Goal: Task Accomplishment & Management: Use online tool/utility

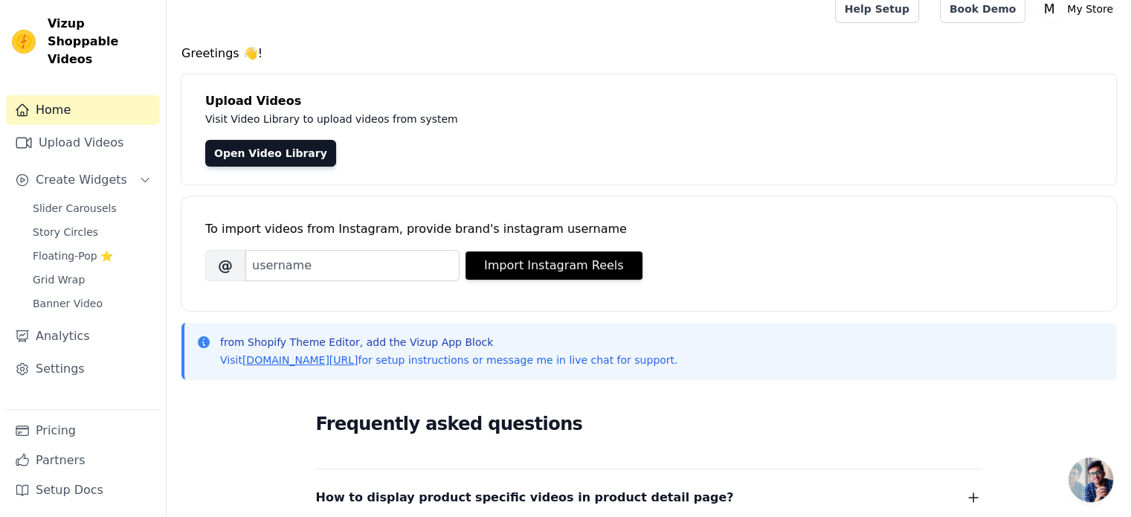
scroll to position [15, 0]
click at [282, 275] on input "Brand's Instagram Username" at bounding box center [352, 265] width 214 height 31
paste input "houseofvarya"
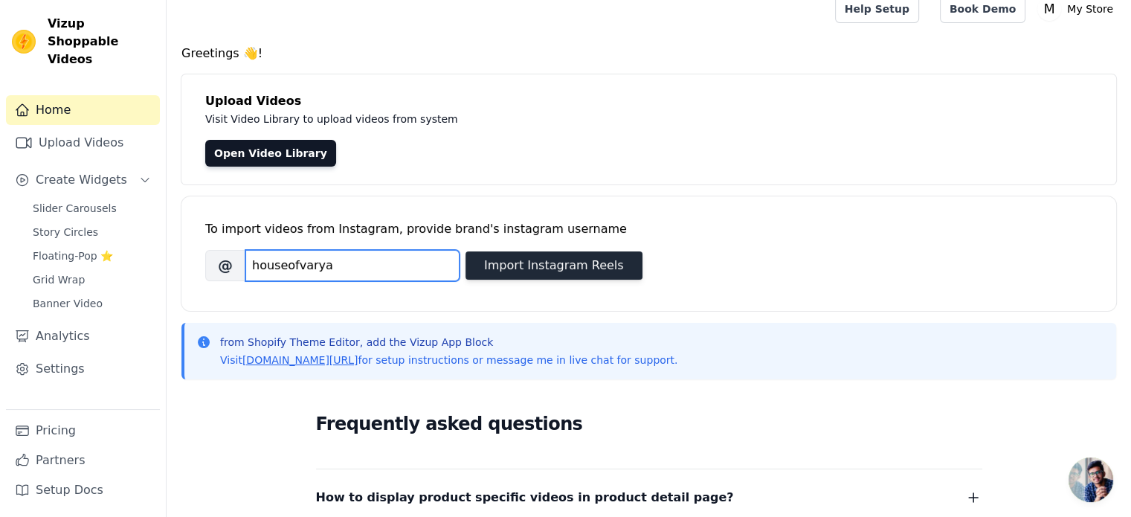
type input "houseofvarya"
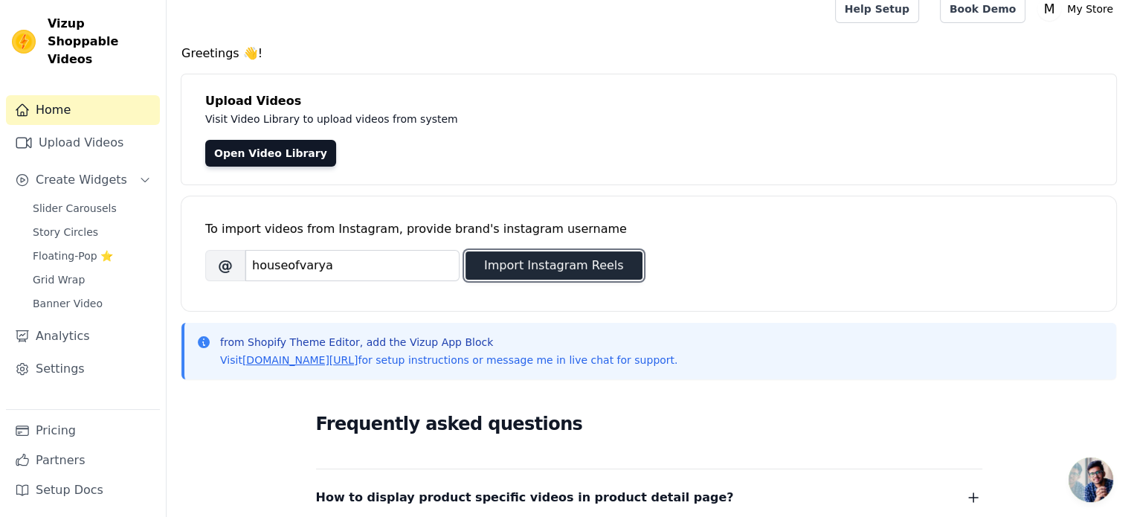
click at [553, 258] on button "Import Instagram Reels" at bounding box center [554, 265] width 177 height 28
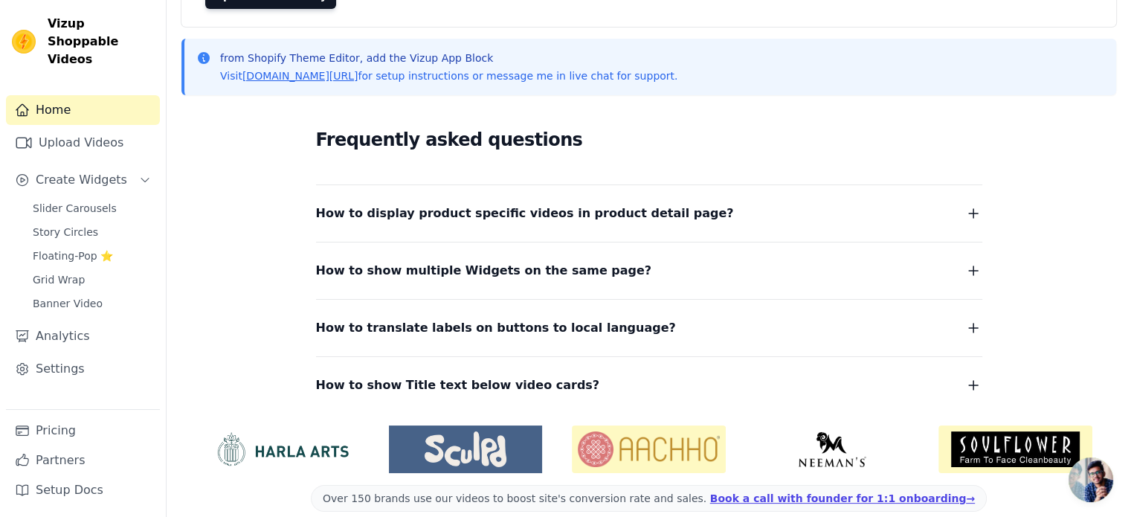
scroll to position [173, 0]
click at [968, 209] on icon "button" at bounding box center [974, 214] width 18 height 18
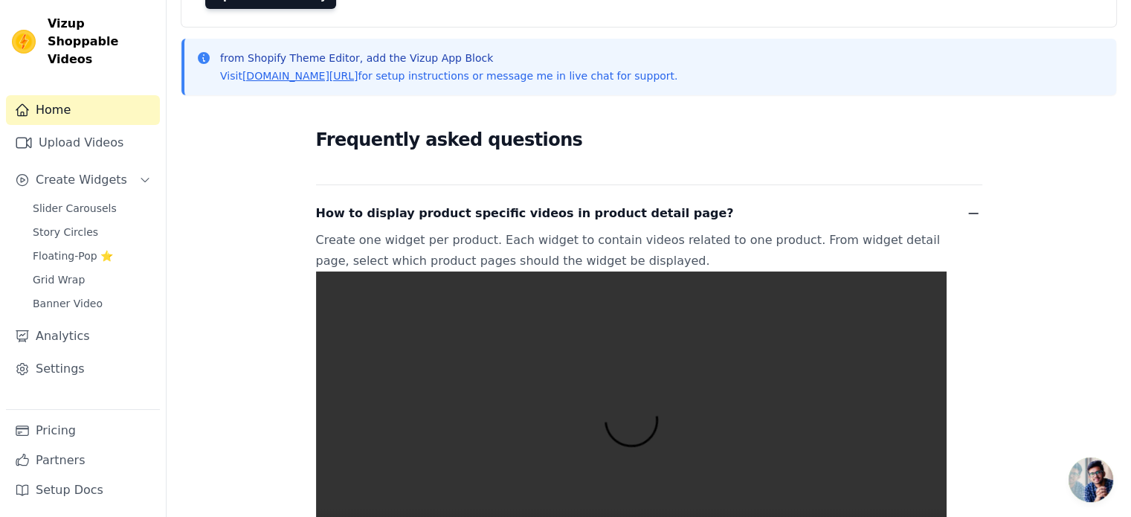
scroll to position [330, 0]
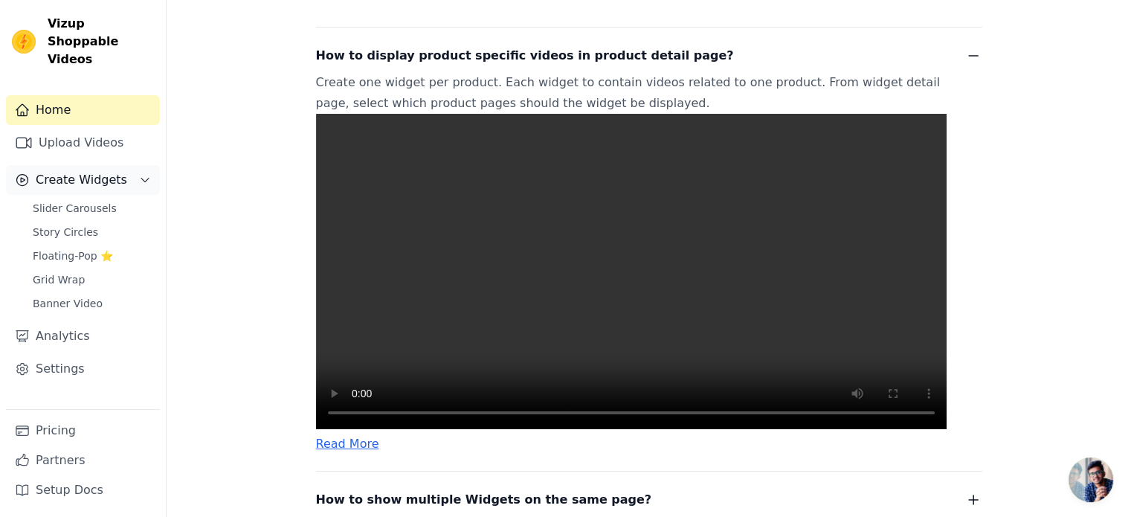
click at [132, 165] on button "Create Widgets" at bounding box center [83, 180] width 154 height 30
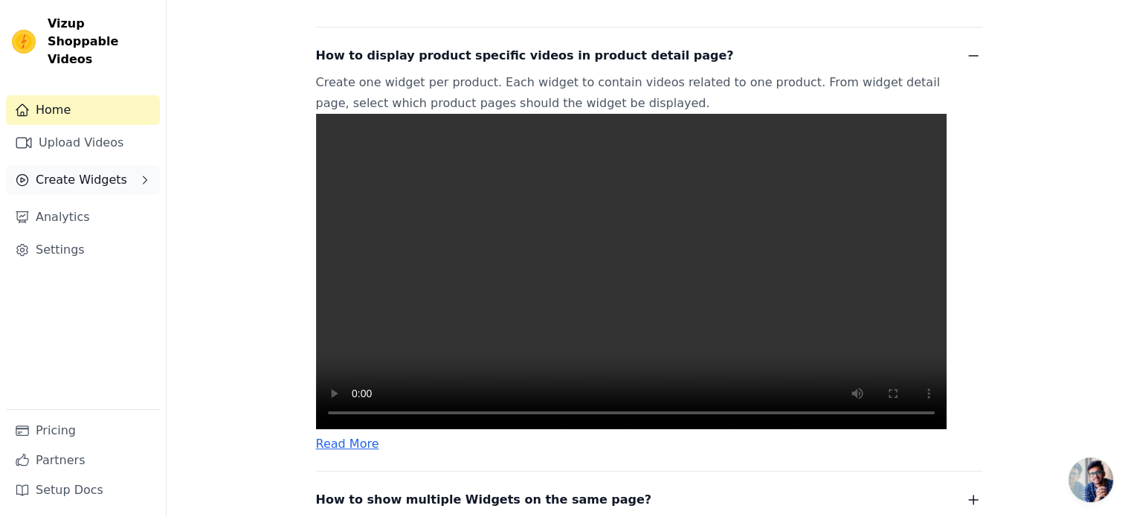
click at [132, 165] on button "Create Widgets" at bounding box center [83, 180] width 154 height 30
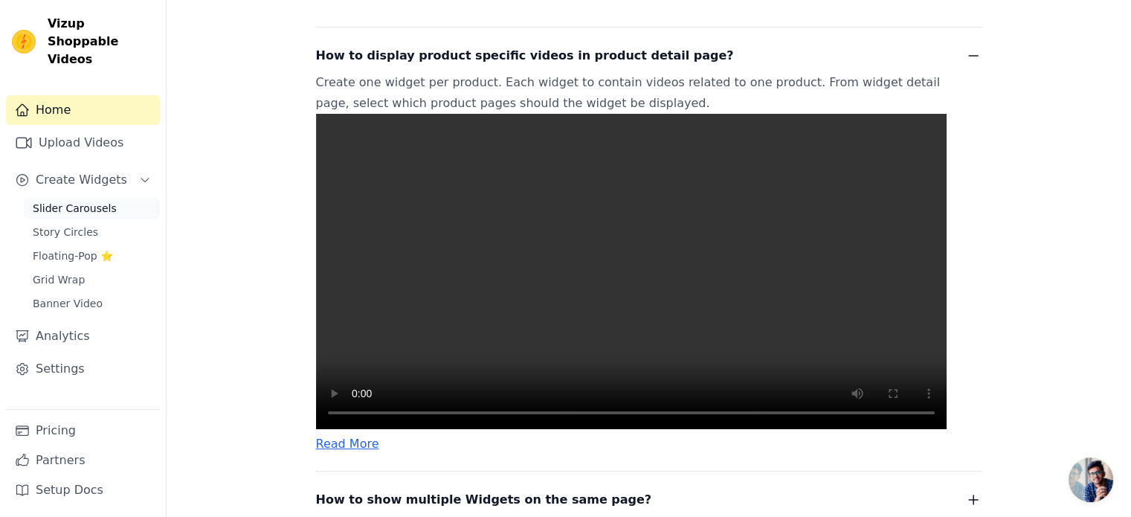
click at [108, 198] on link "Slider Carousels" at bounding box center [92, 208] width 136 height 21
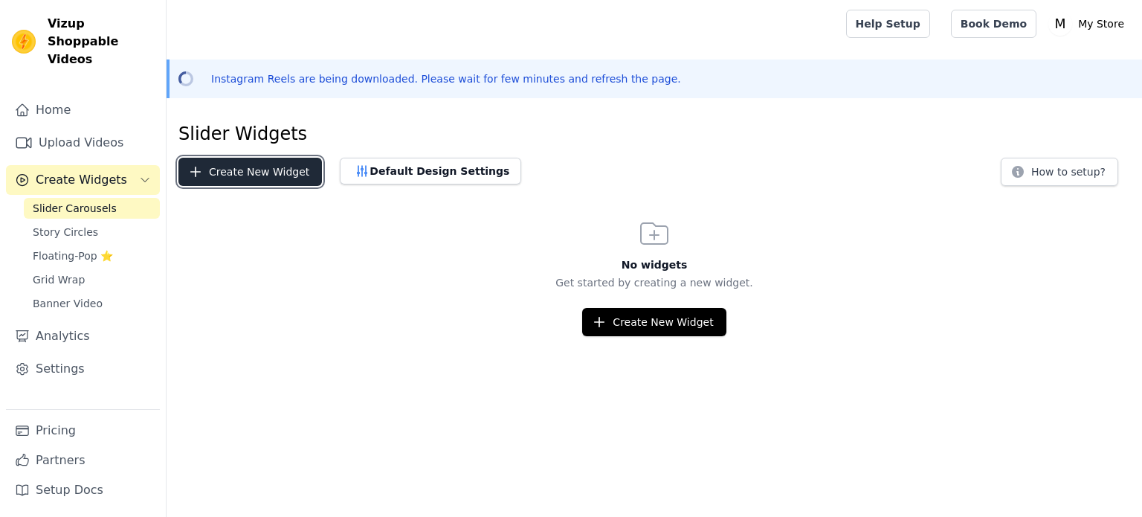
click at [274, 173] on button "Create New Widget" at bounding box center [251, 172] width 144 height 28
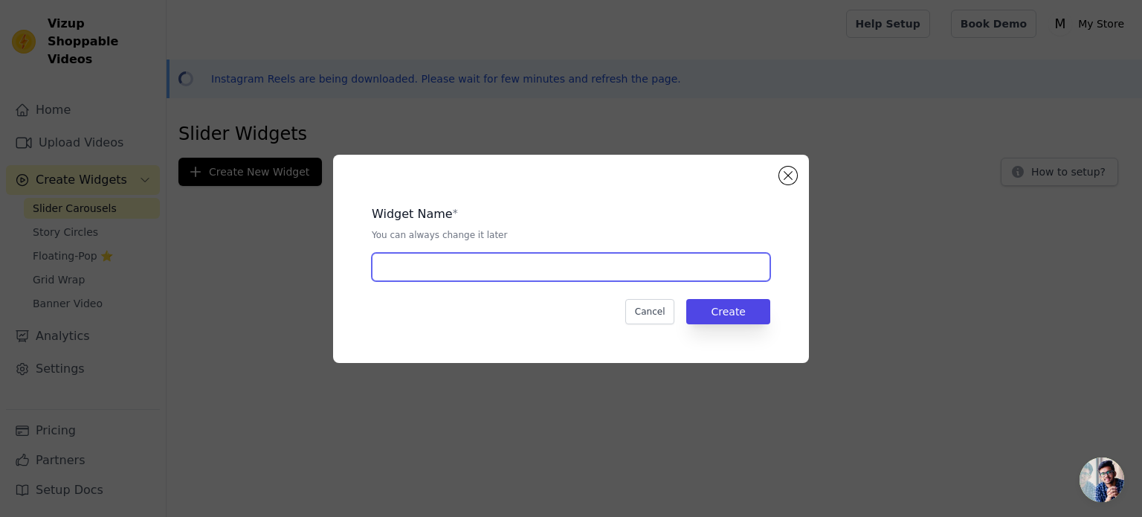
click at [452, 254] on input "text" at bounding box center [571, 267] width 399 height 28
type input "Shoppable video"
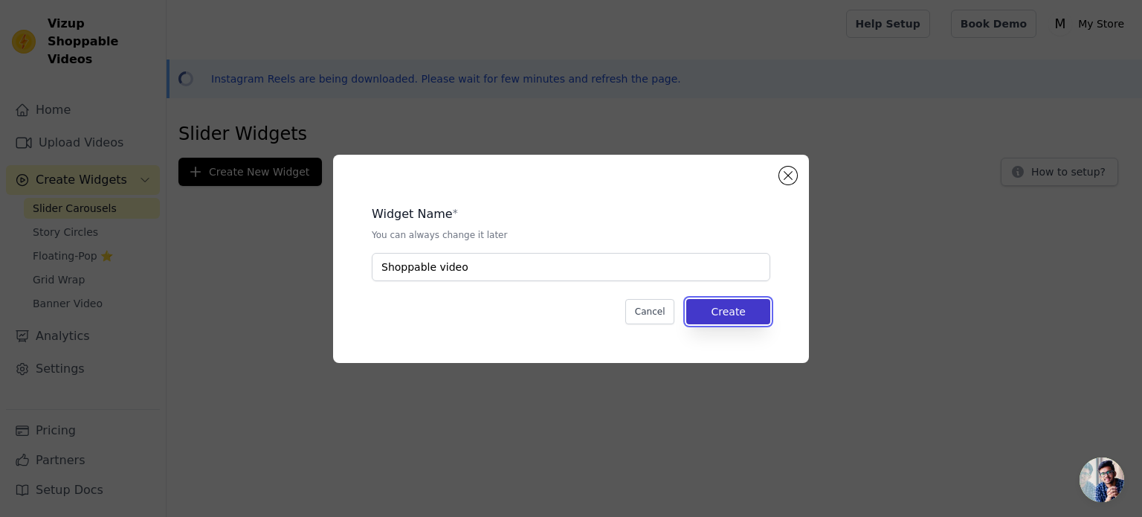
click at [753, 310] on button "Create" at bounding box center [728, 311] width 84 height 25
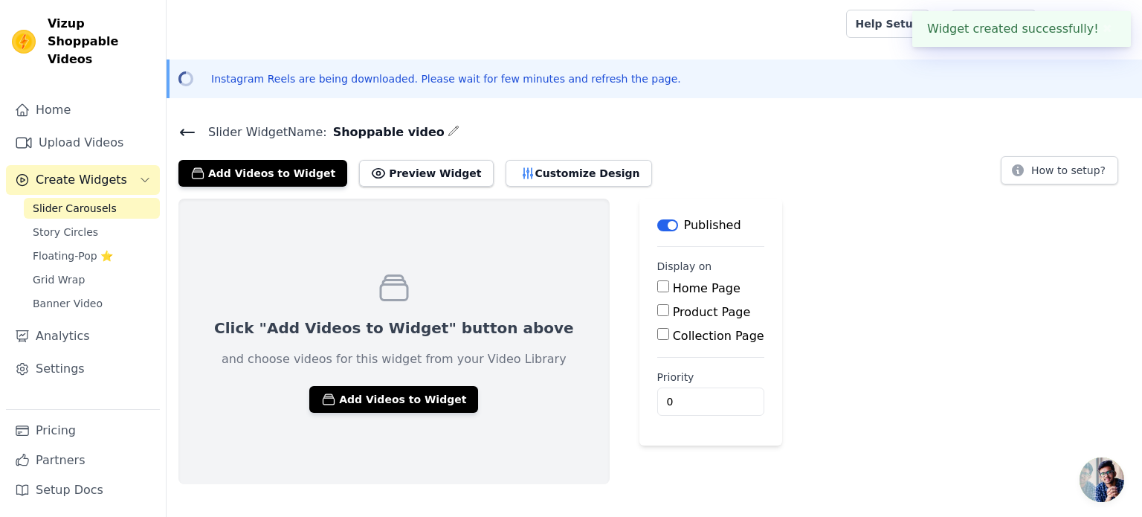
click at [657, 289] on input "Home Page" at bounding box center [663, 286] width 12 height 12
checkbox input "true"
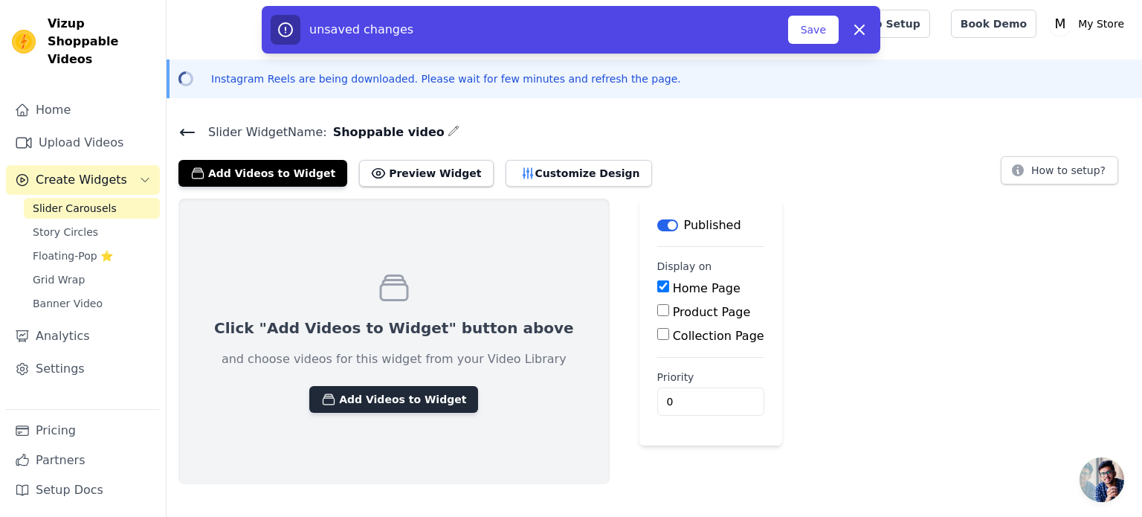
click at [391, 399] on button "Add Videos to Widget" at bounding box center [393, 399] width 169 height 27
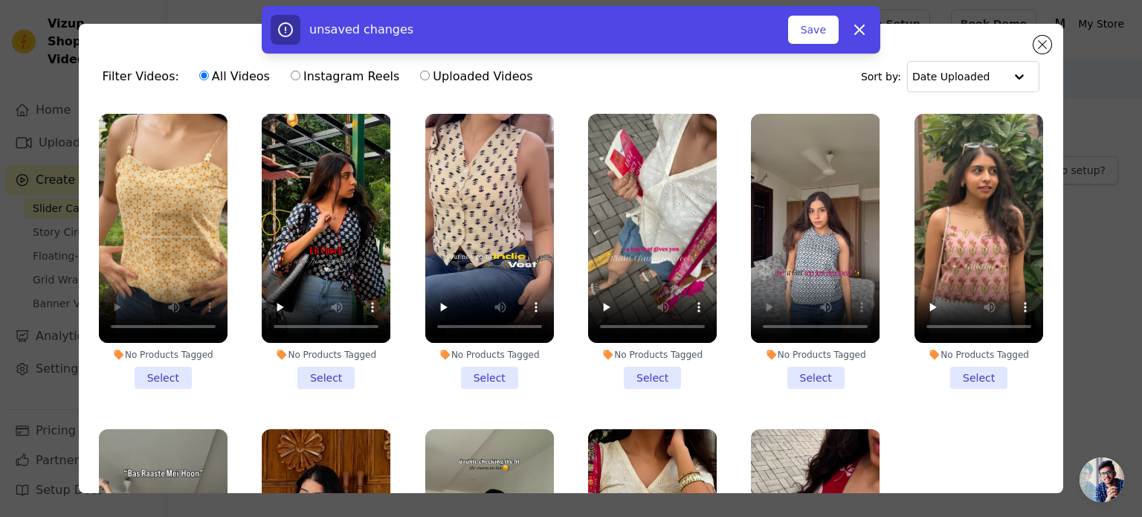
click at [167, 371] on li "No Products Tagged Select" at bounding box center [163, 251] width 129 height 275
click at [0, 0] on input "No Products Tagged Select" at bounding box center [0, 0] width 0 height 0
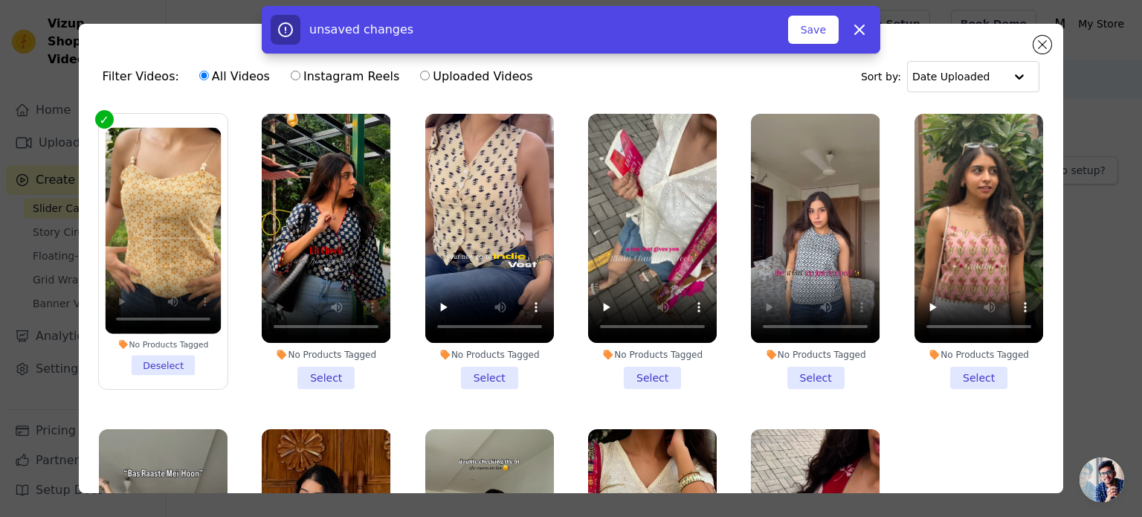
click at [324, 369] on li "No Products Tagged Select" at bounding box center [326, 251] width 129 height 275
click at [0, 0] on input "No Products Tagged Select" at bounding box center [0, 0] width 0 height 0
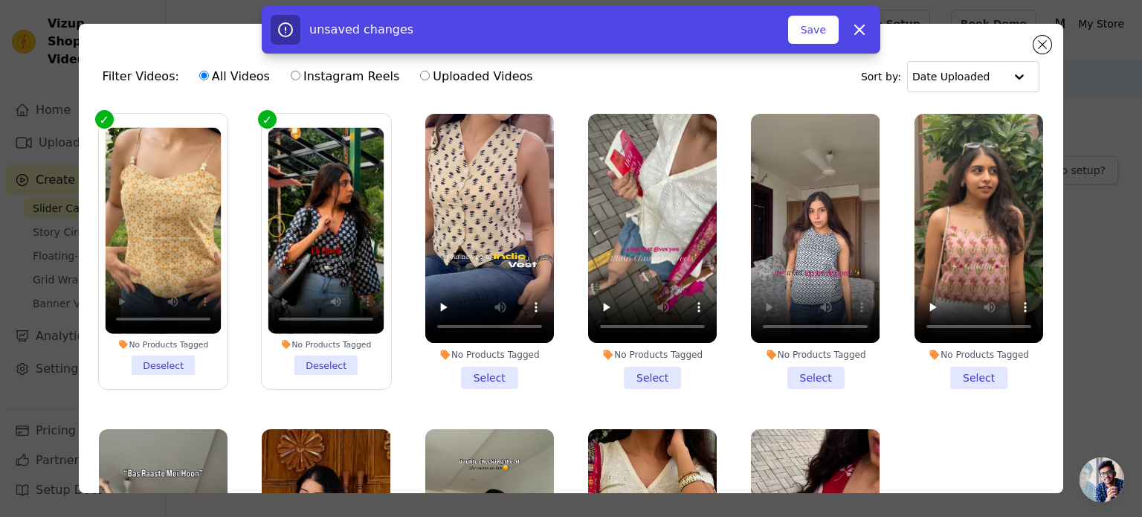
click at [486, 366] on li "No Products Tagged Select" at bounding box center [489, 251] width 129 height 275
click at [0, 0] on input "No Products Tagged Select" at bounding box center [0, 0] width 0 height 0
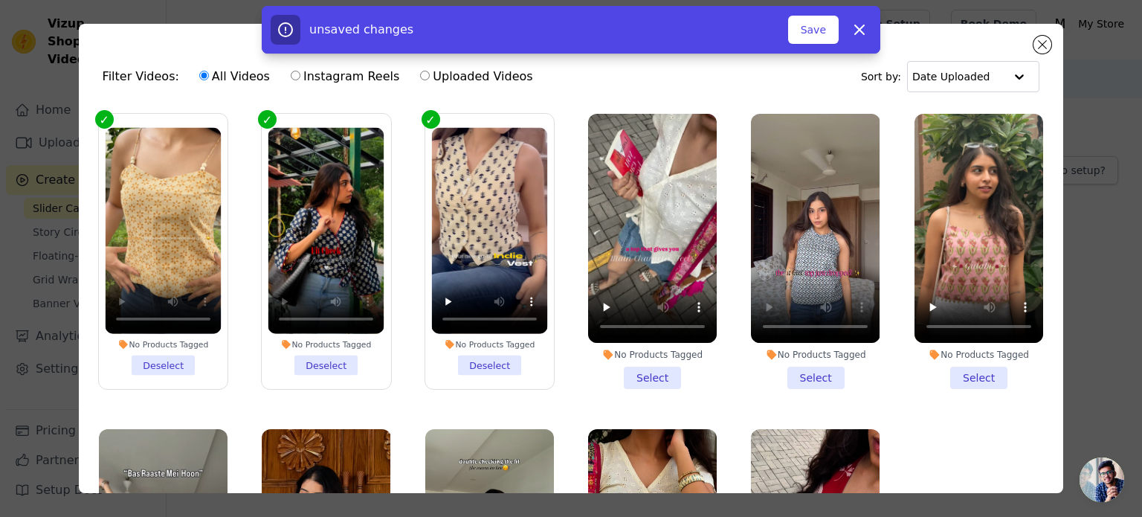
scroll to position [143, 0]
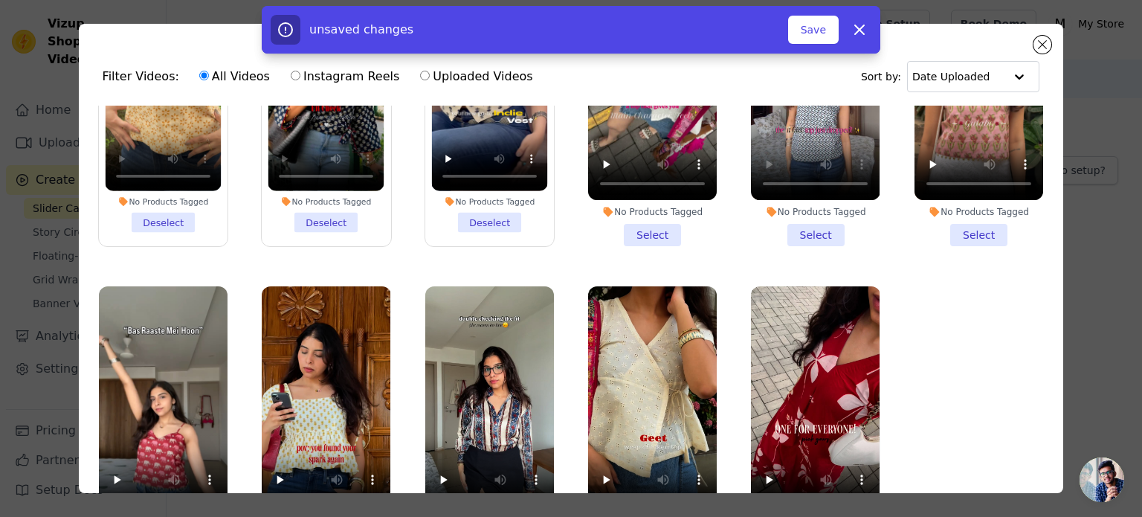
click at [637, 228] on li "No Products Tagged Select" at bounding box center [652, 108] width 129 height 275
click at [0, 0] on input "No Products Tagged Select" at bounding box center [0, 0] width 0 height 0
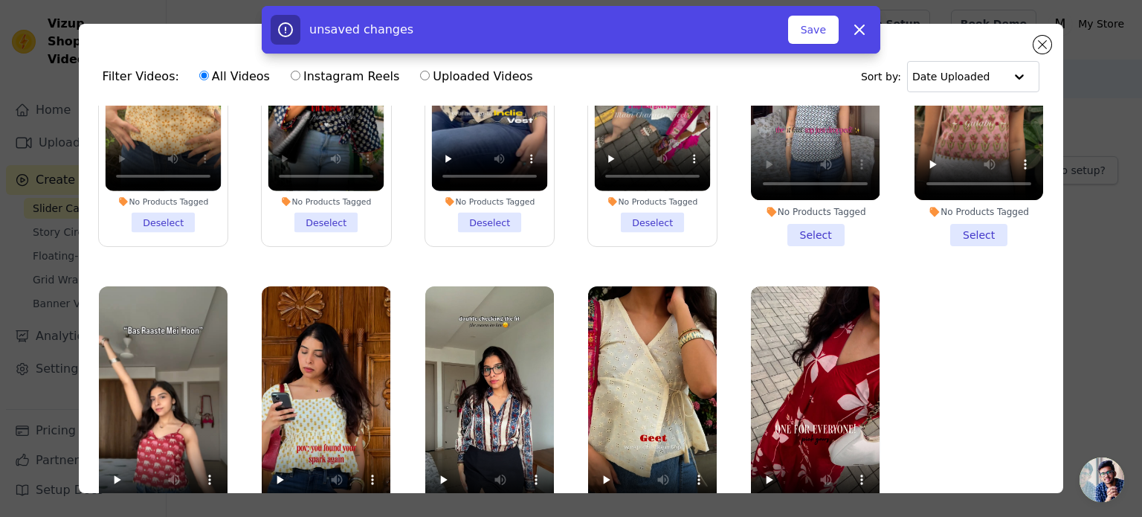
click at [806, 231] on li "No Products Tagged Select" at bounding box center [815, 108] width 129 height 275
click at [0, 0] on input "No Products Tagged Select" at bounding box center [0, 0] width 0 height 0
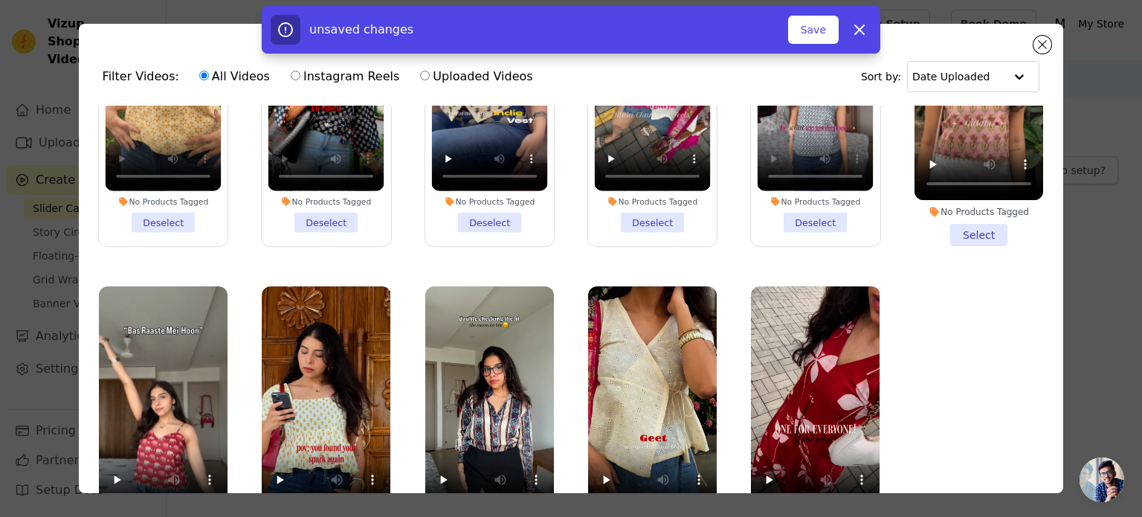
click at [978, 225] on li "No Products Tagged Select" at bounding box center [979, 108] width 129 height 275
click at [0, 0] on input "No Products Tagged Select" at bounding box center [0, 0] width 0 height 0
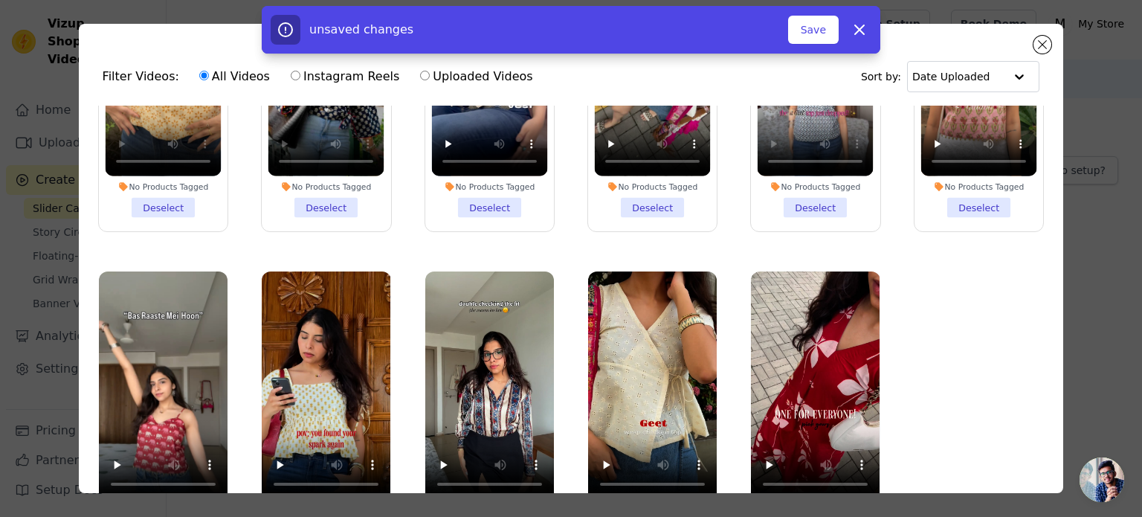
scroll to position [129, 0]
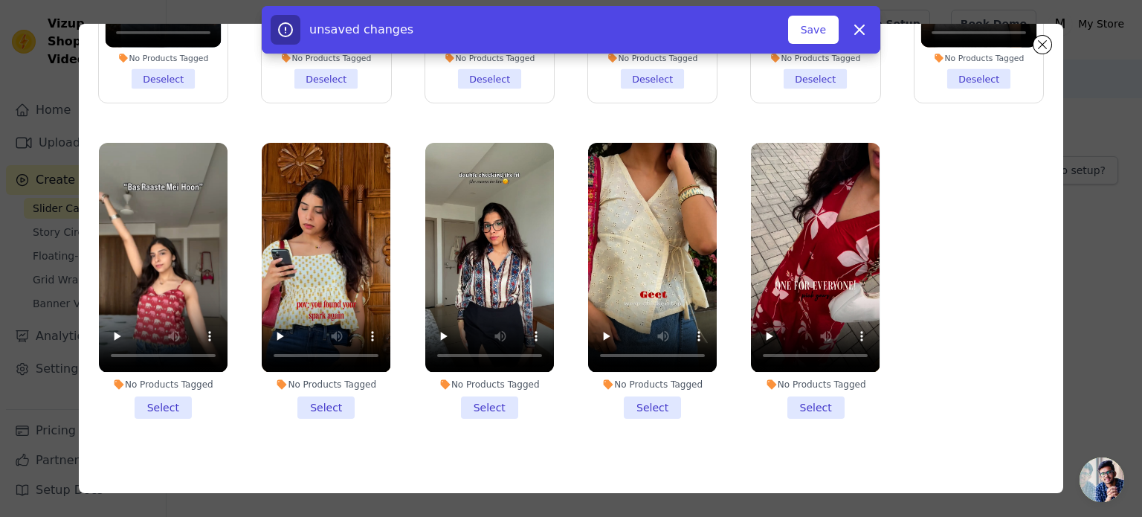
click at [164, 392] on li "No Products Tagged Select" at bounding box center [163, 280] width 129 height 275
click at [0, 0] on input "No Products Tagged Select" at bounding box center [0, 0] width 0 height 0
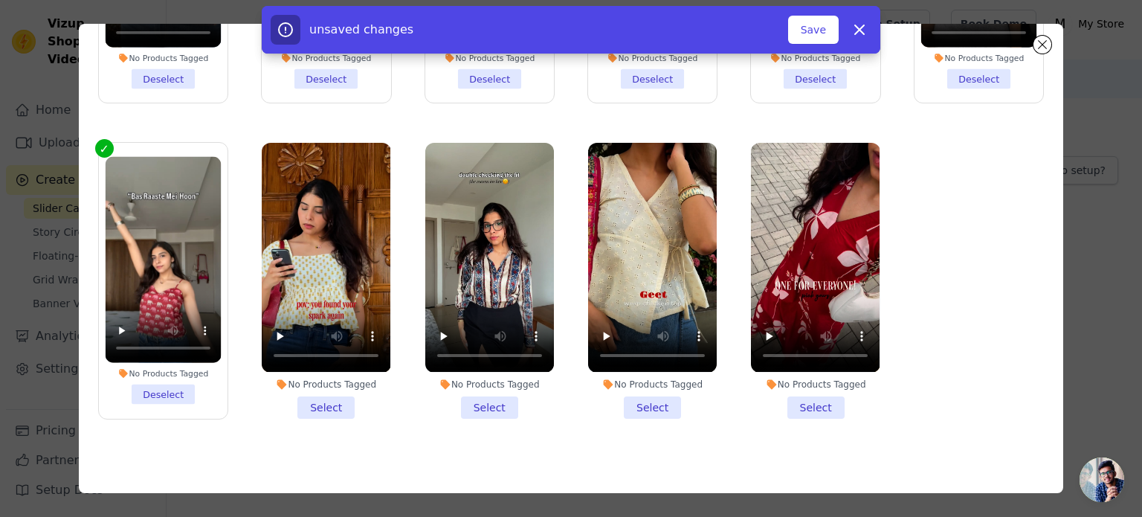
click at [303, 392] on li "No Products Tagged Select" at bounding box center [326, 280] width 129 height 275
click at [0, 0] on input "No Products Tagged Select" at bounding box center [0, 0] width 0 height 0
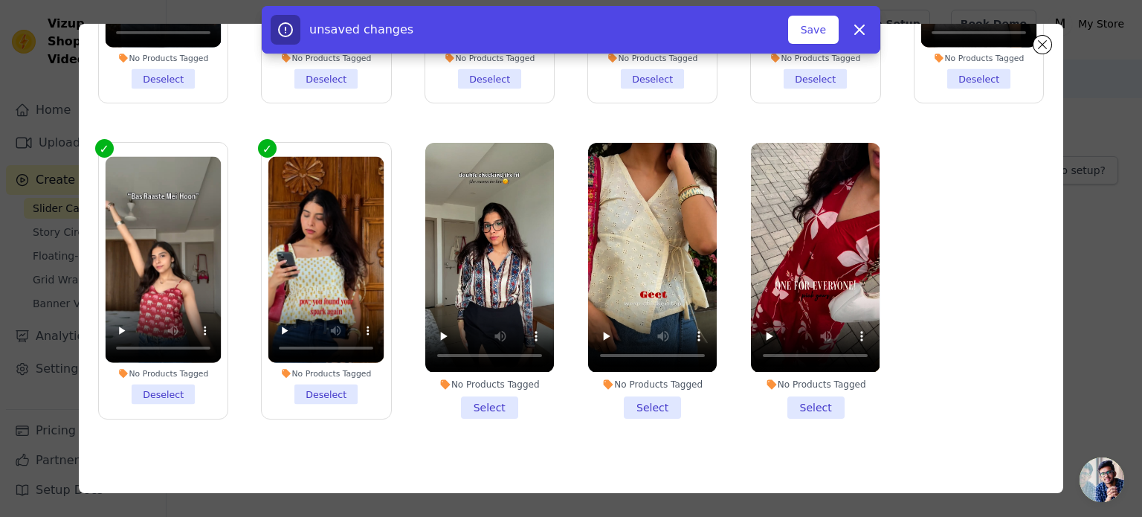
click at [0, 0] on input "No Products Tagged Deselect" at bounding box center [0, 0] width 0 height 0
click at [0, 0] on input "No Products Tagged Select" at bounding box center [0, 0] width 0 height 0
click at [496, 407] on div "No Products Tagged Select" at bounding box center [489, 281] width 145 height 292
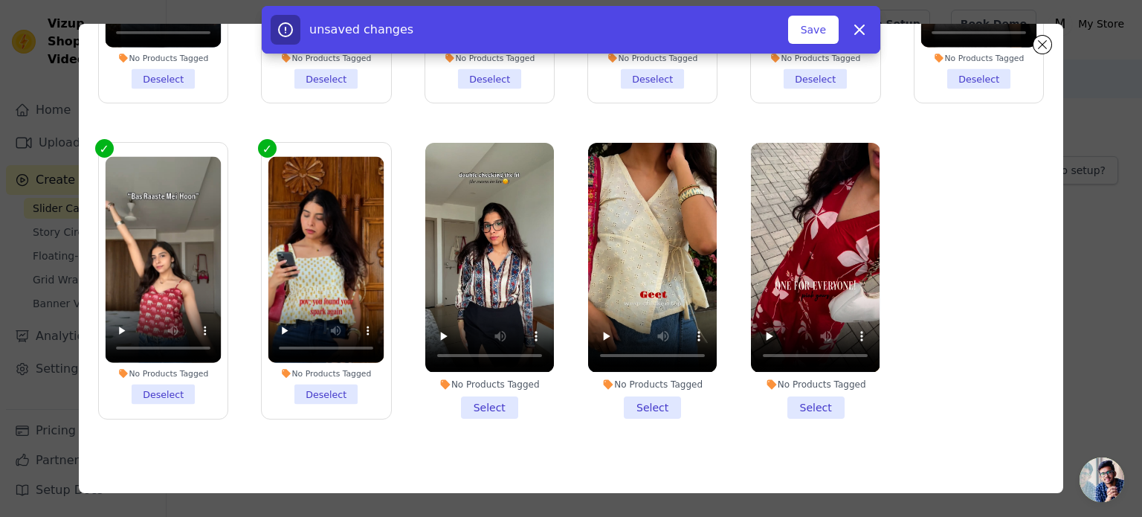
click at [495, 401] on li "No Products Tagged Select" at bounding box center [489, 280] width 129 height 275
click at [0, 0] on input "No Products Tagged Select" at bounding box center [0, 0] width 0 height 0
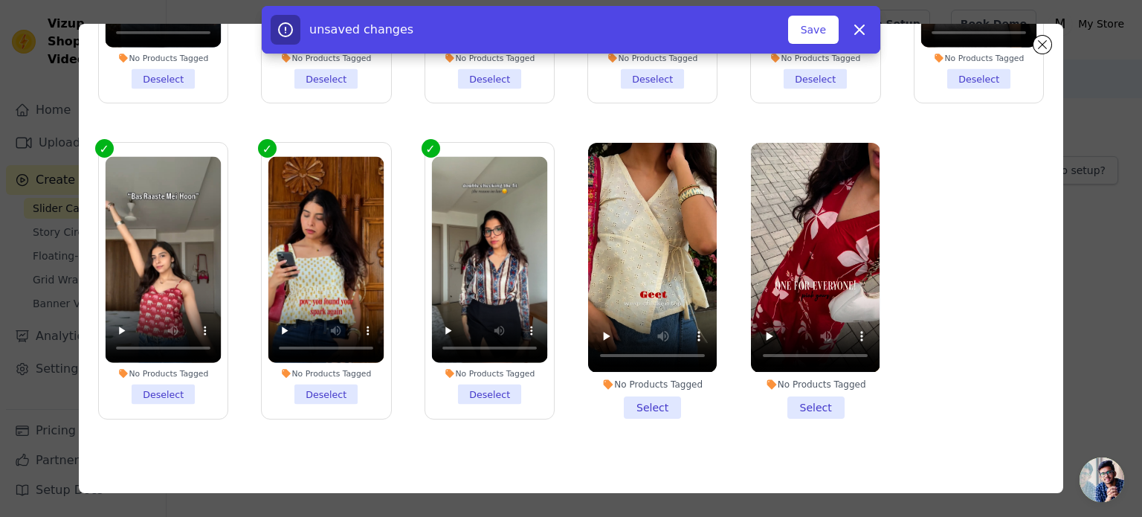
click at [653, 393] on li "No Products Tagged Select" at bounding box center [652, 280] width 129 height 275
click at [0, 0] on input "No Products Tagged Select" at bounding box center [0, 0] width 0 height 0
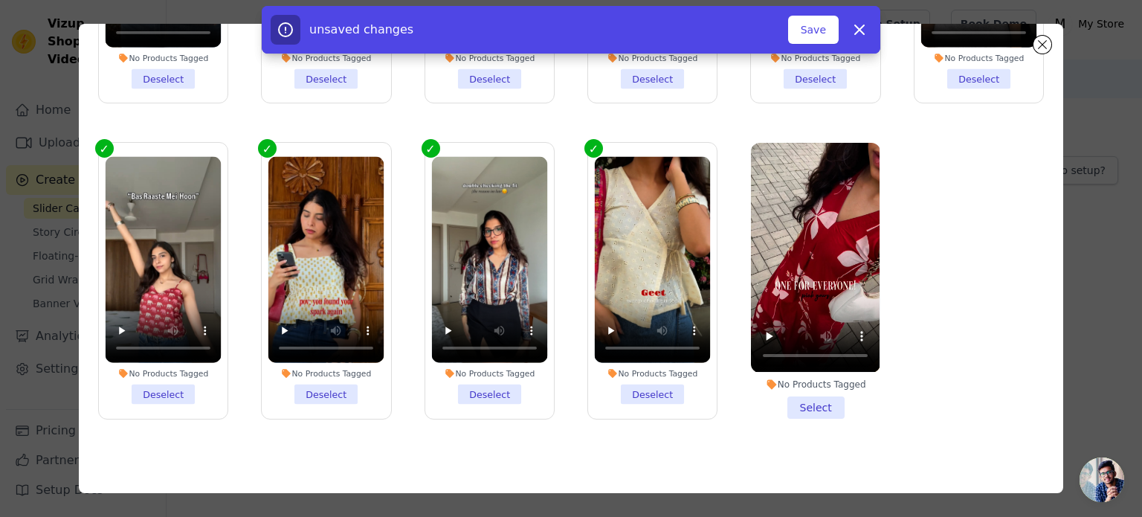
click at [788, 392] on li "No Products Tagged Select" at bounding box center [815, 280] width 129 height 275
click at [0, 0] on input "No Products Tagged Select" at bounding box center [0, 0] width 0 height 0
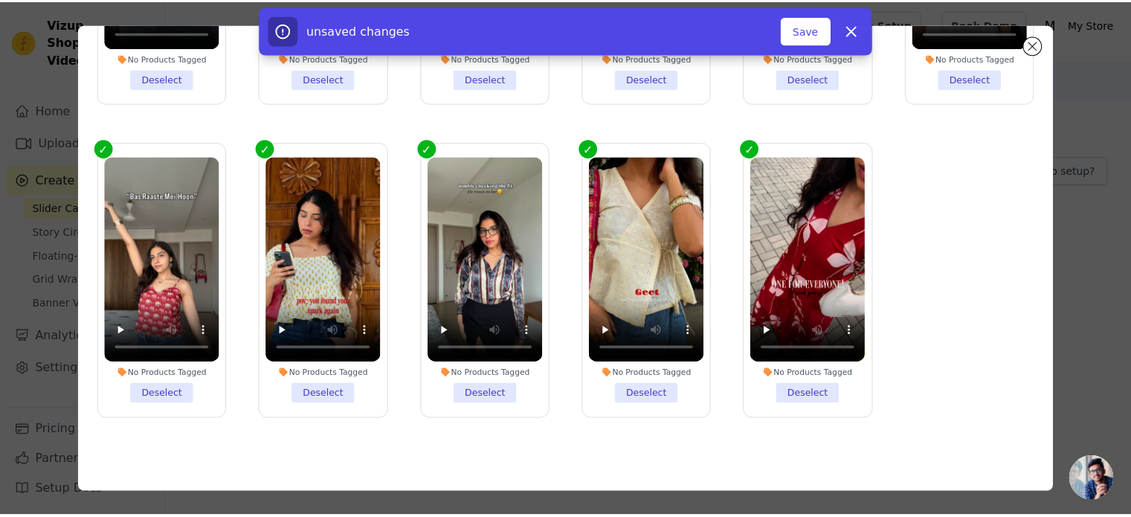
scroll to position [0, 0]
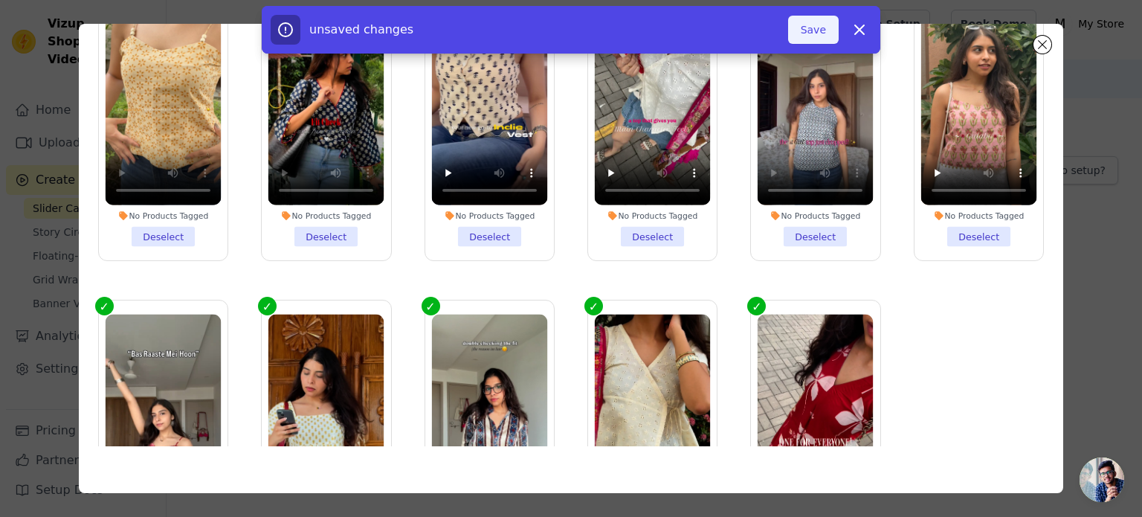
click at [815, 28] on button "Save" at bounding box center [813, 30] width 51 height 28
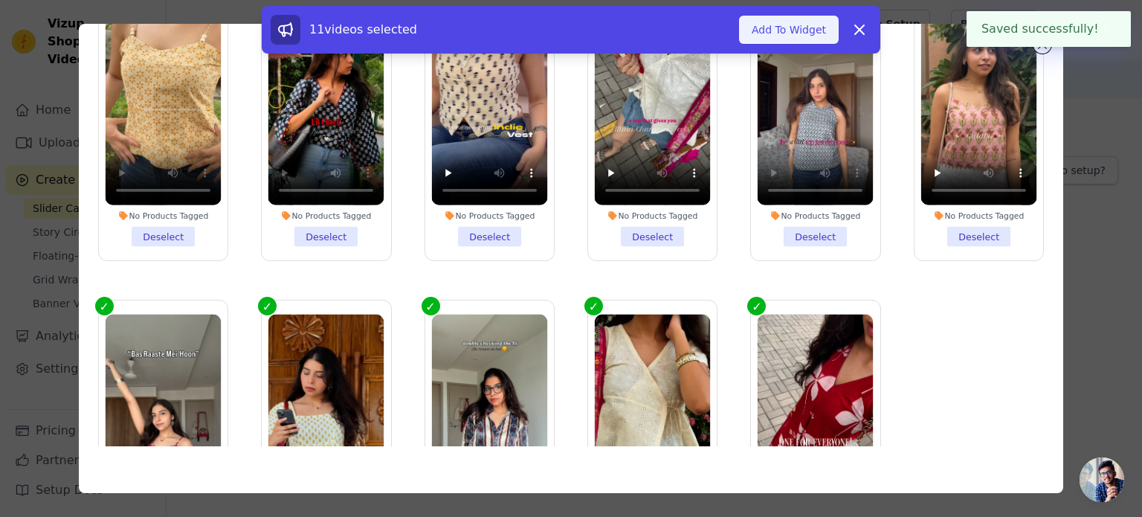
click at [806, 32] on button "Add To Widget" at bounding box center [789, 30] width 100 height 28
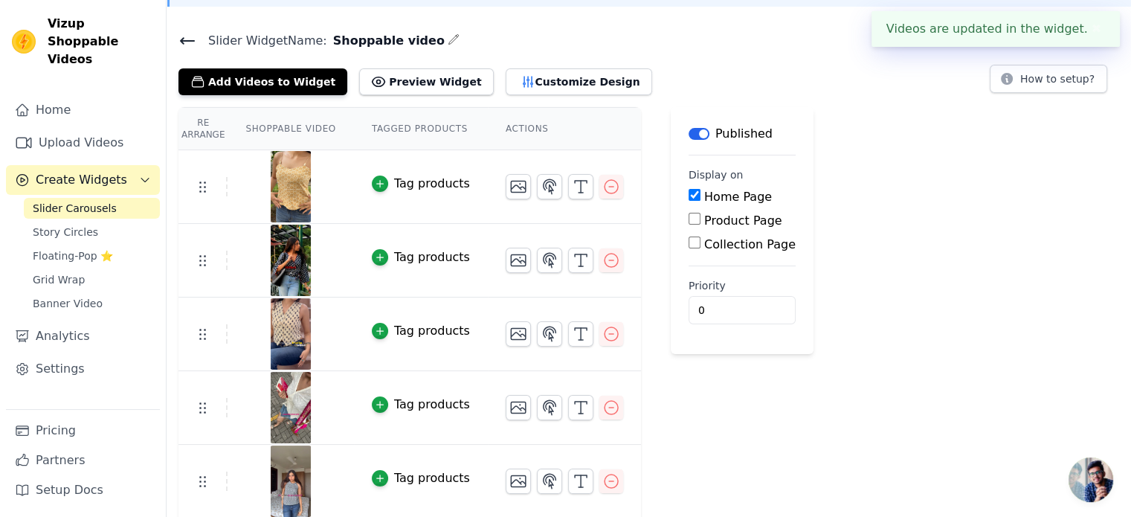
scroll to position [92, 0]
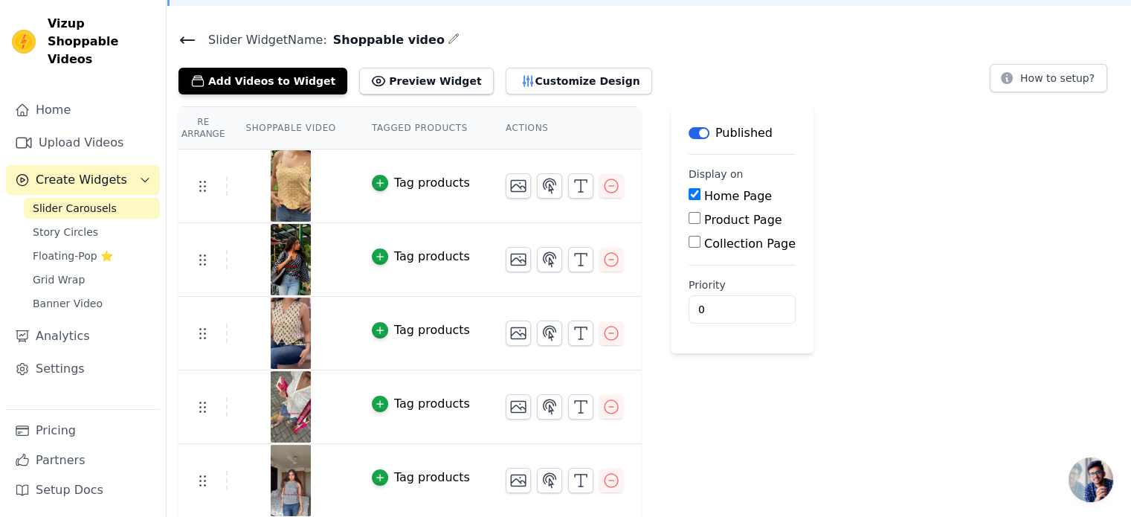
click at [382, 181] on button "Tag products" at bounding box center [421, 183] width 98 height 18
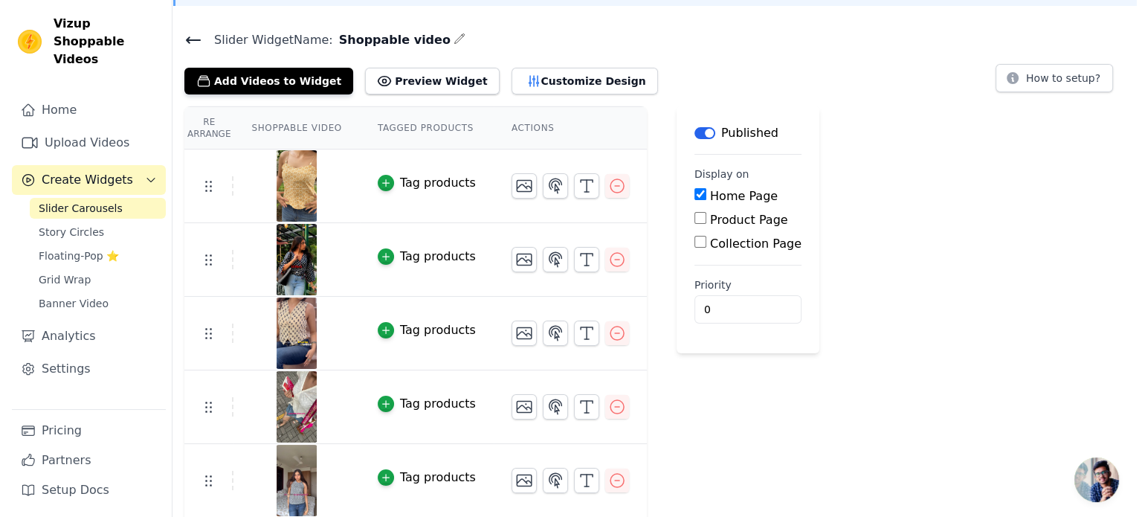
scroll to position [0, 0]
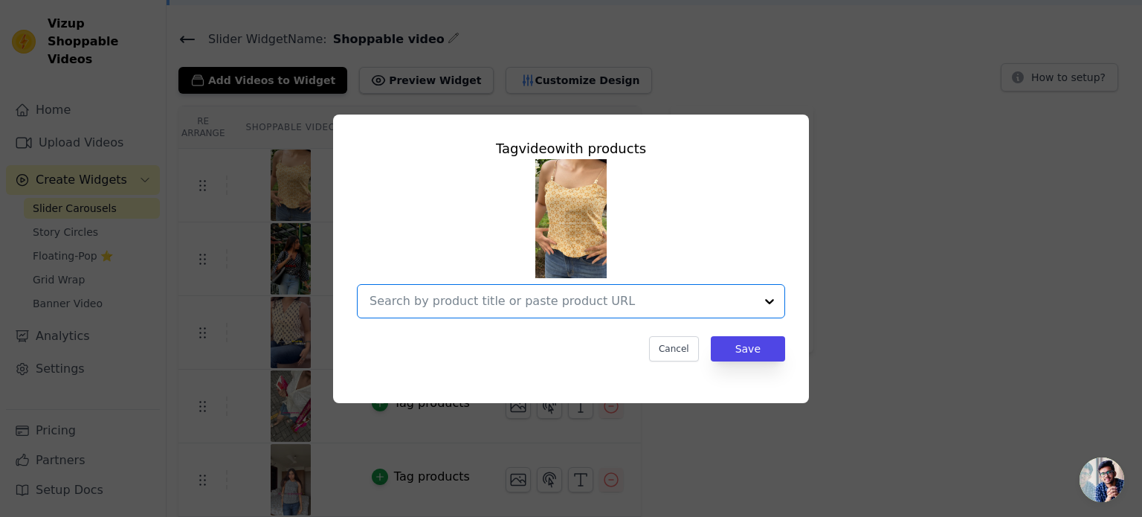
click at [713, 302] on input "text" at bounding box center [562, 301] width 385 height 18
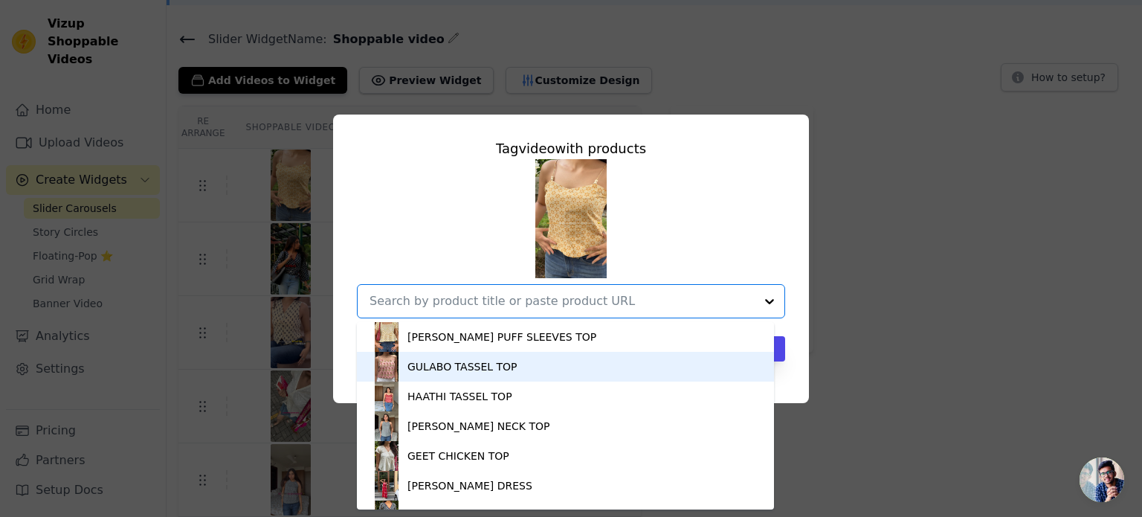
scroll to position [114, 0]
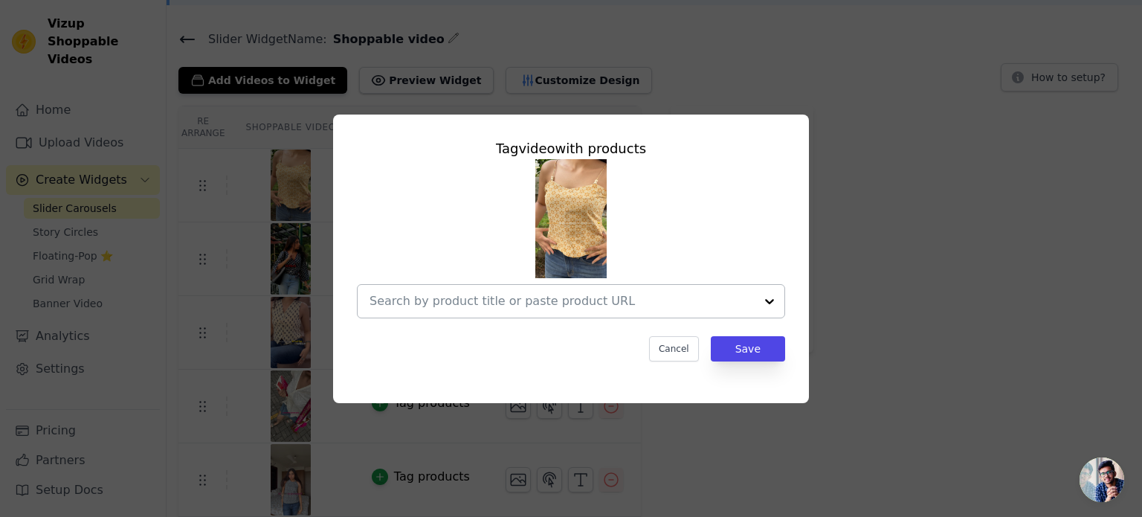
click at [588, 287] on div at bounding box center [562, 301] width 385 height 33
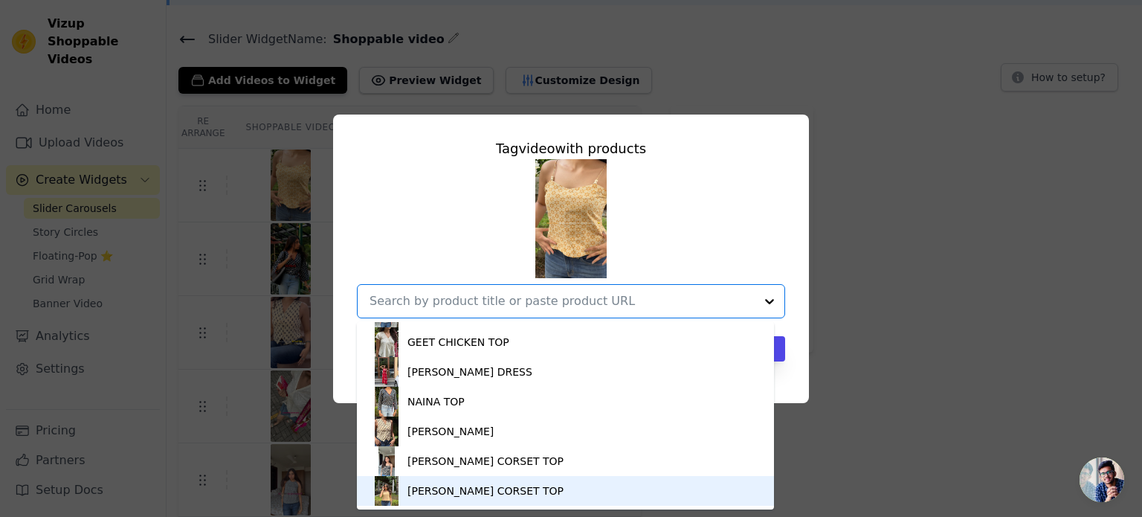
click at [503, 495] on div "SUHANI CORSET TOP" at bounding box center [486, 490] width 156 height 15
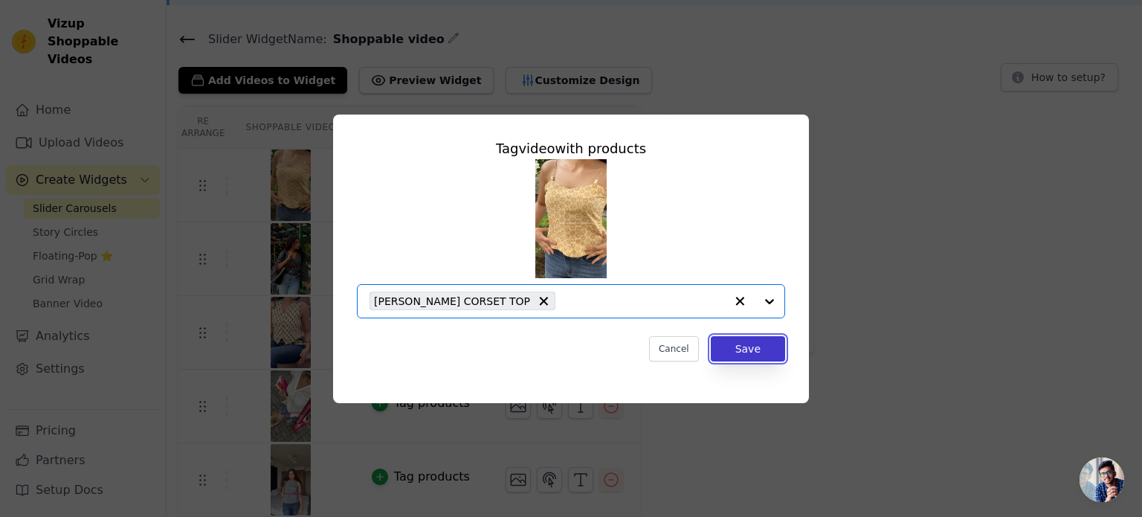
click at [755, 344] on button "Save" at bounding box center [748, 348] width 74 height 25
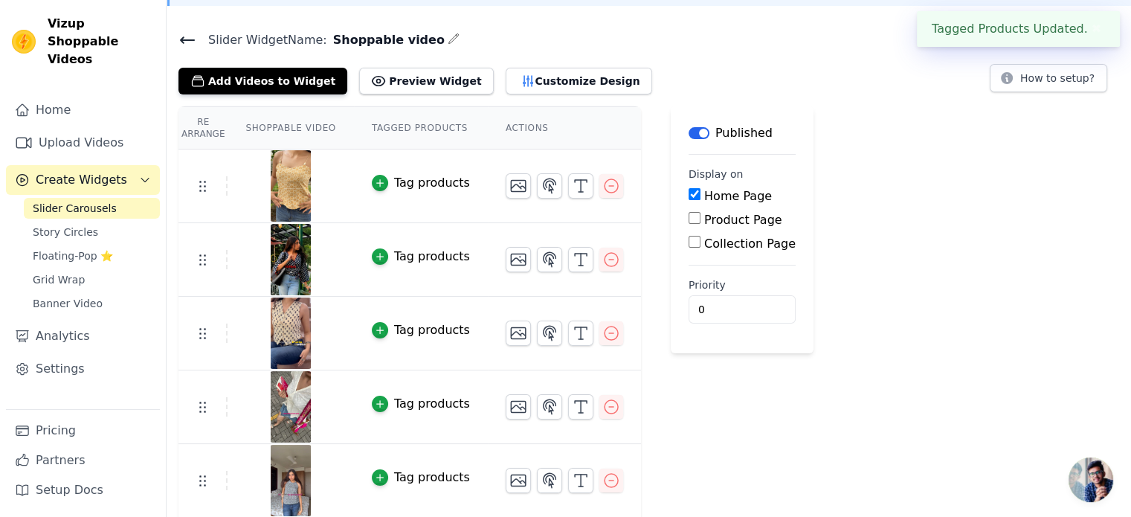
scroll to position [0, 0]
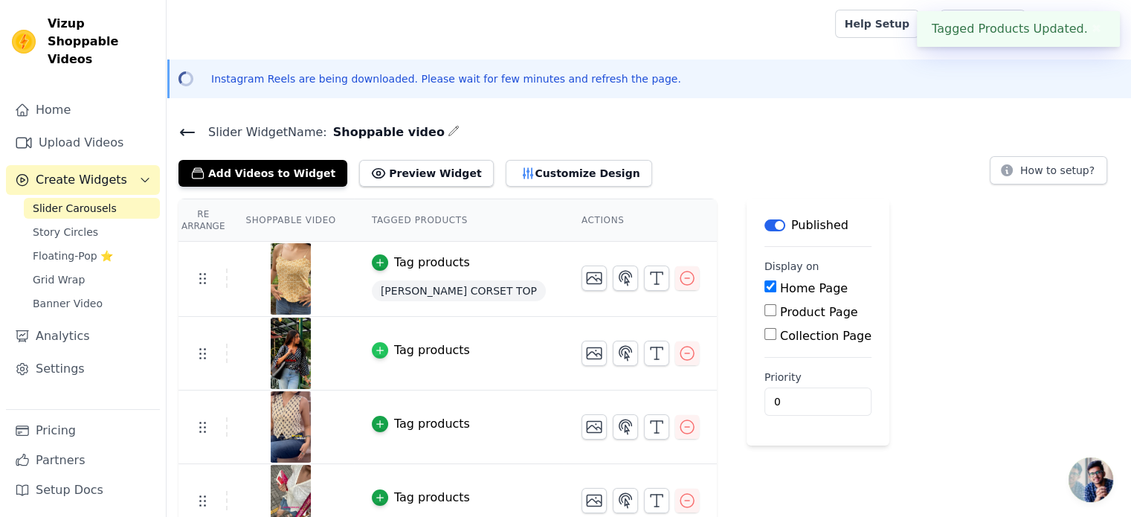
click at [373, 342] on div "button" at bounding box center [380, 350] width 16 height 16
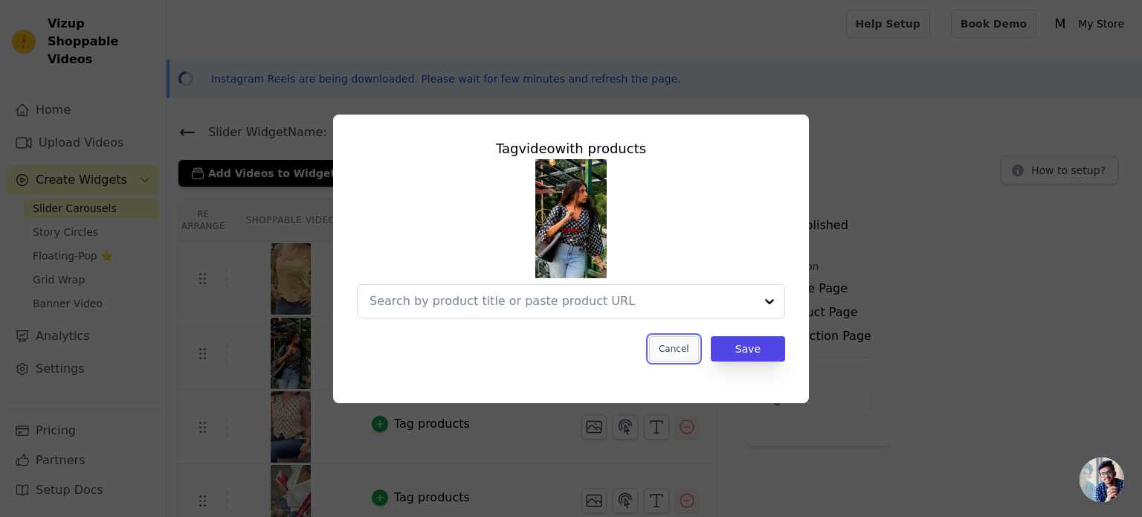
click at [683, 338] on button "Cancel" at bounding box center [674, 348] width 50 height 25
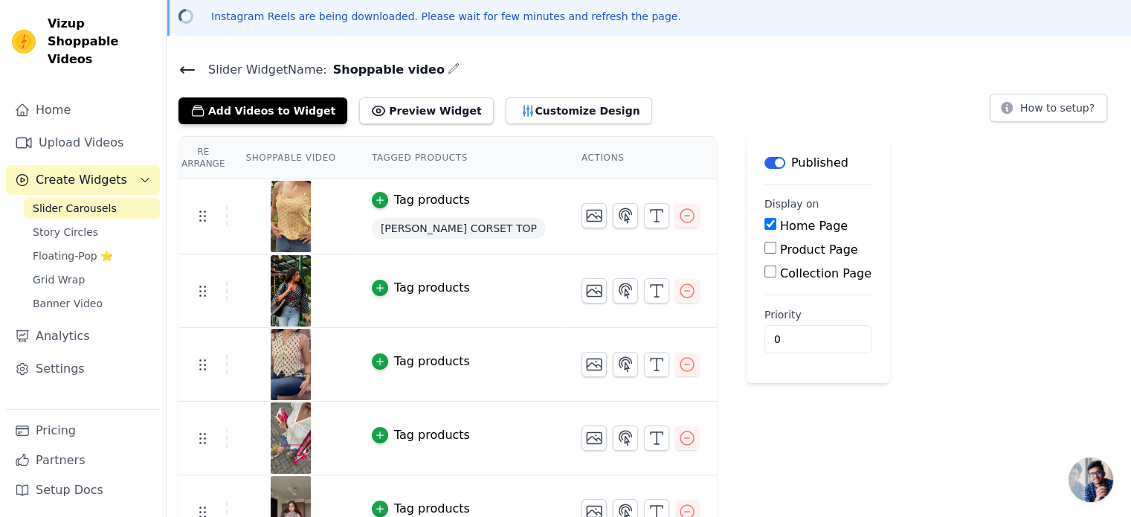
scroll to position [62, 0]
click at [375, 358] on icon "button" at bounding box center [380, 361] width 10 height 10
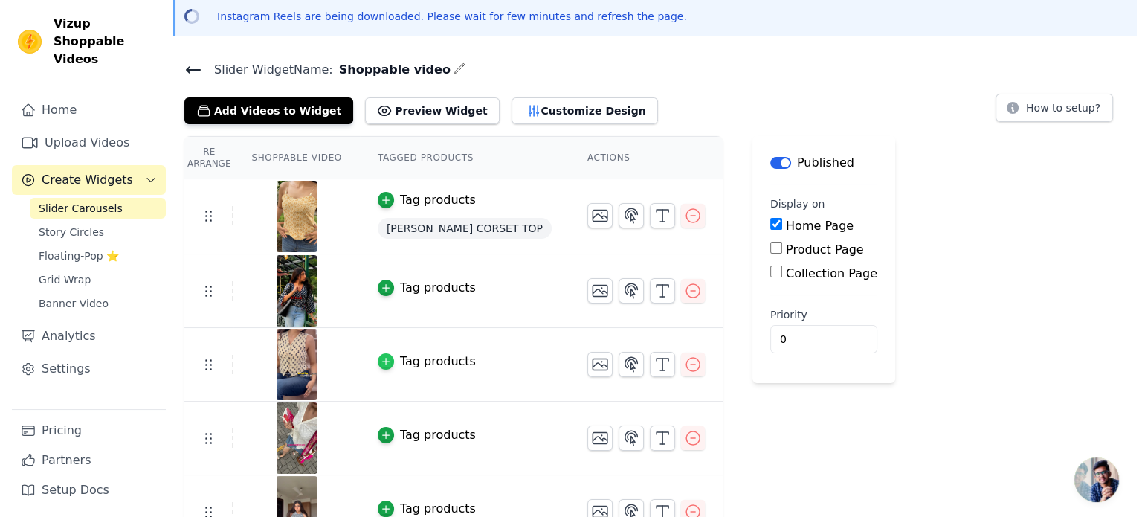
scroll to position [0, 0]
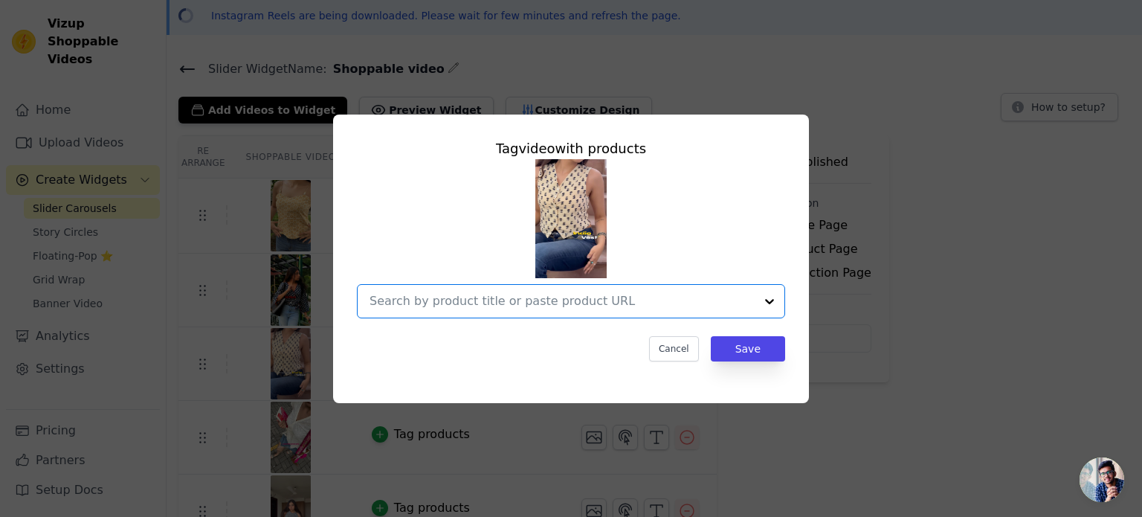
click at [665, 298] on input "text" at bounding box center [562, 301] width 385 height 18
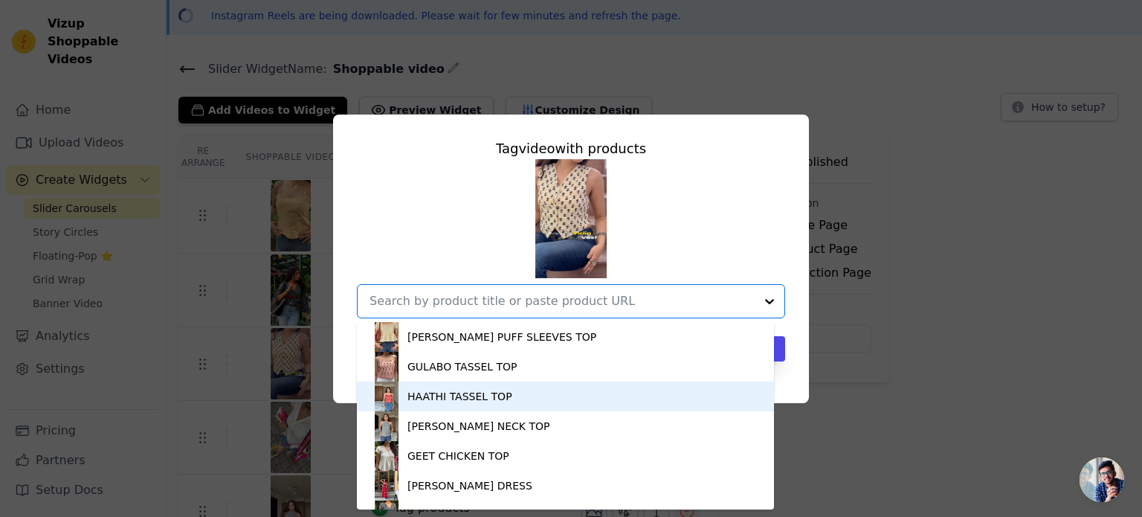
scroll to position [114, 0]
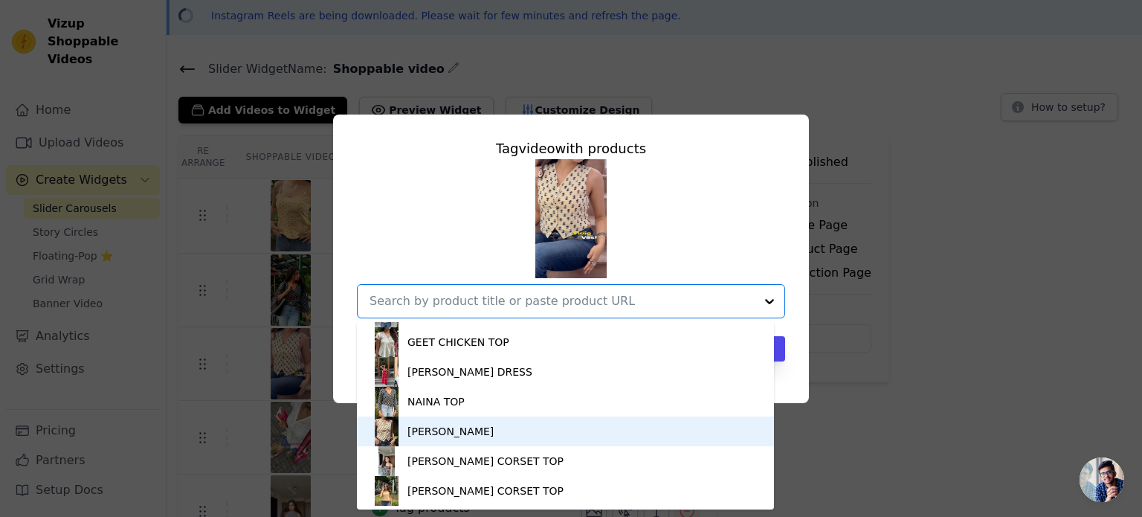
click at [494, 431] on div "ALISHA VEST" at bounding box center [566, 432] width 388 height 30
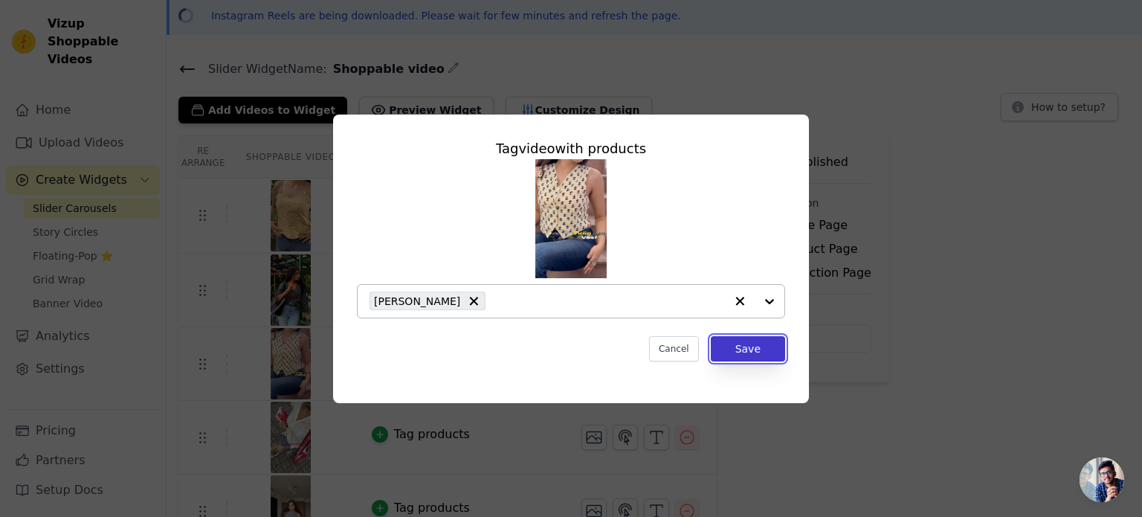
click at [758, 343] on button "Save" at bounding box center [748, 348] width 74 height 25
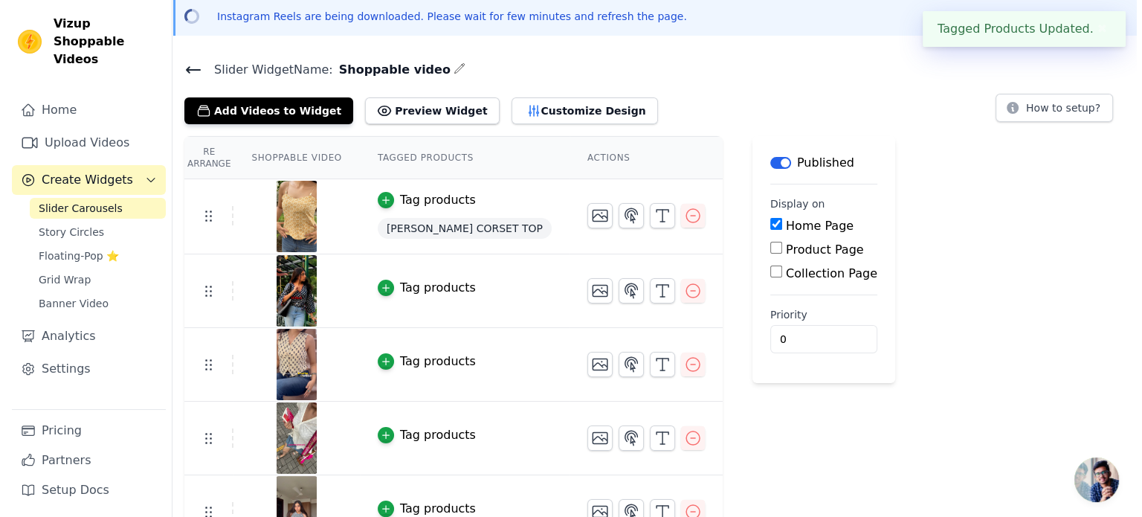
scroll to position [0, 0]
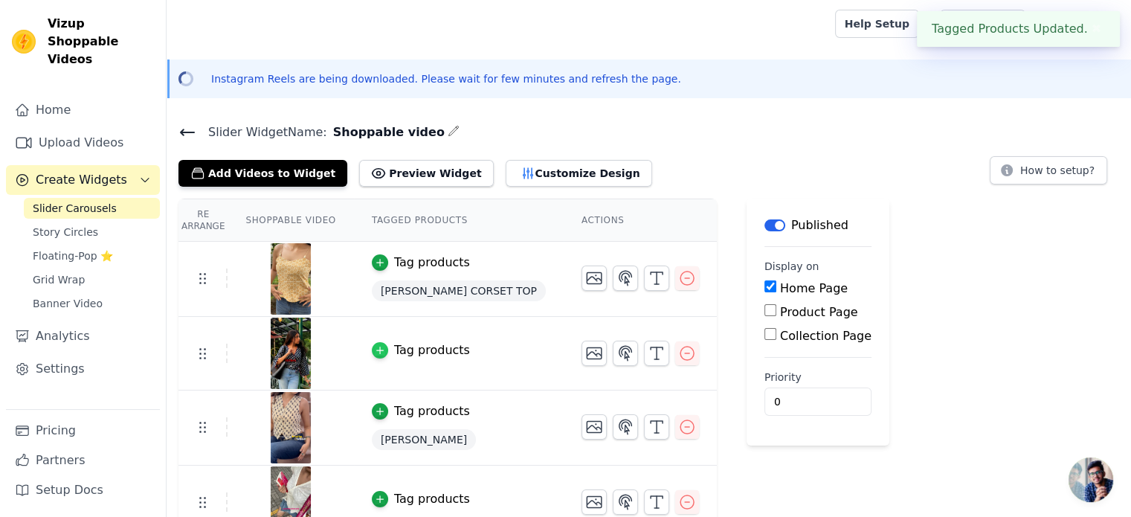
click at [376, 346] on div "button" at bounding box center [380, 350] width 16 height 16
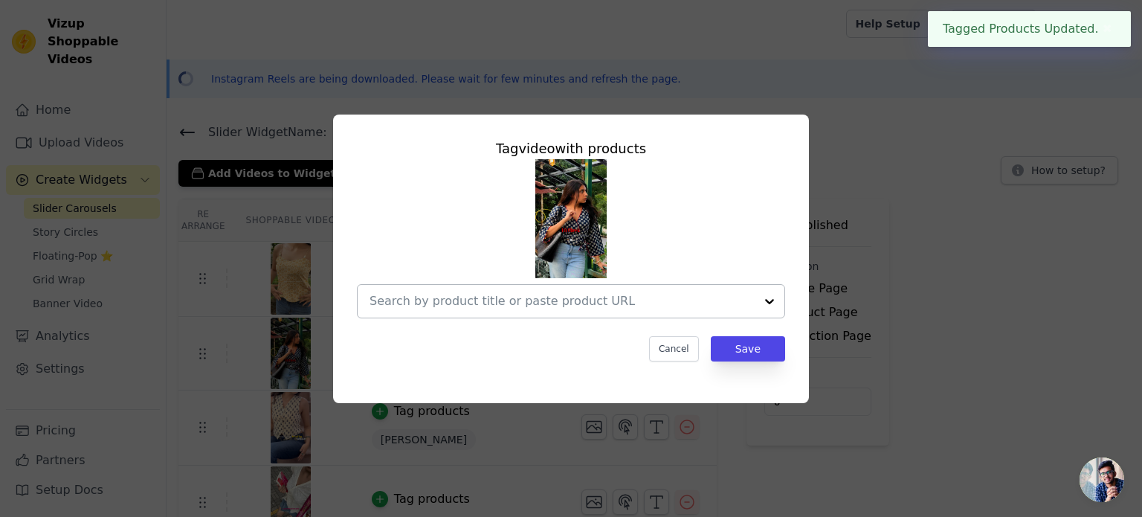
click at [540, 286] on div at bounding box center [562, 301] width 385 height 33
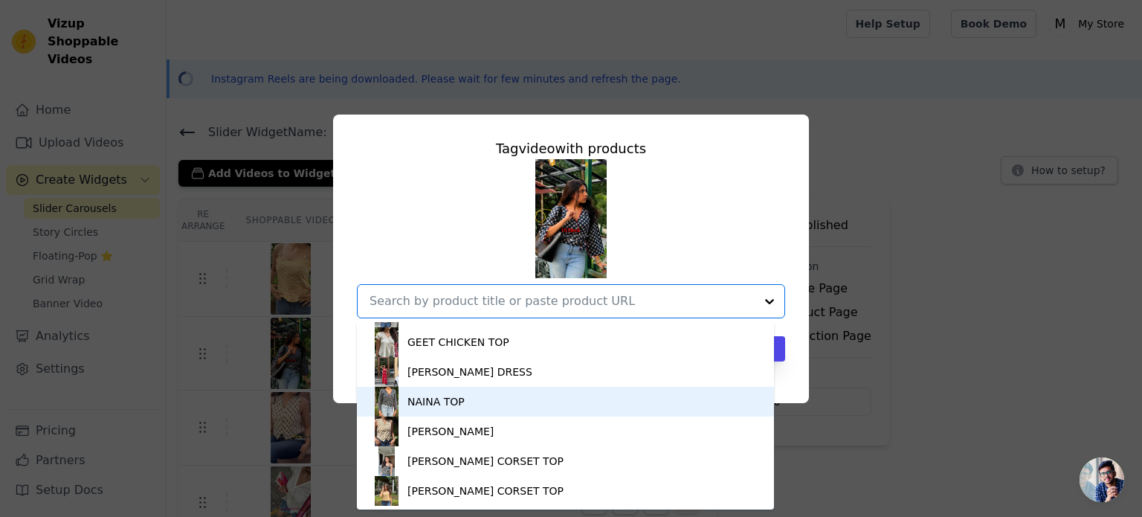
scroll to position [89, 0]
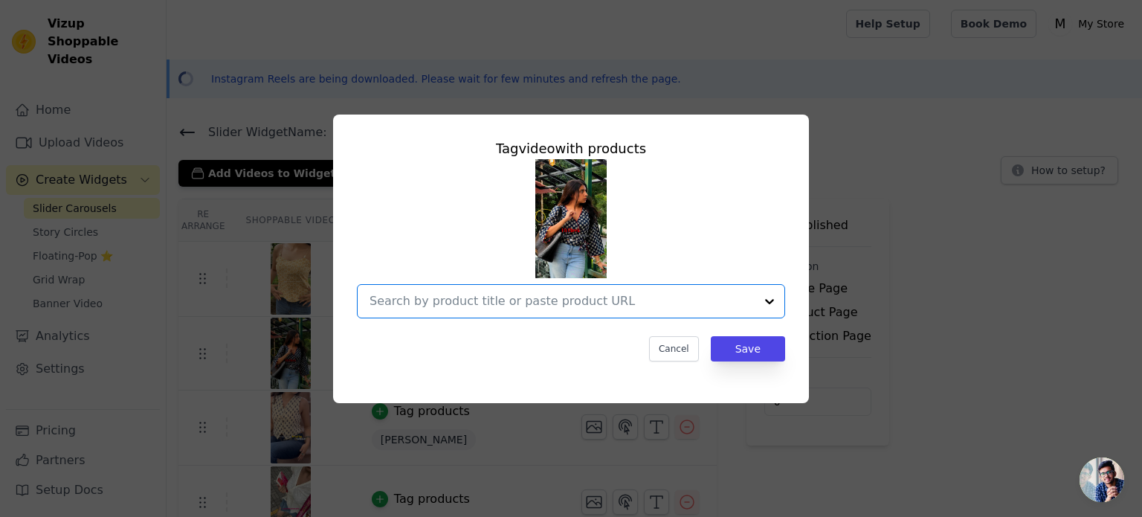
click at [662, 300] on input "text" at bounding box center [562, 301] width 385 height 18
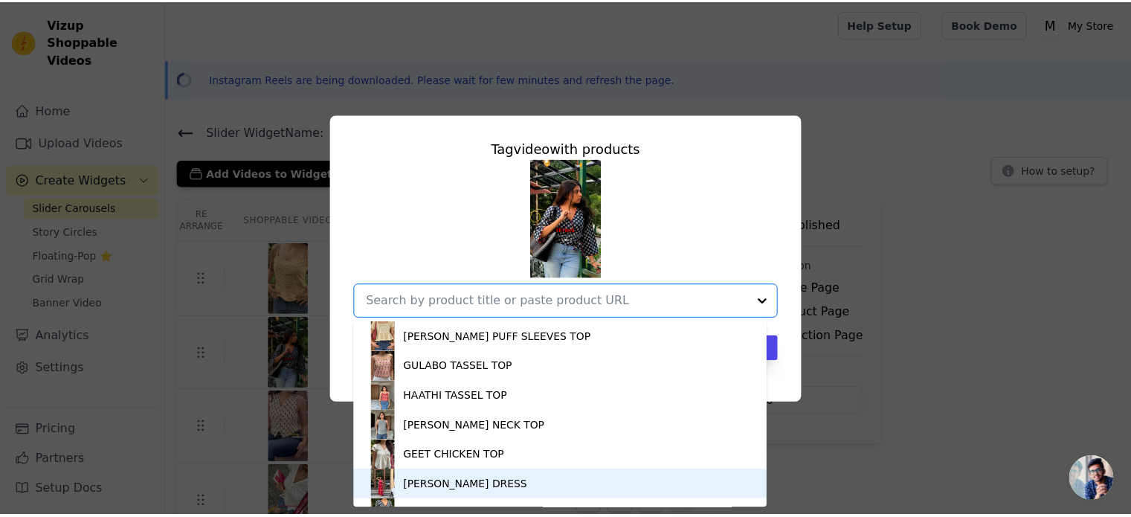
scroll to position [114, 0]
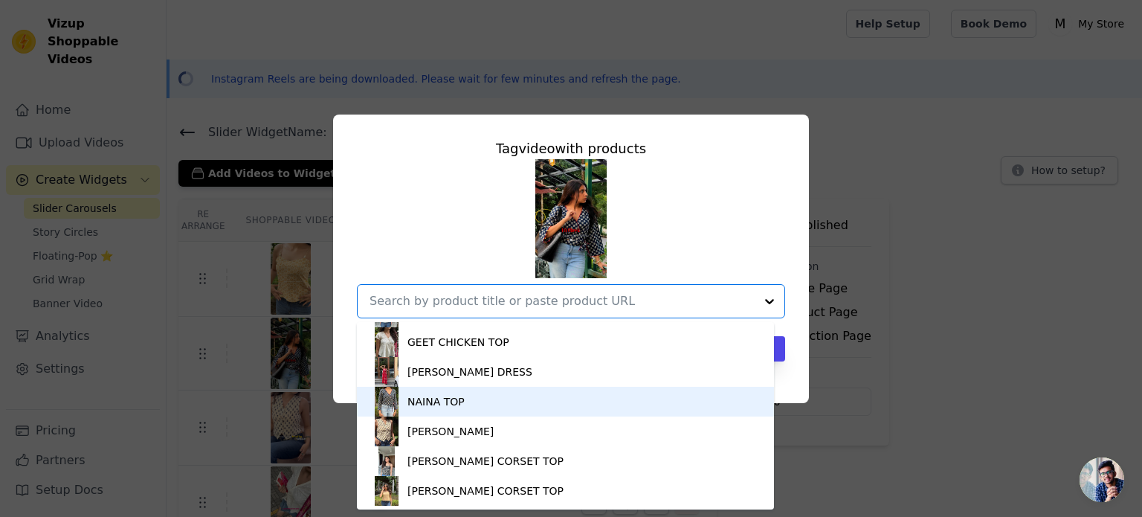
click at [448, 395] on div "NAINA TOP" at bounding box center [436, 401] width 57 height 15
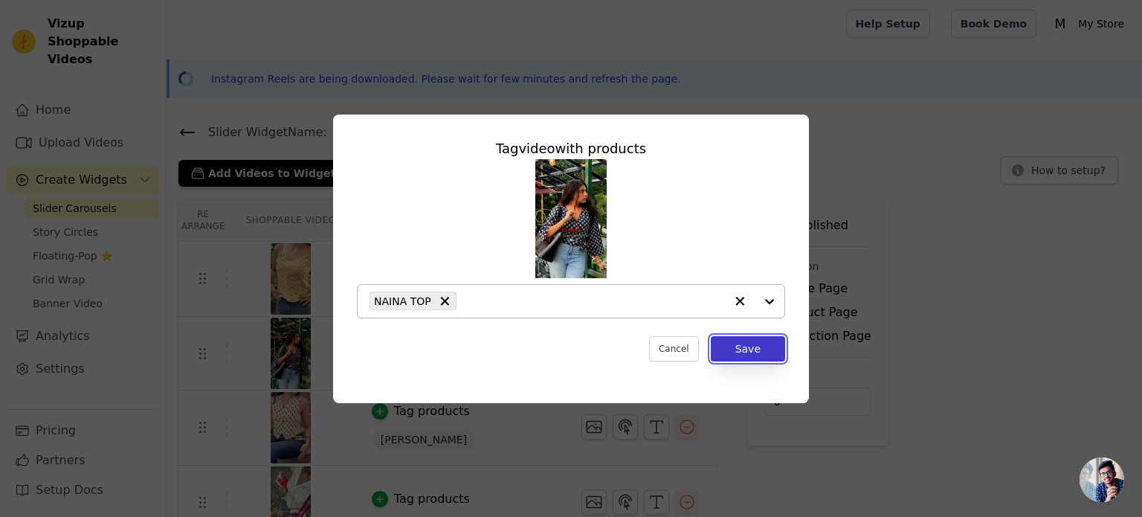
click at [730, 344] on button "Save" at bounding box center [748, 348] width 74 height 25
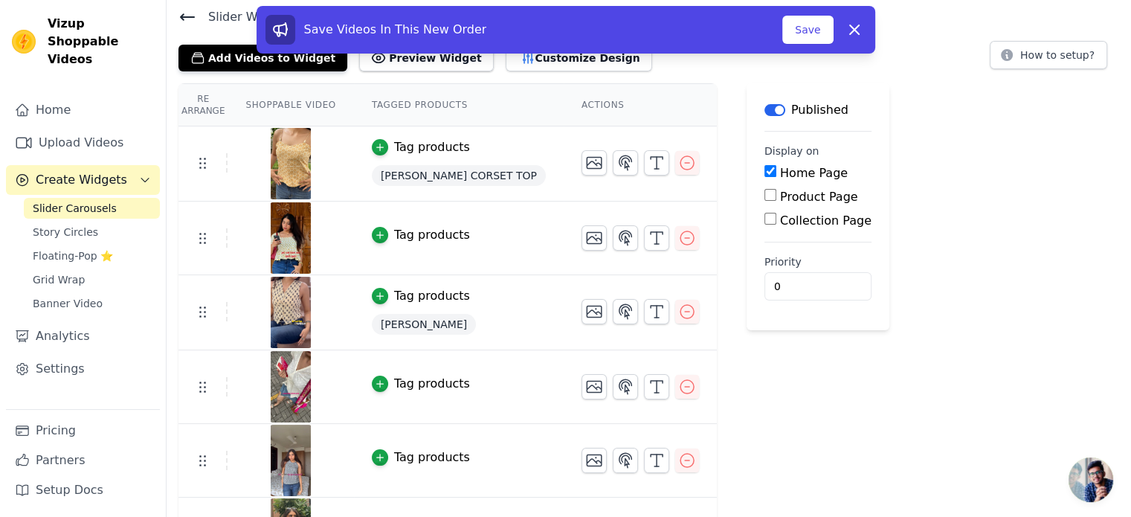
scroll to position [101, 0]
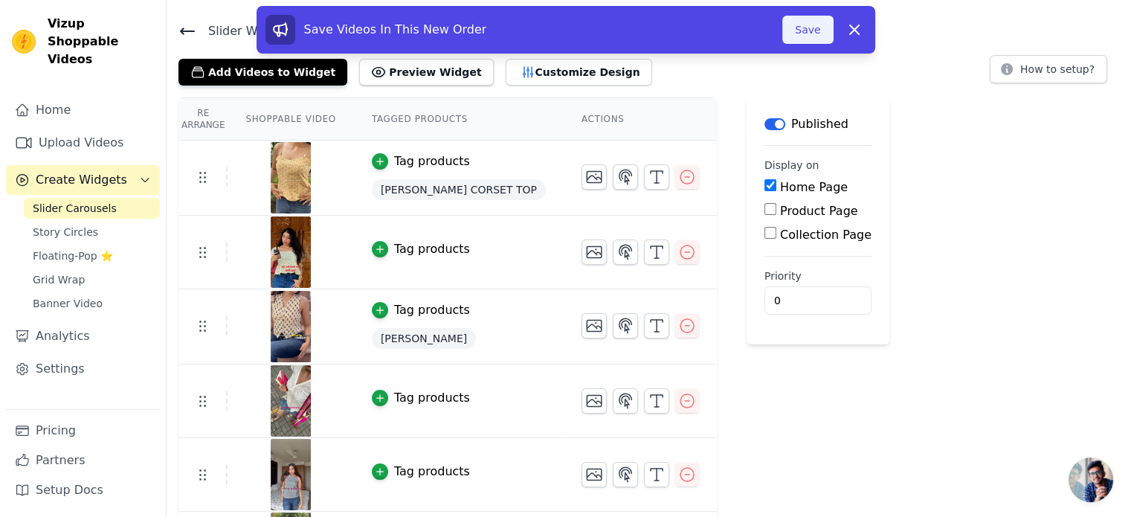
click at [813, 36] on button "Save" at bounding box center [807, 30] width 51 height 28
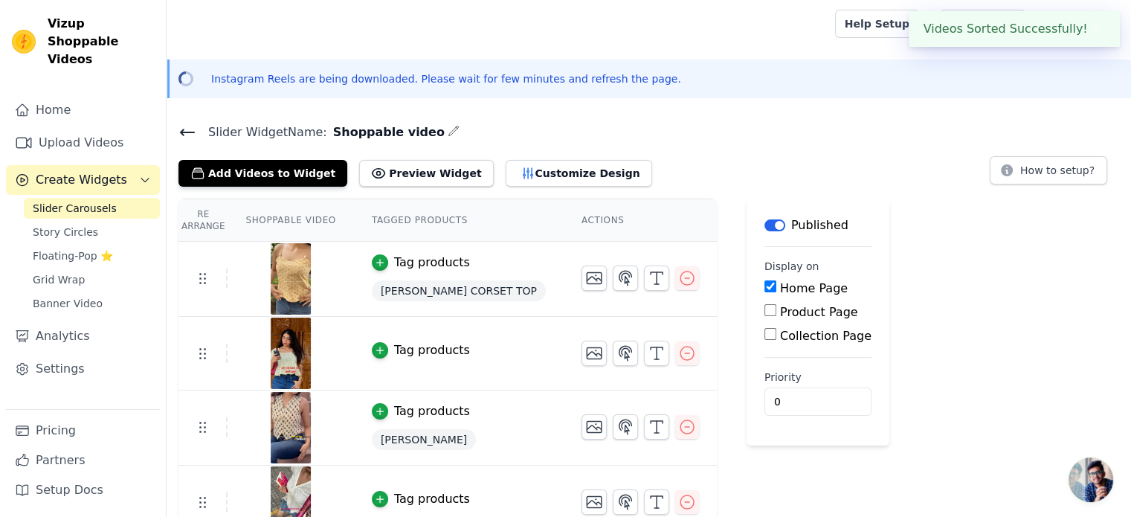
scroll to position [60, 0]
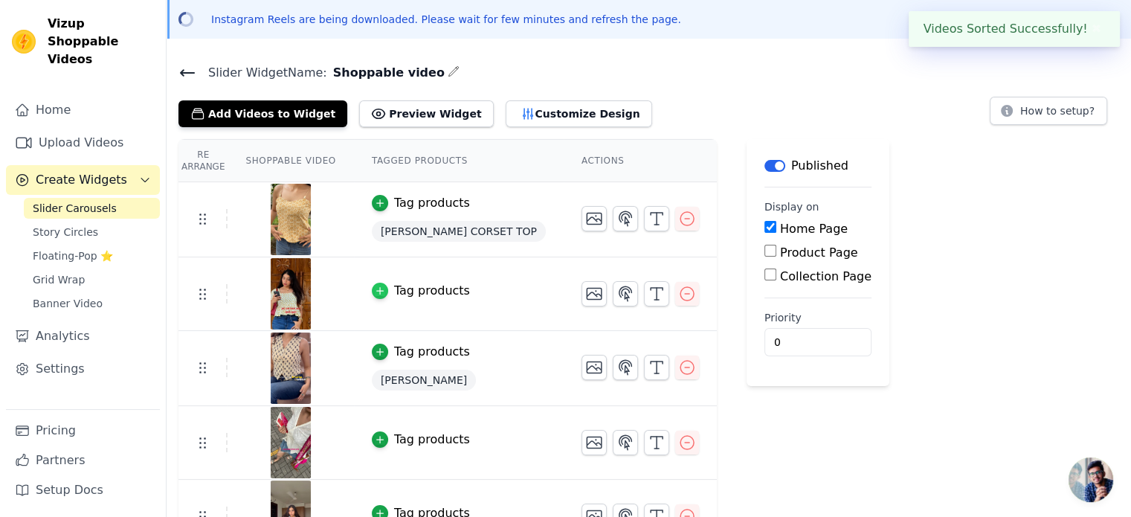
click at [373, 295] on div "button" at bounding box center [380, 291] width 16 height 16
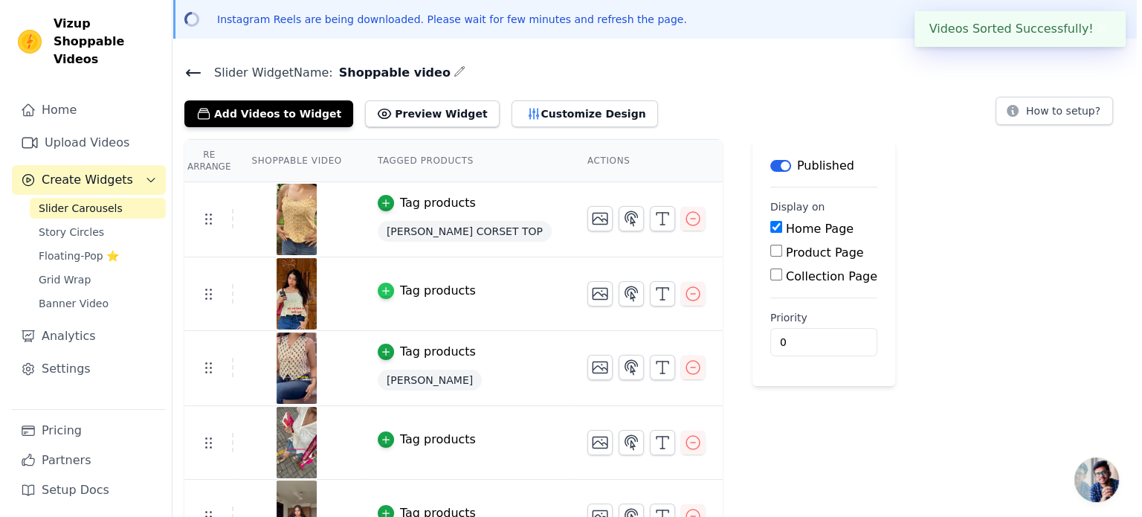
scroll to position [0, 0]
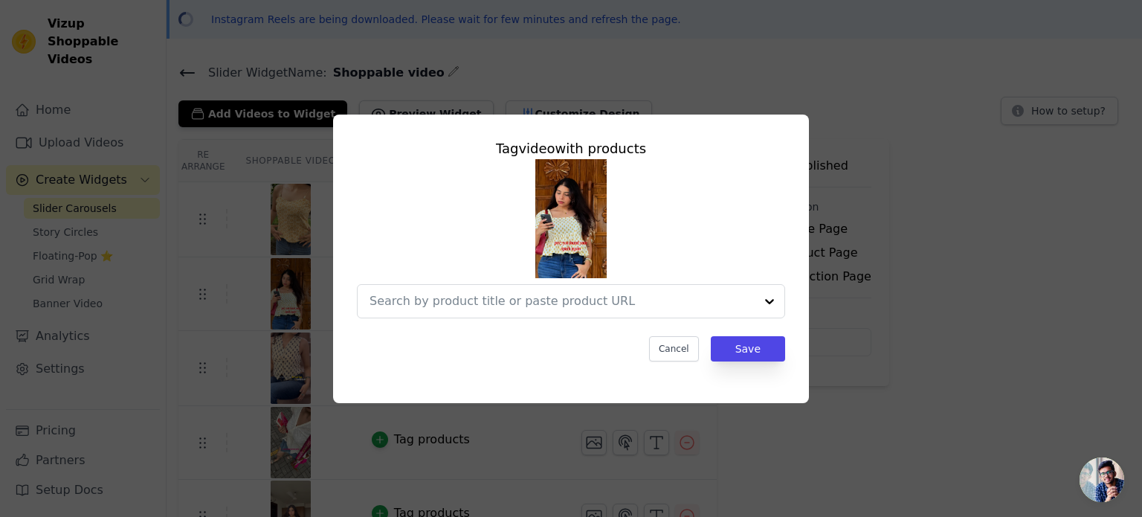
click at [631, 322] on div "Tag video with products Cancel Save" at bounding box center [571, 249] width 452 height 247
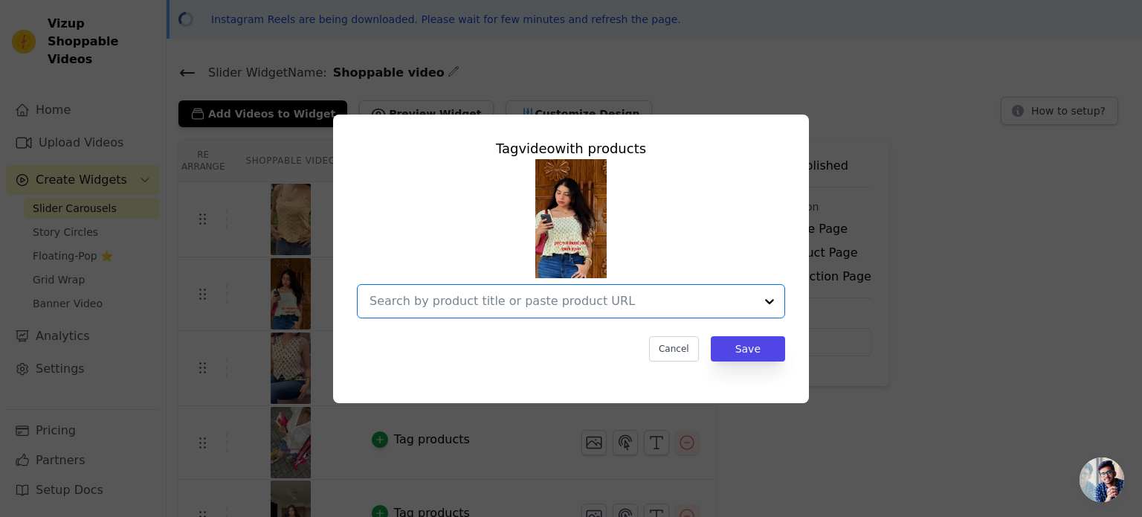
click at [631, 308] on input "text" at bounding box center [562, 301] width 385 height 18
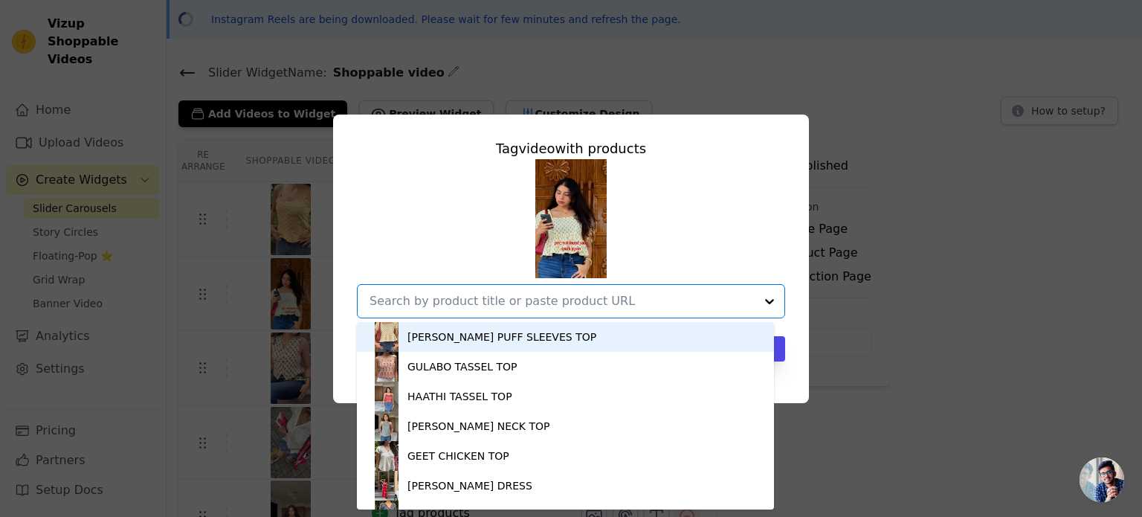
click at [497, 330] on div "SIMRAN PUFF SLEEVES TOP" at bounding box center [502, 336] width 189 height 15
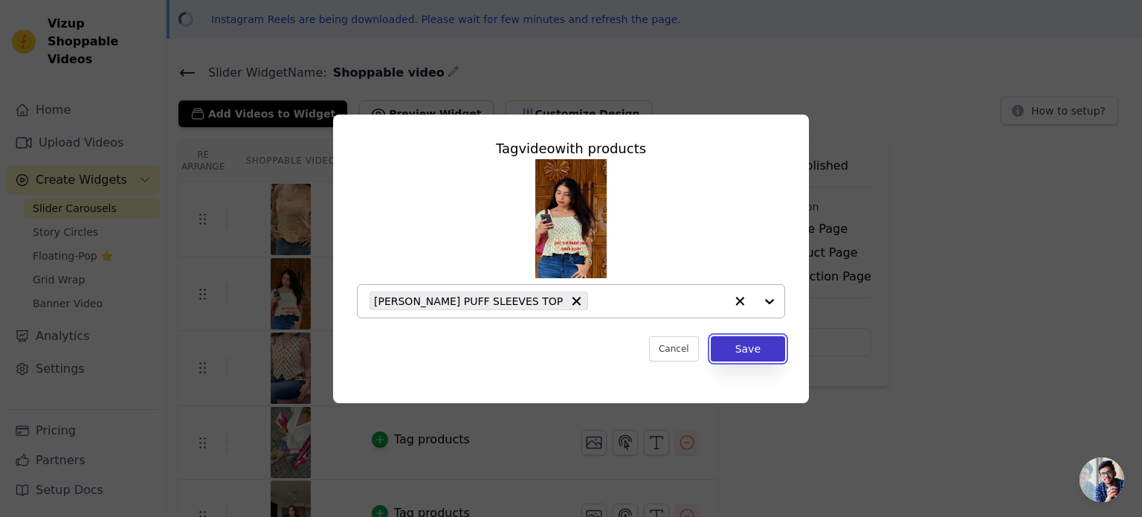
click at [738, 353] on button "Save" at bounding box center [748, 348] width 74 height 25
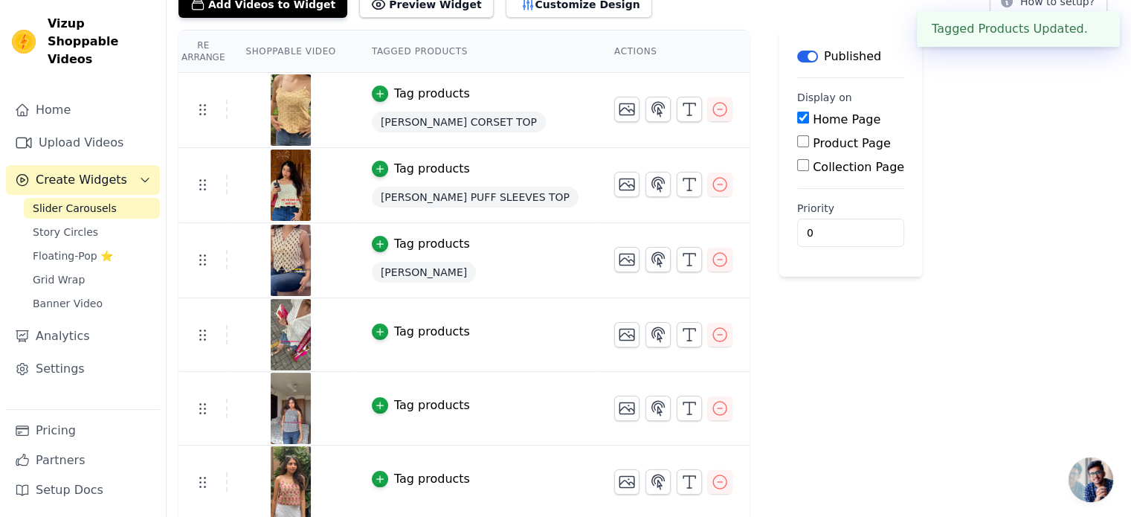
scroll to position [173, 0]
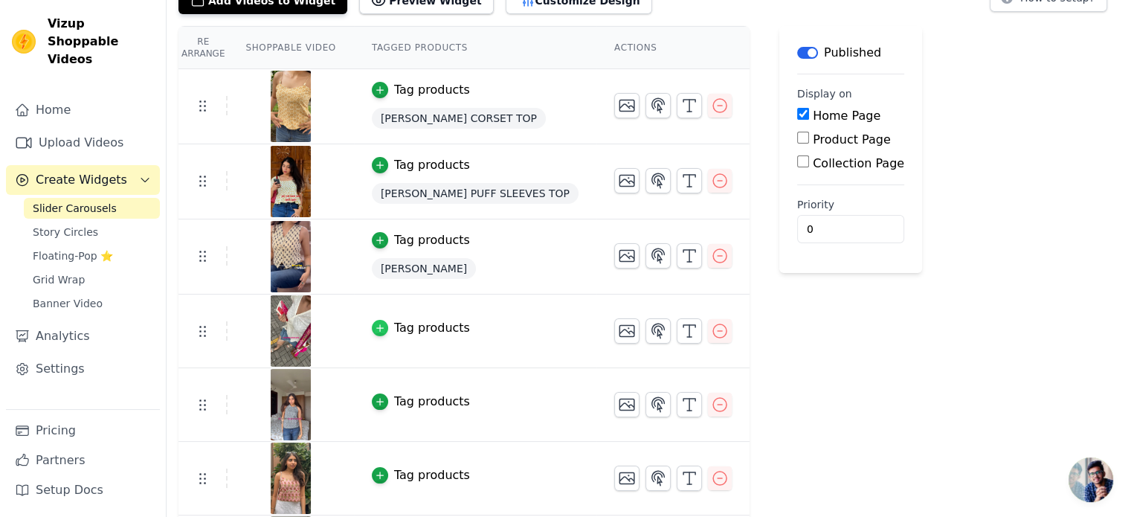
click at [376, 325] on div "button" at bounding box center [380, 328] width 16 height 16
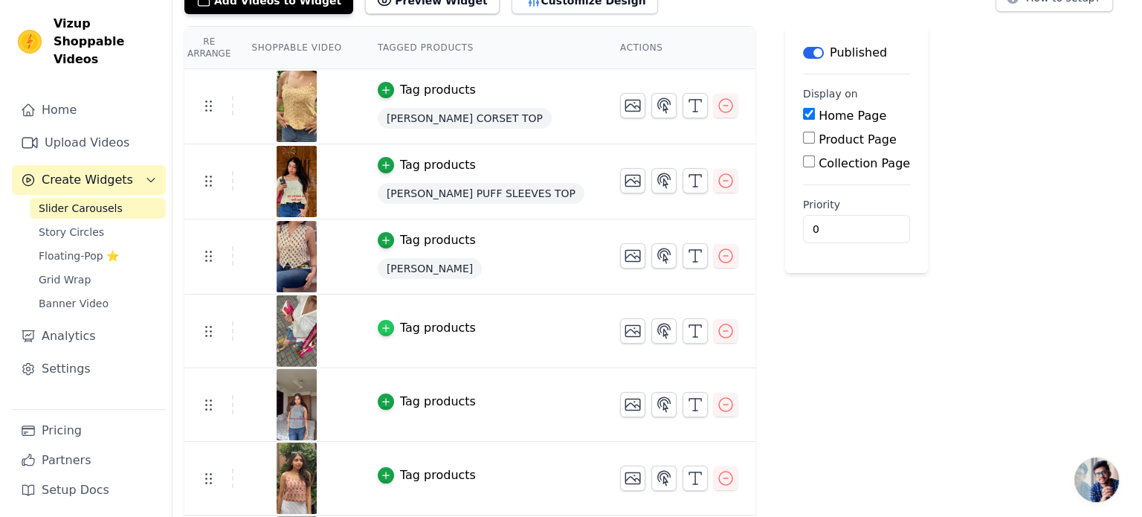
scroll to position [0, 0]
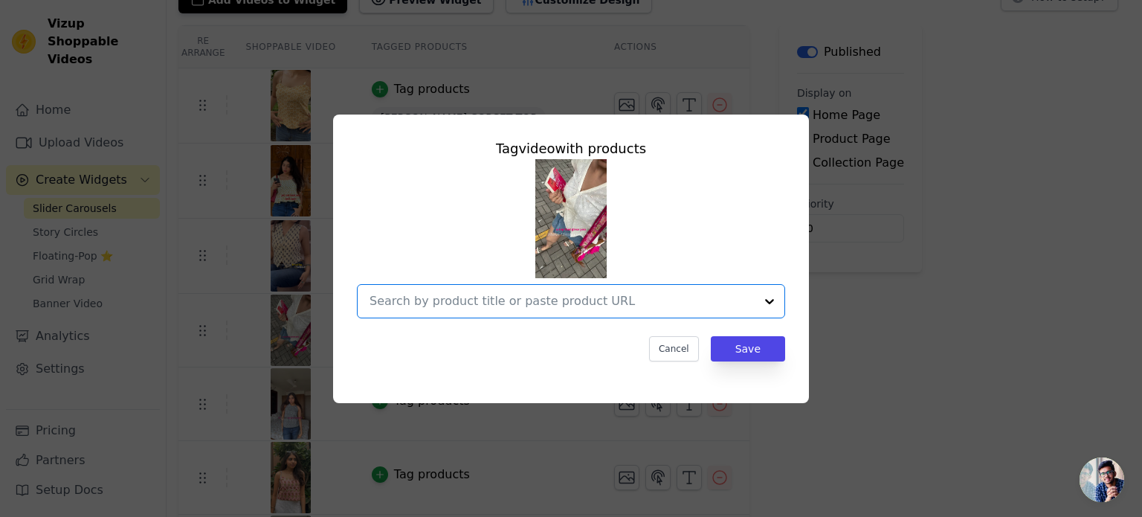
click at [626, 295] on input "text" at bounding box center [562, 301] width 385 height 18
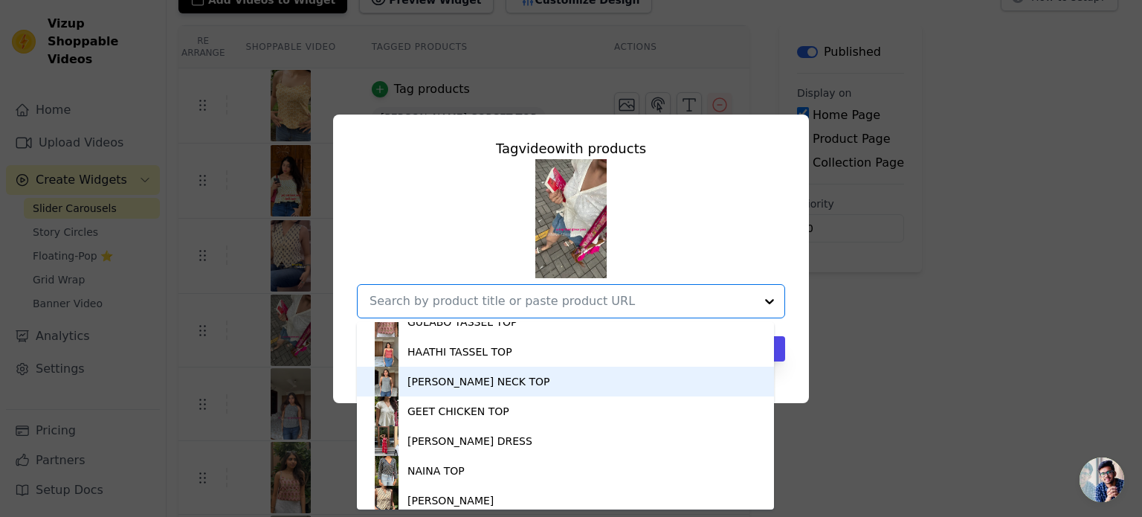
scroll to position [45, 0]
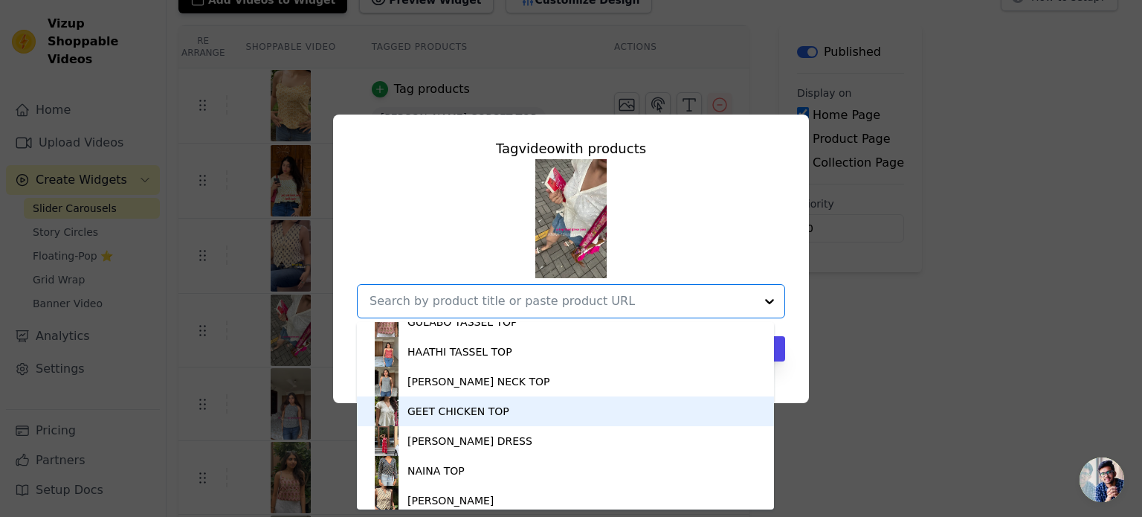
click at [533, 419] on div "GEET CHICKEN TOP" at bounding box center [566, 411] width 388 height 30
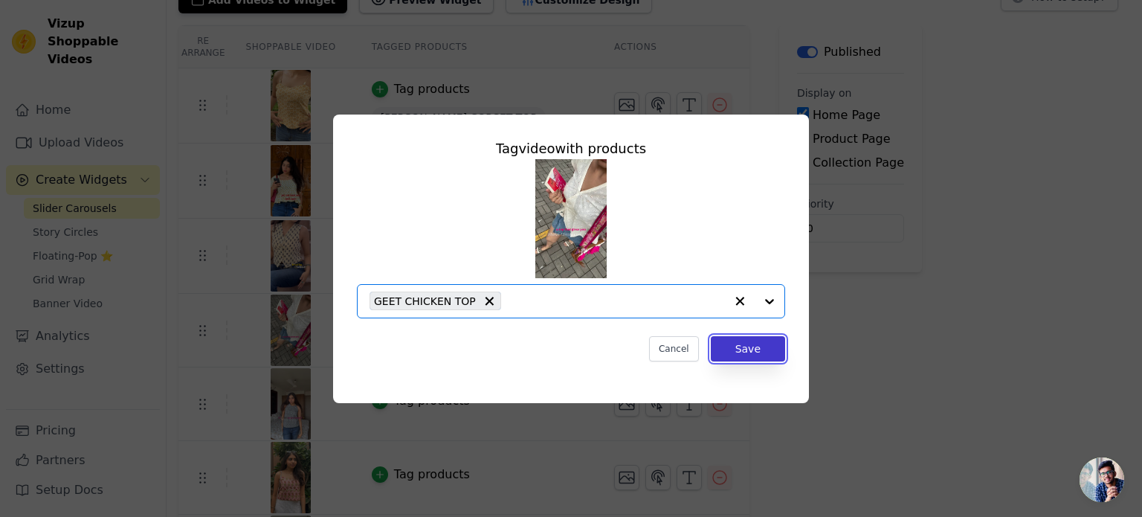
click at [736, 343] on button "Save" at bounding box center [748, 348] width 74 height 25
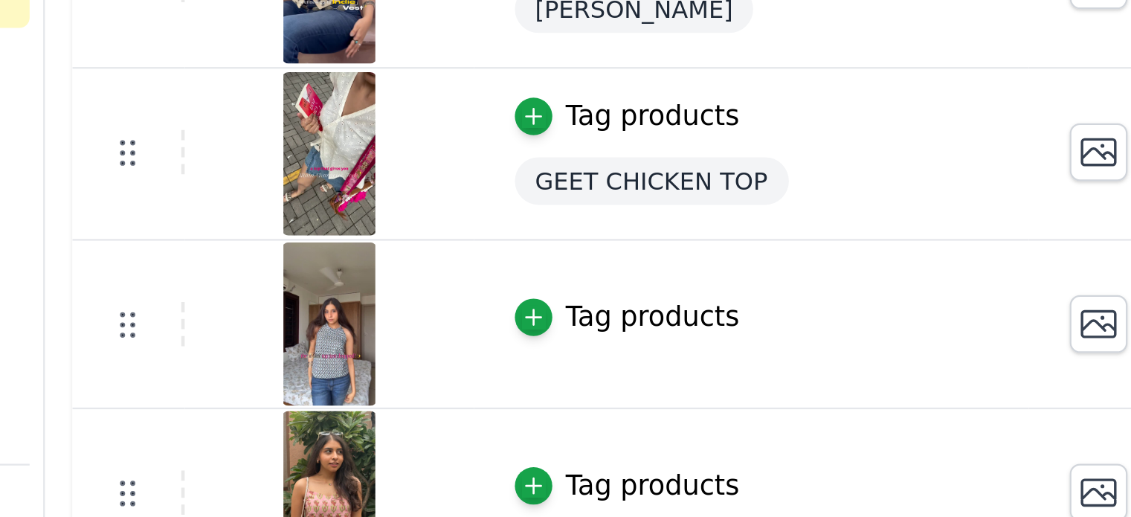
scroll to position [230, 0]
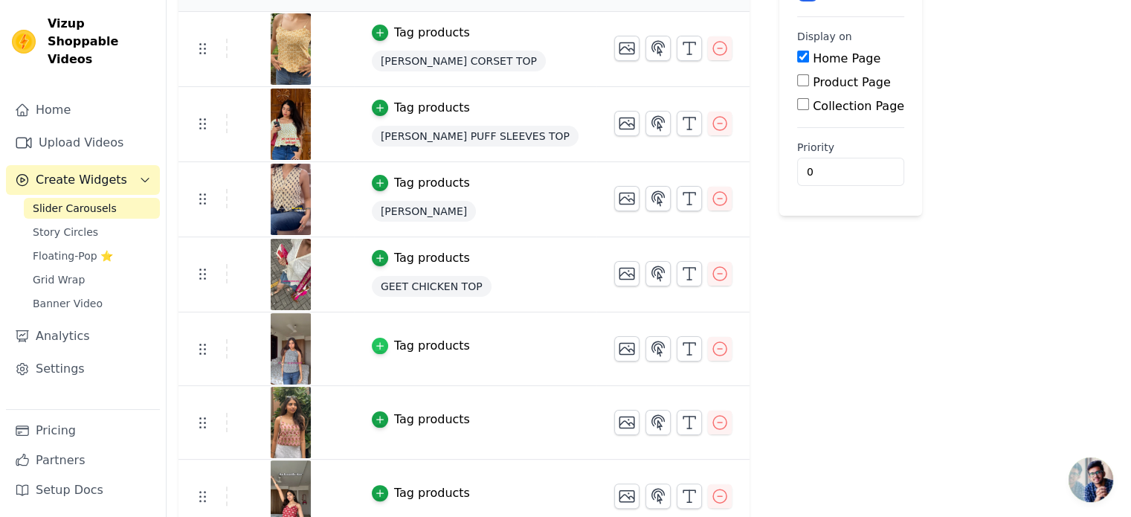
click at [376, 344] on icon "button" at bounding box center [379, 346] width 7 height 7
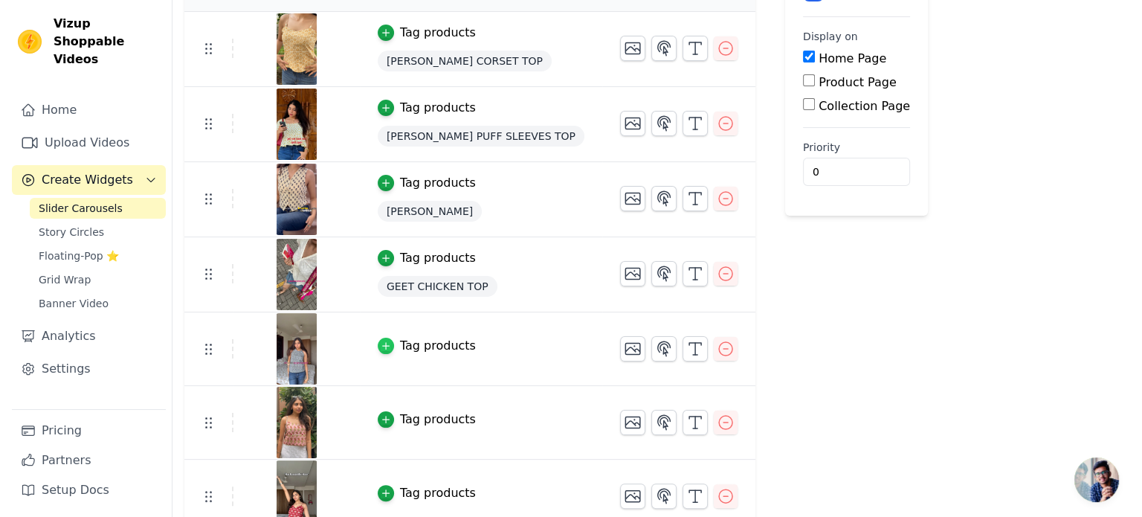
scroll to position [0, 0]
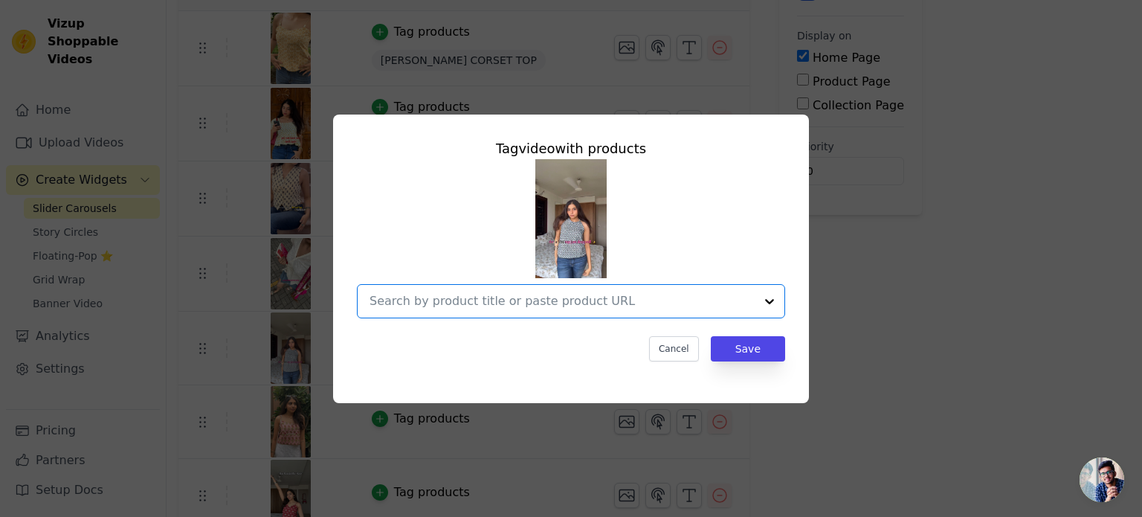
click at [573, 300] on input "text" at bounding box center [562, 301] width 385 height 18
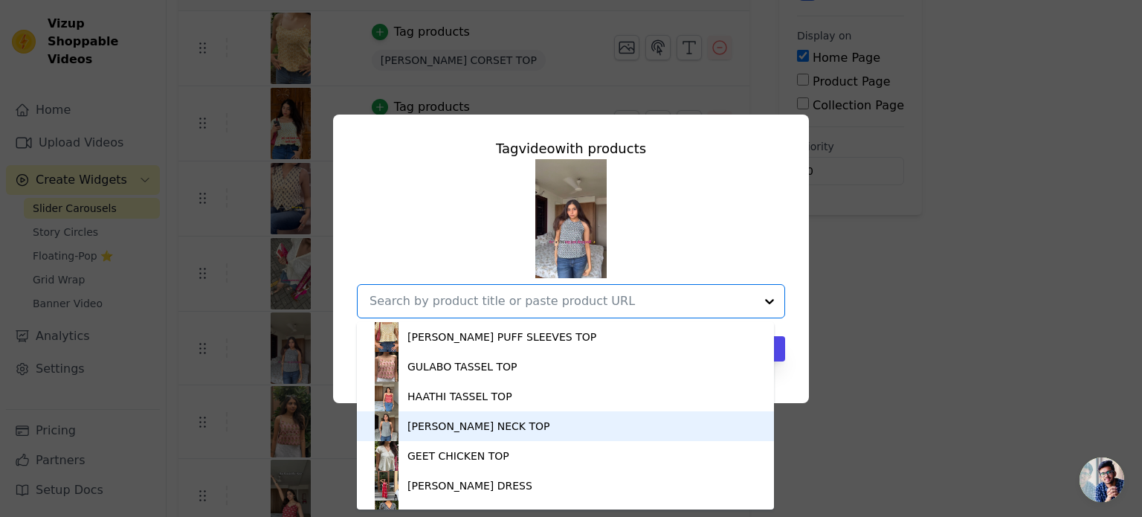
scroll to position [12, 0]
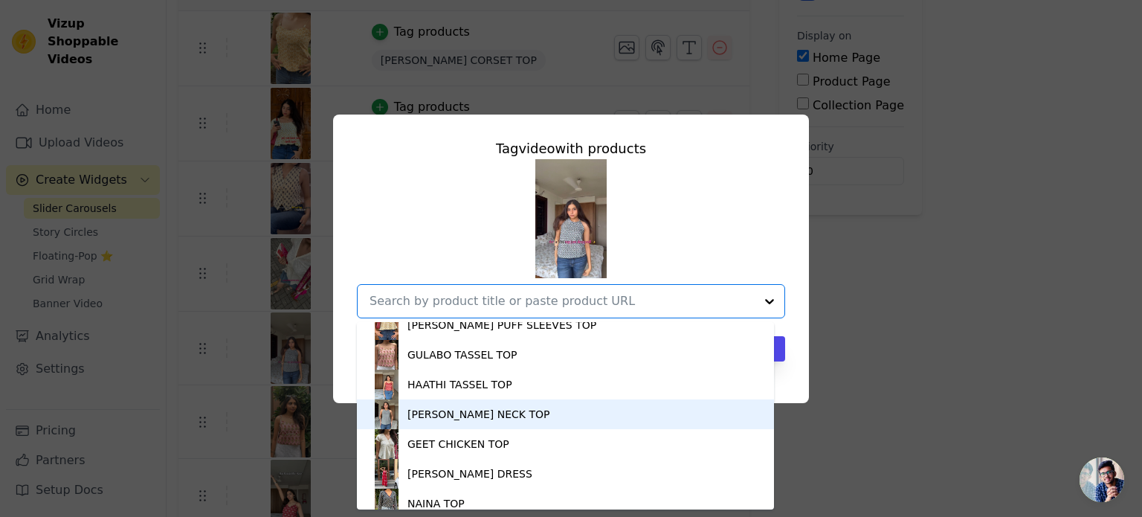
click at [544, 413] on div "SHANAYA HALTER NECK TOP" at bounding box center [566, 414] width 388 height 30
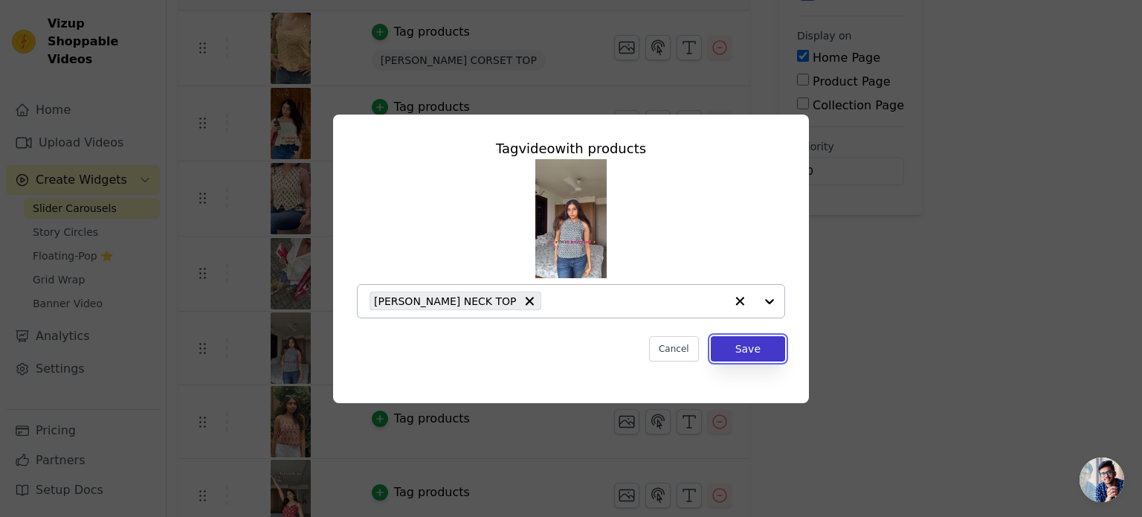
click at [731, 350] on button "Save" at bounding box center [748, 348] width 74 height 25
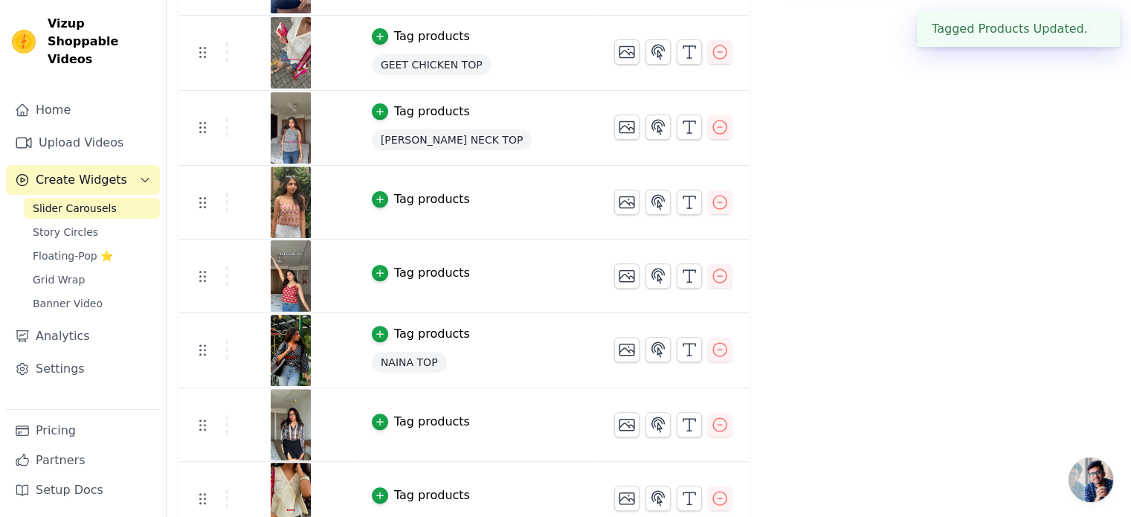
scroll to position [434, 0]
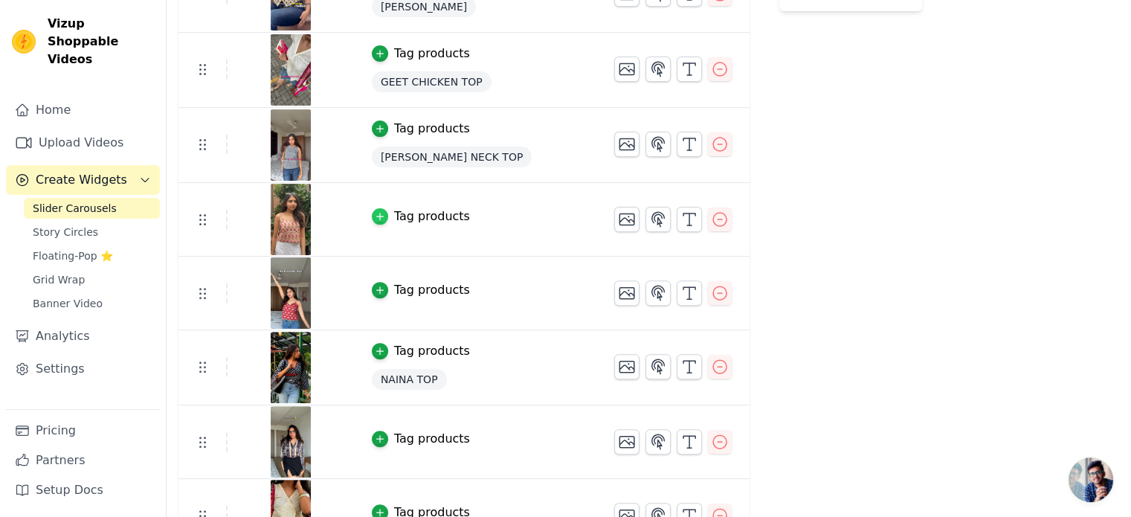
click at [375, 211] on icon "button" at bounding box center [380, 216] width 10 height 10
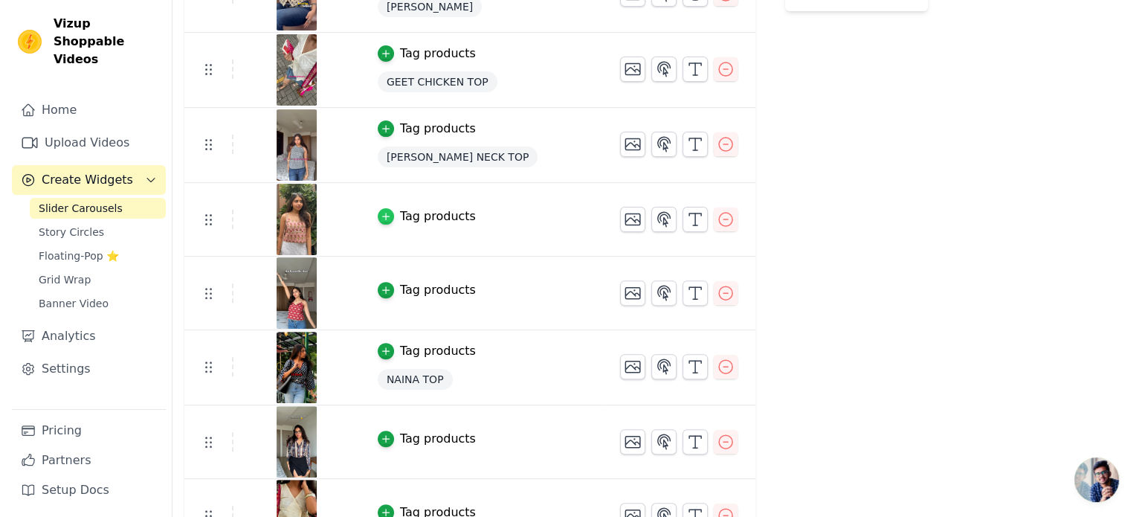
scroll to position [0, 0]
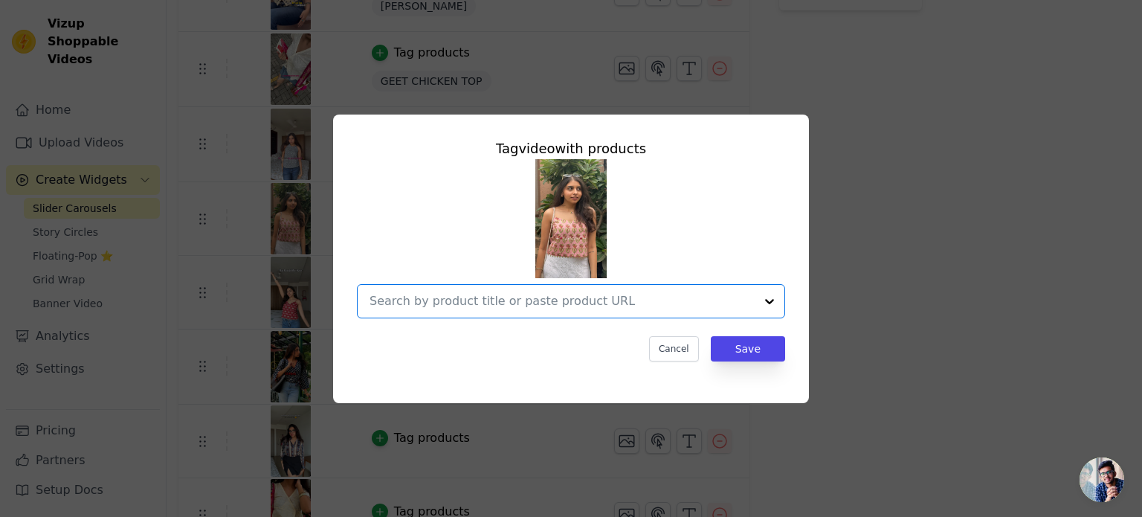
click at [489, 298] on input "text" at bounding box center [562, 301] width 385 height 18
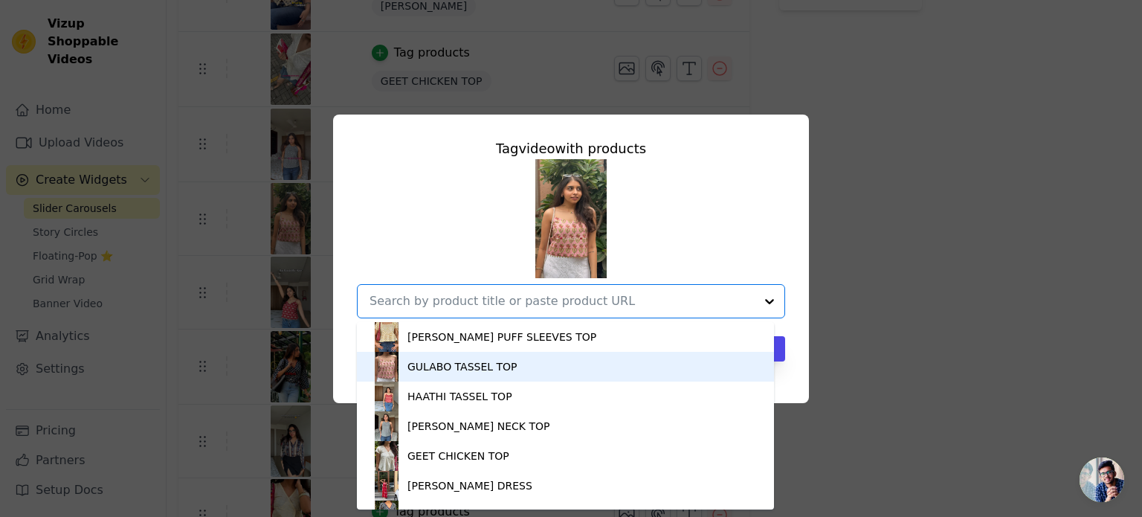
click at [455, 364] on div "GULABO TASSEL TOP" at bounding box center [463, 366] width 110 height 15
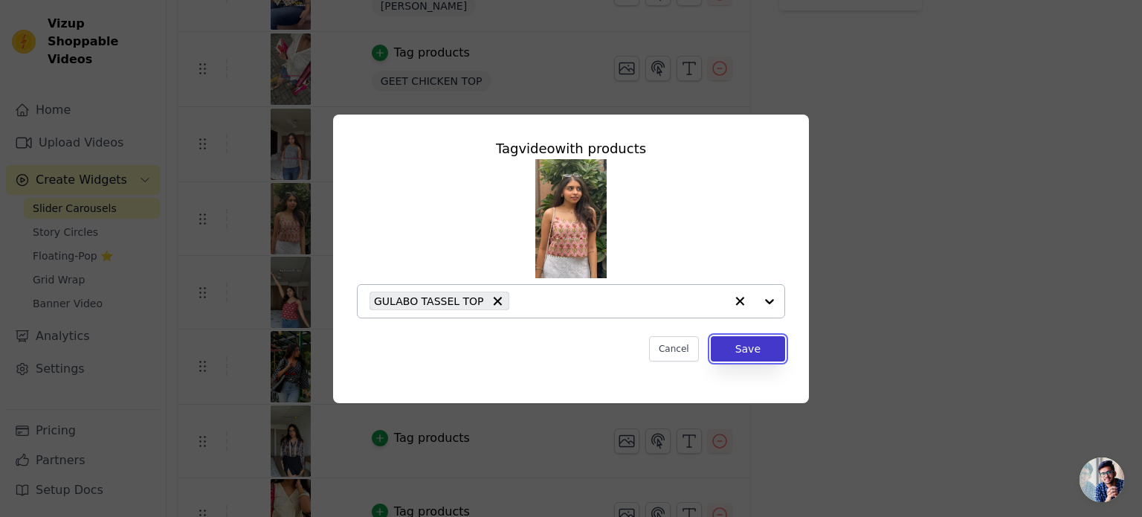
click at [739, 347] on button "Save" at bounding box center [748, 348] width 74 height 25
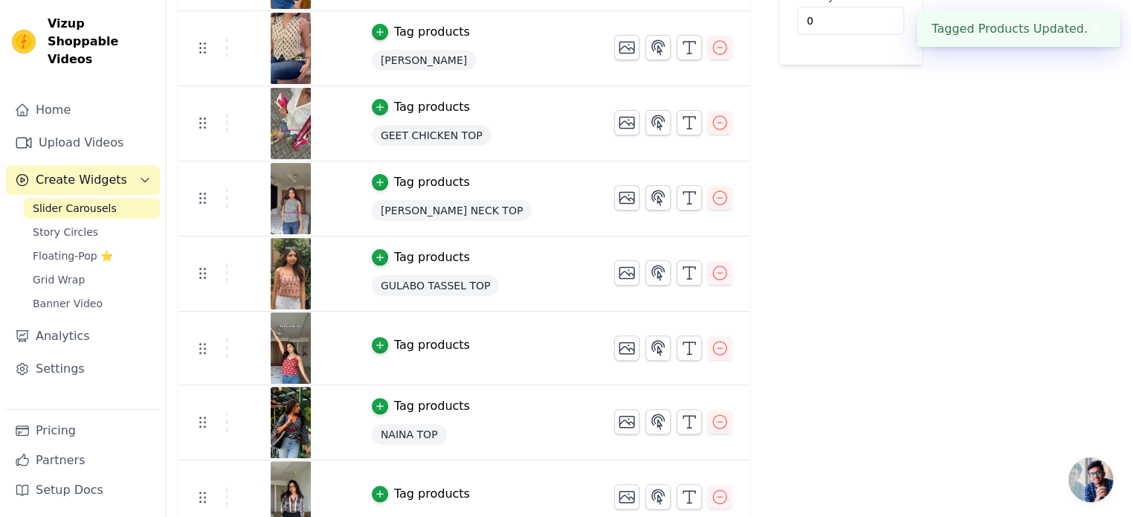
scroll to position [381, 0]
click at [372, 350] on button "Tag products" at bounding box center [421, 345] width 98 height 18
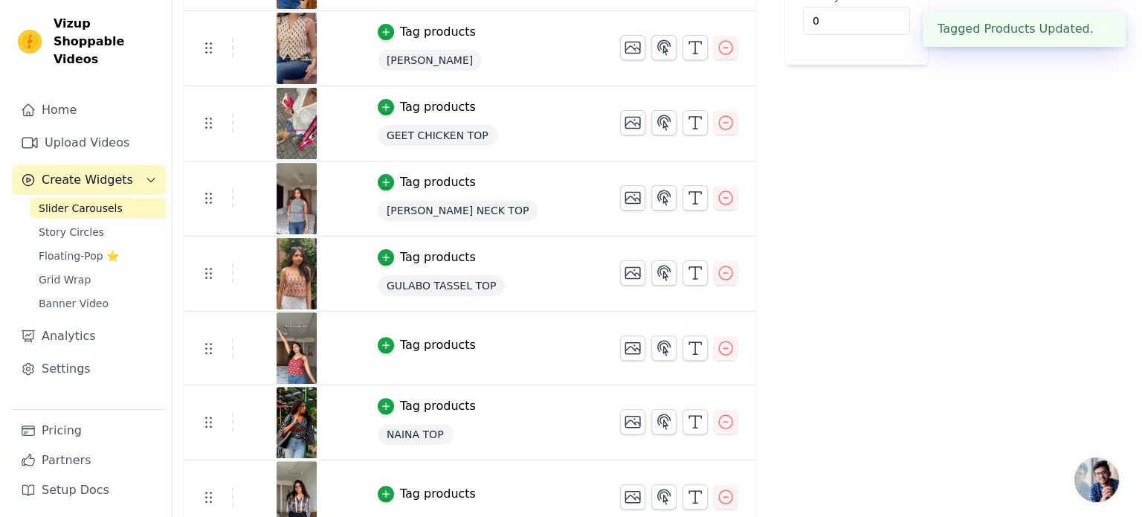
scroll to position [0, 0]
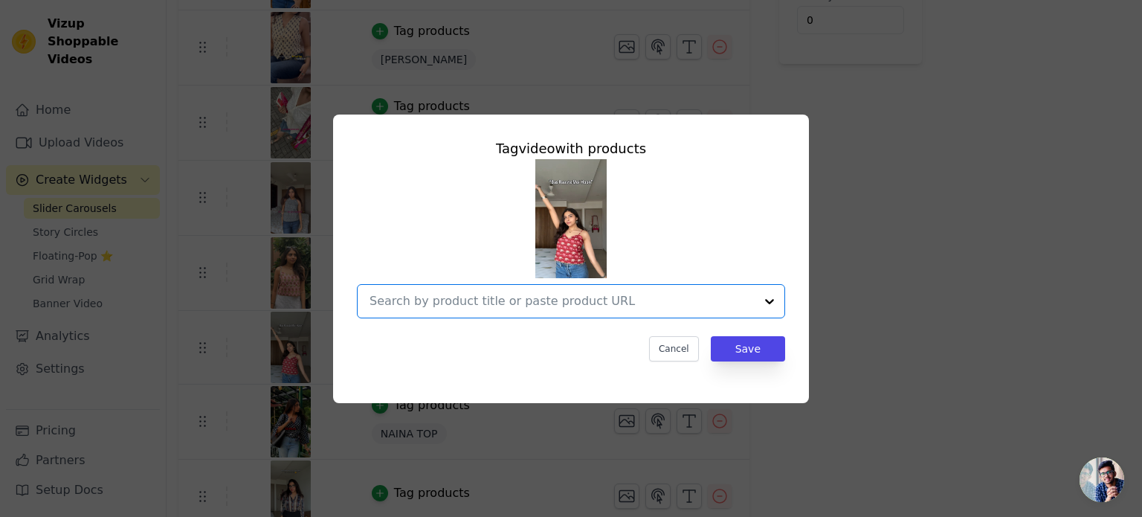
click at [602, 292] on input "text" at bounding box center [562, 301] width 385 height 18
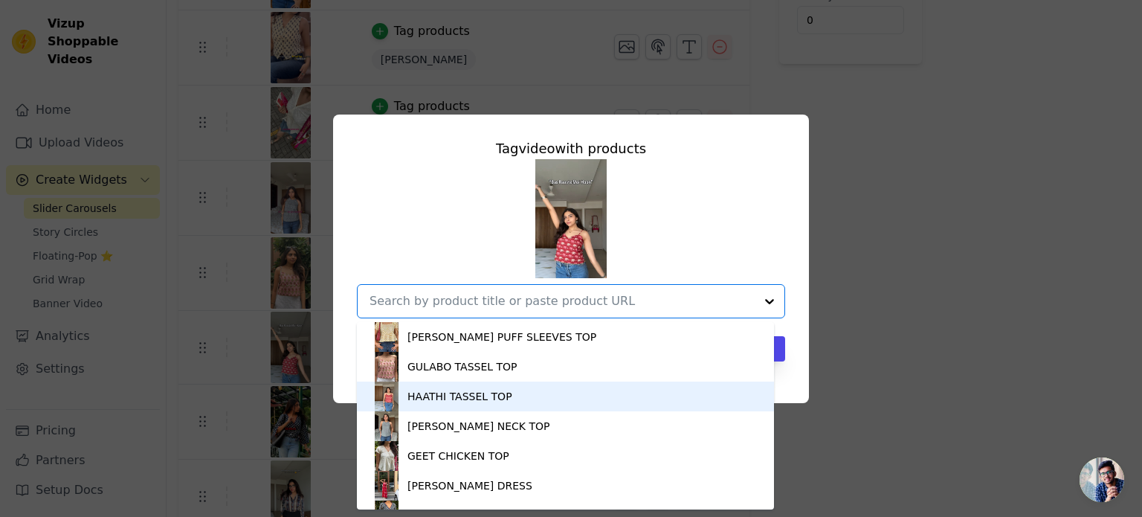
click at [521, 397] on div "HAATHI TASSEL TOP" at bounding box center [566, 397] width 388 height 30
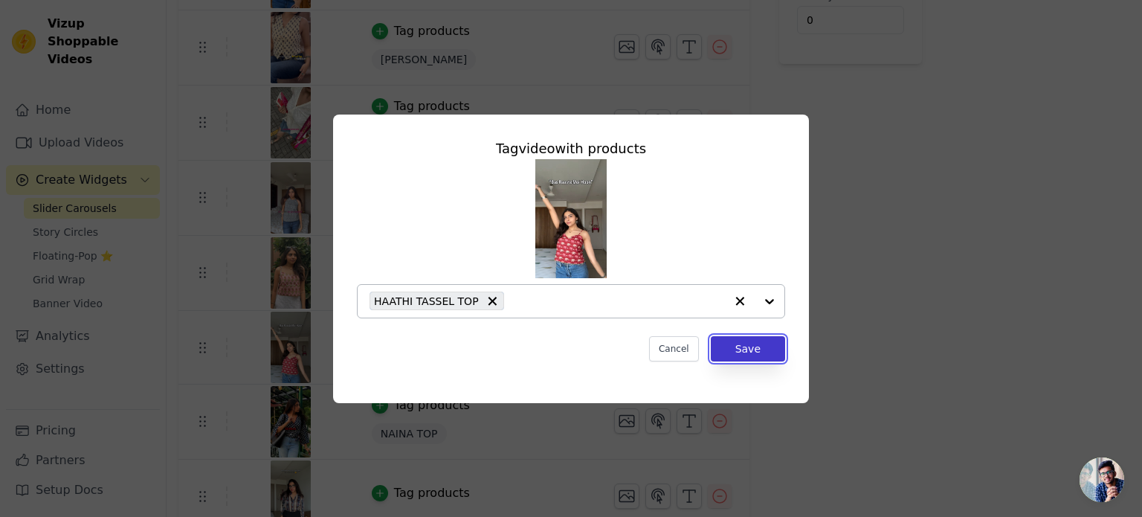
click at [731, 348] on button "Save" at bounding box center [748, 348] width 74 height 25
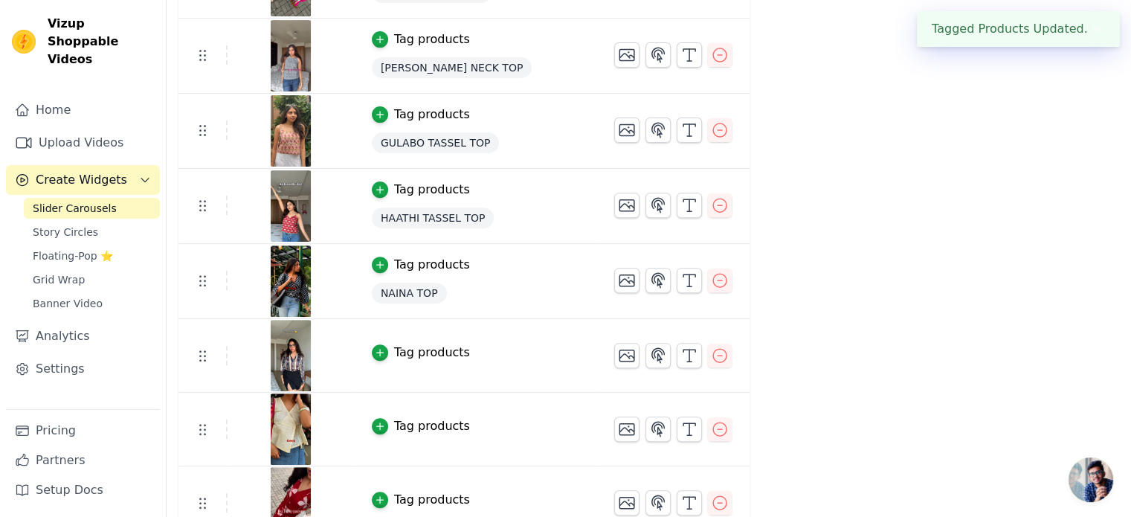
scroll to position [526, 0]
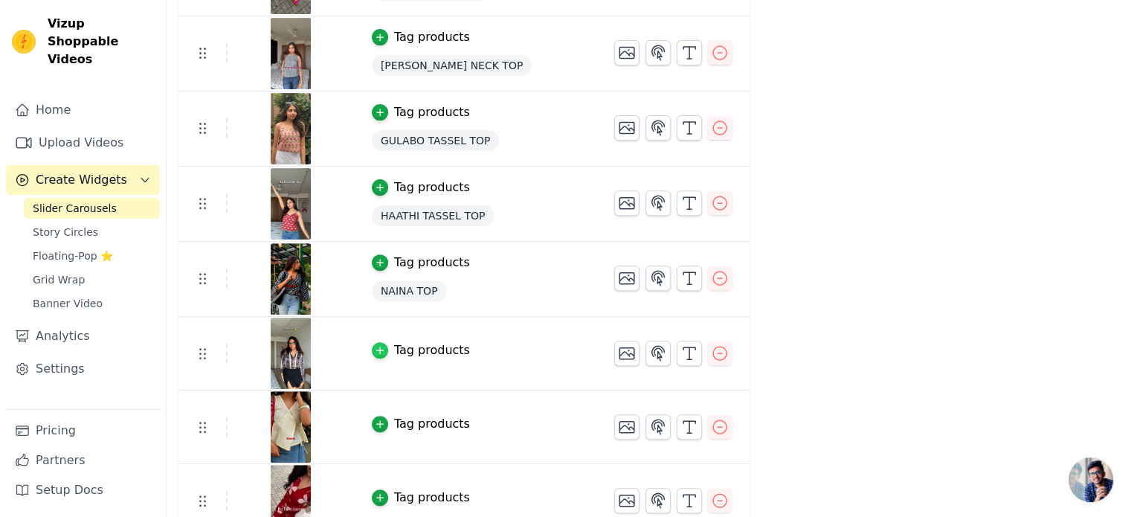
click at [378, 347] on div "button" at bounding box center [380, 350] width 16 height 16
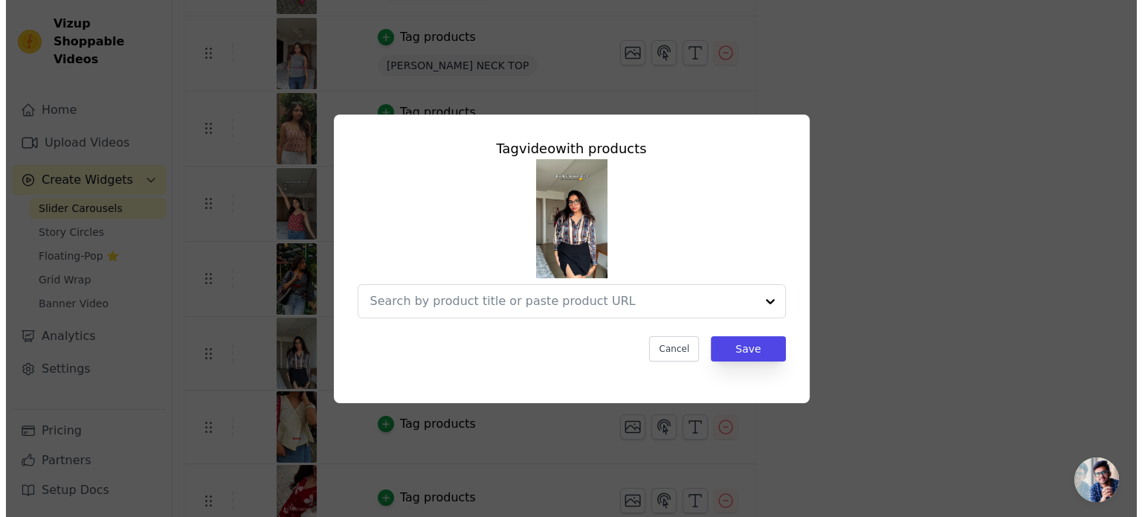
scroll to position [0, 0]
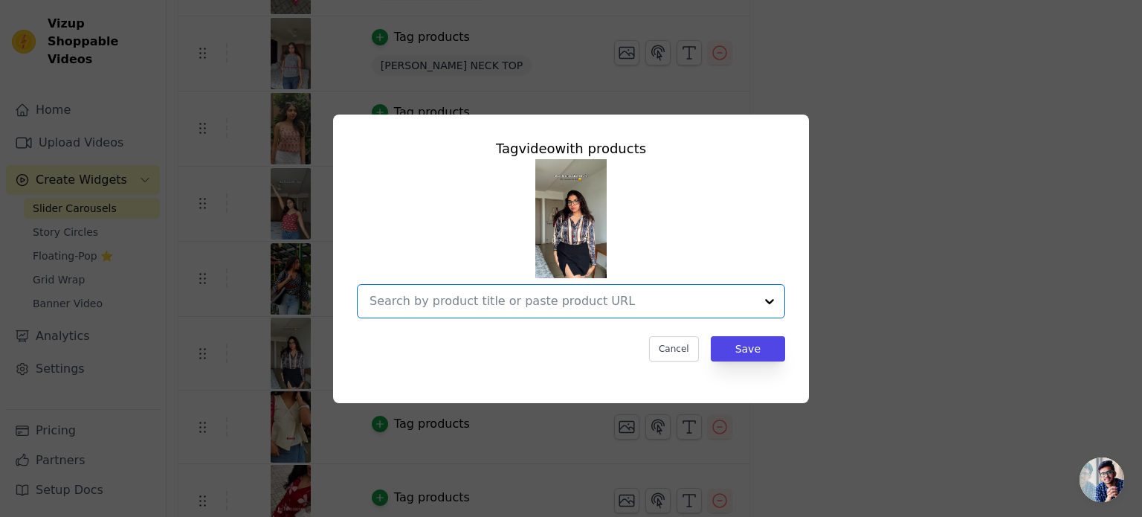
click at [467, 295] on input "text" at bounding box center [562, 301] width 385 height 18
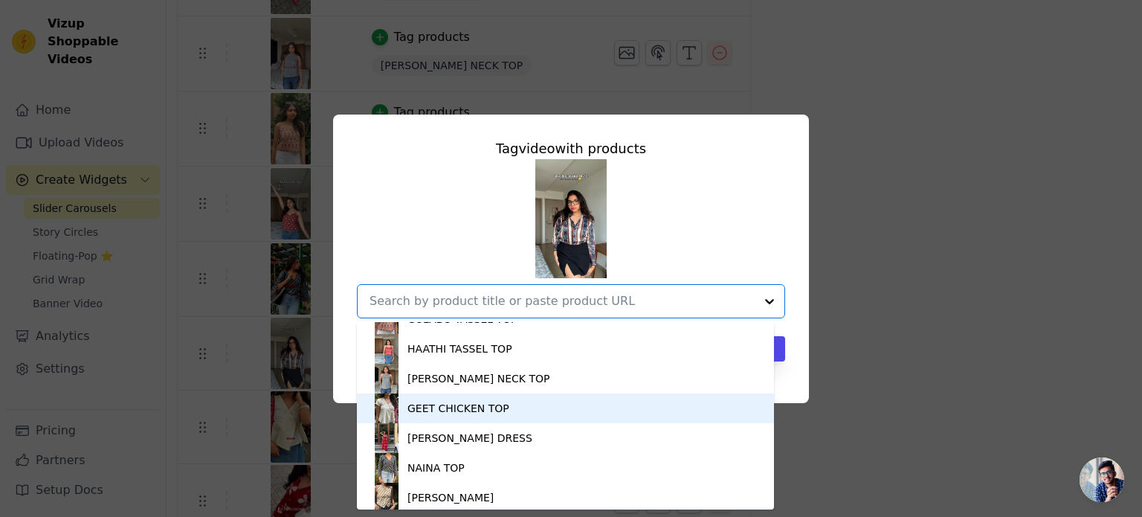
scroll to position [114, 0]
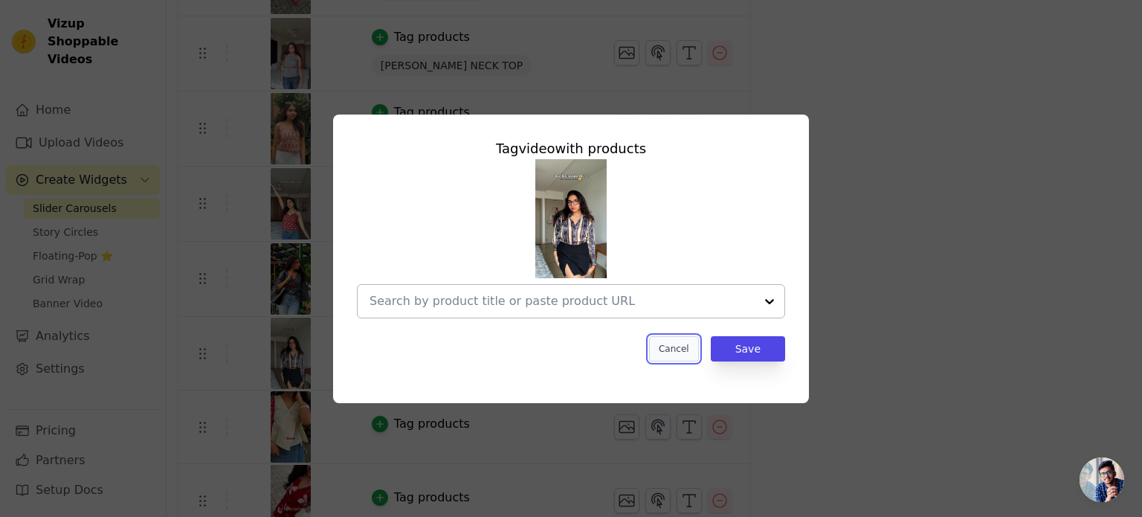
click at [682, 339] on button "Cancel" at bounding box center [674, 348] width 50 height 25
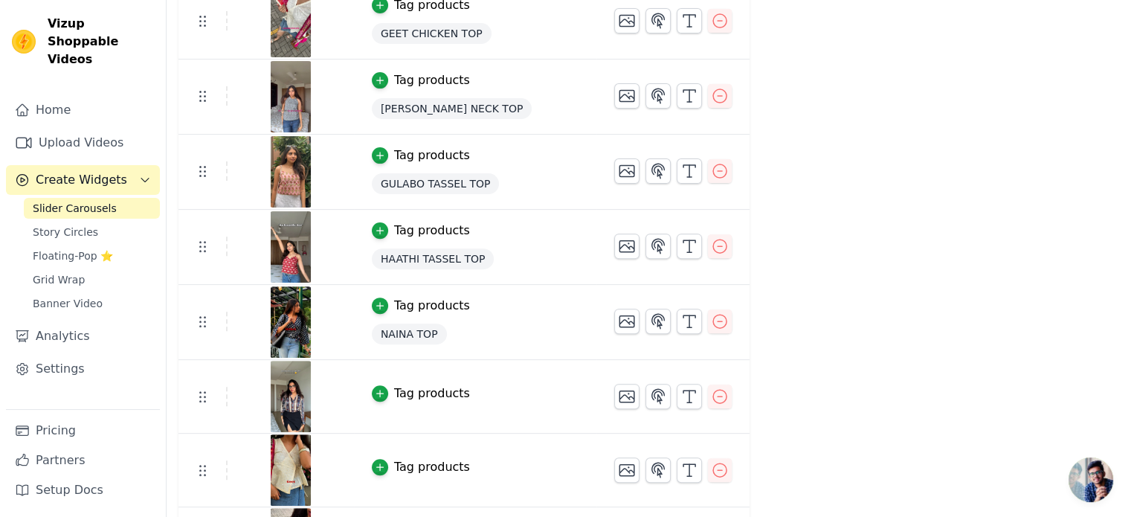
scroll to position [544, 0]
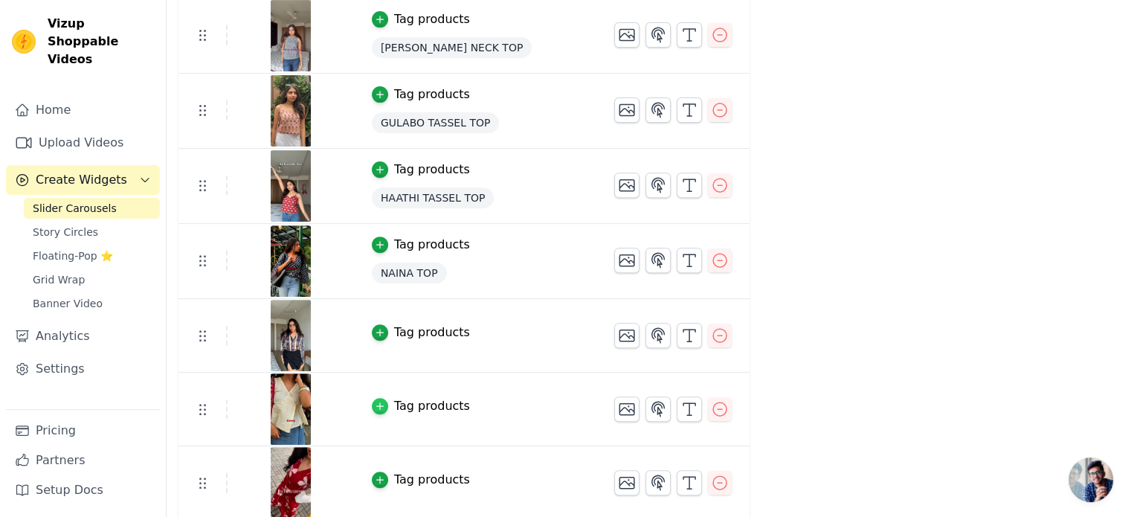
click at [375, 403] on icon "button" at bounding box center [380, 406] width 10 height 10
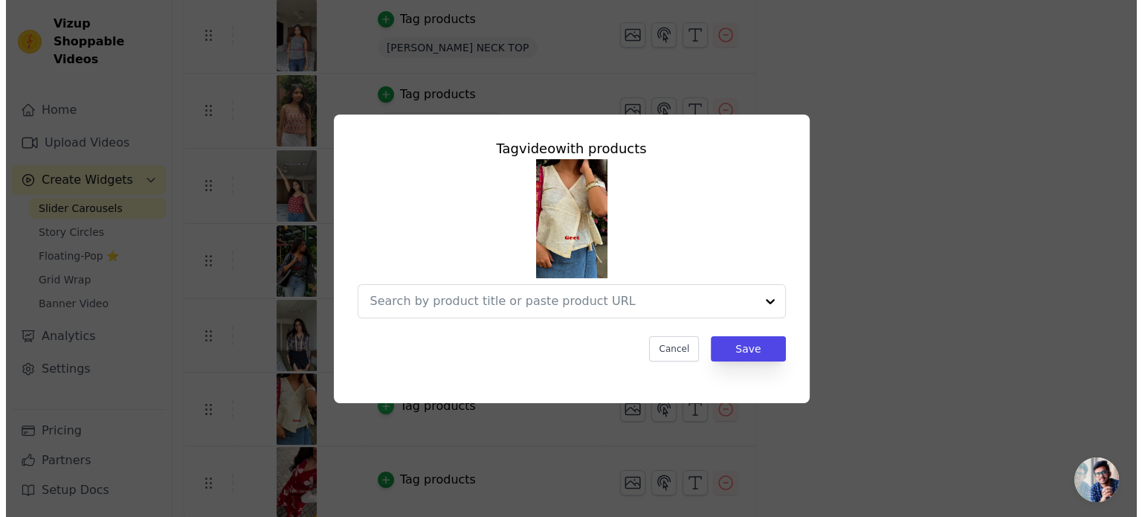
scroll to position [0, 0]
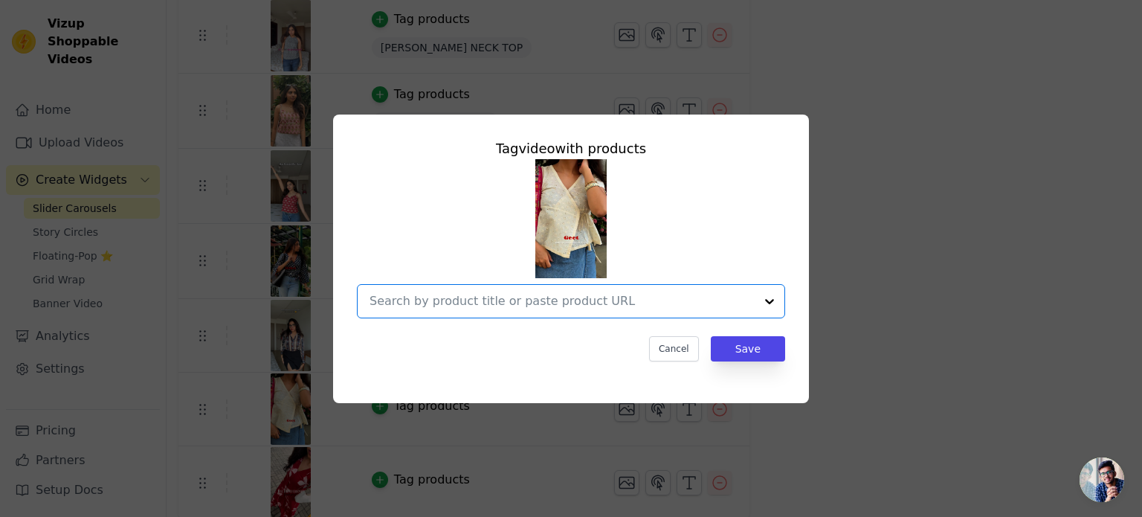
click at [464, 298] on input "text" at bounding box center [562, 301] width 385 height 18
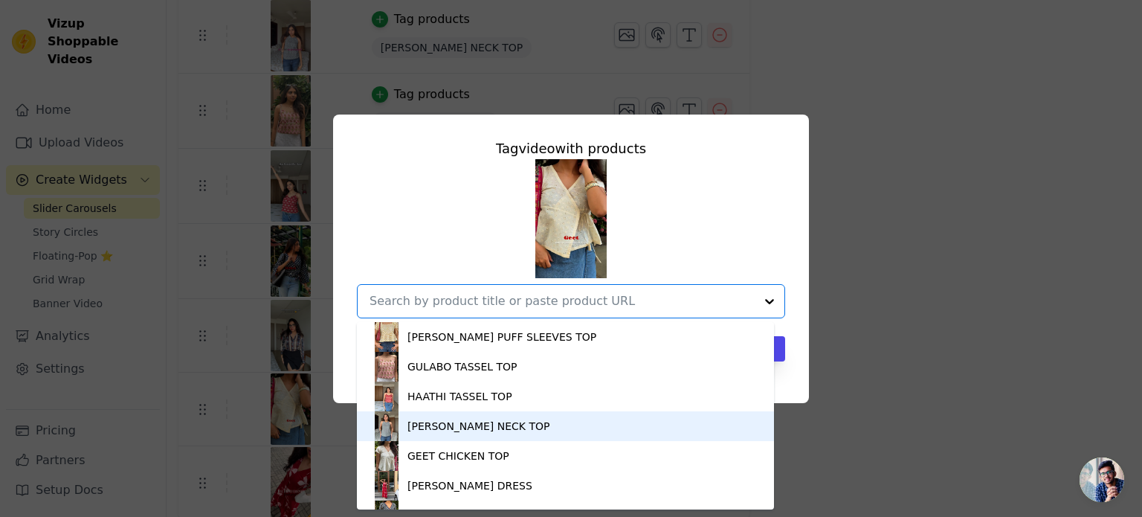
scroll to position [114, 0]
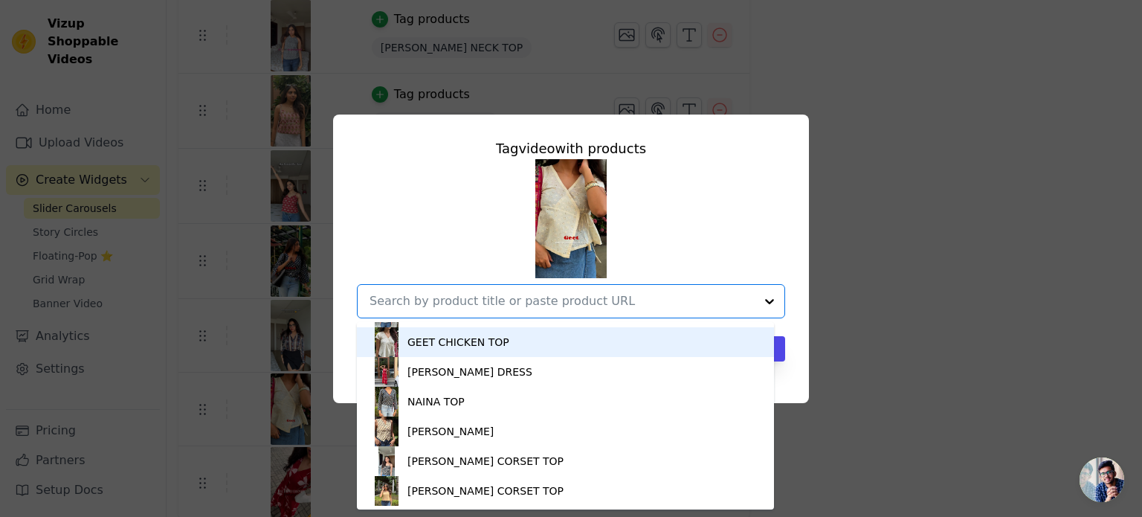
click at [472, 345] on div "GEET CHICKEN TOP" at bounding box center [459, 342] width 102 height 15
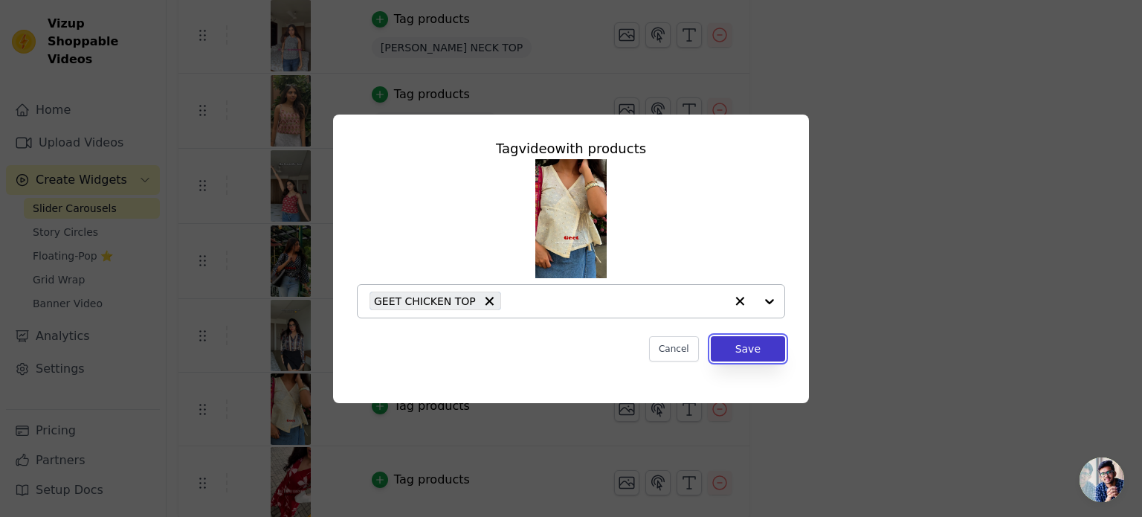
click at [724, 344] on button "Save" at bounding box center [748, 348] width 74 height 25
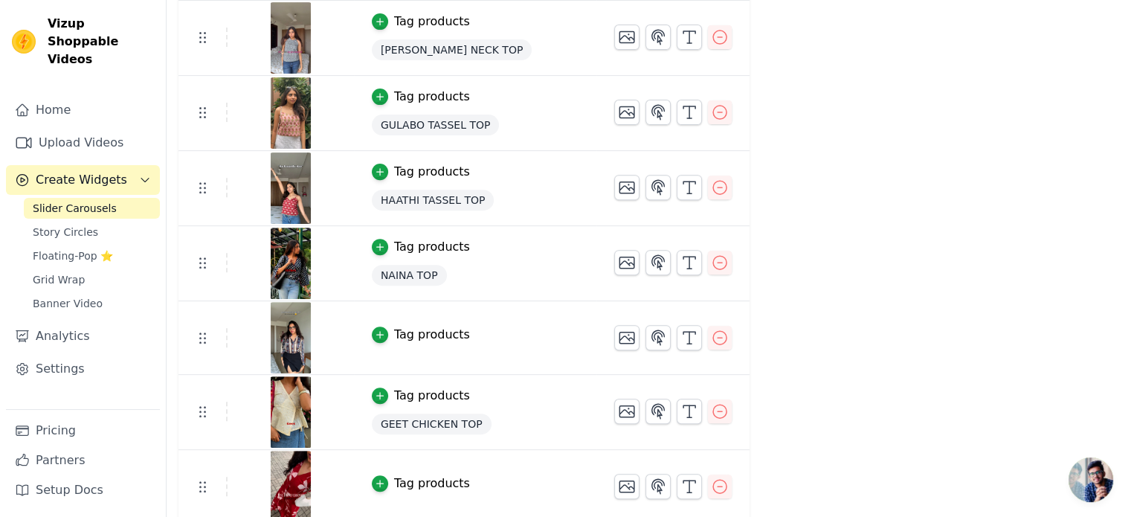
scroll to position [544, 0]
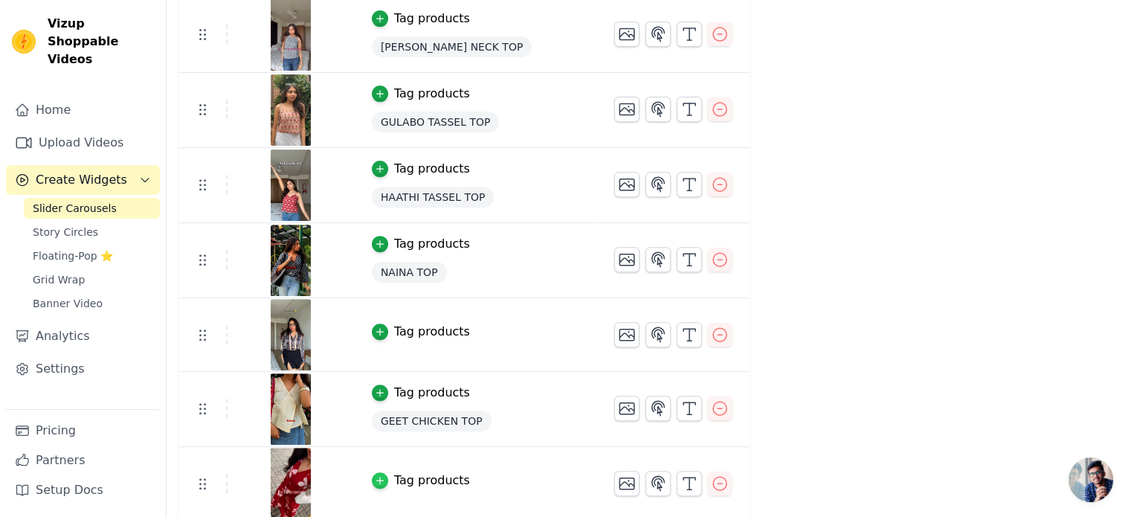
click at [377, 472] on div "button" at bounding box center [380, 480] width 16 height 16
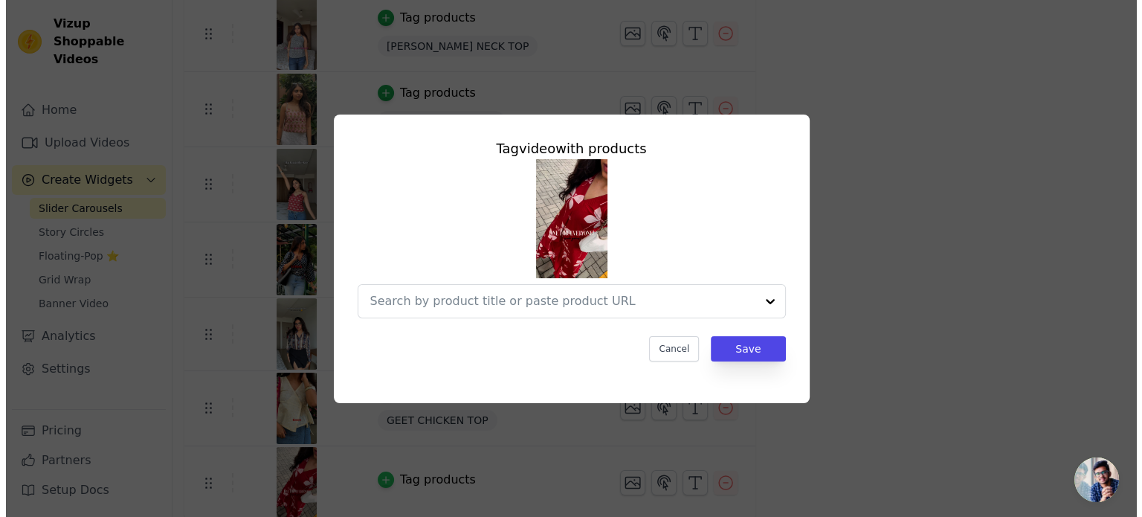
scroll to position [0, 0]
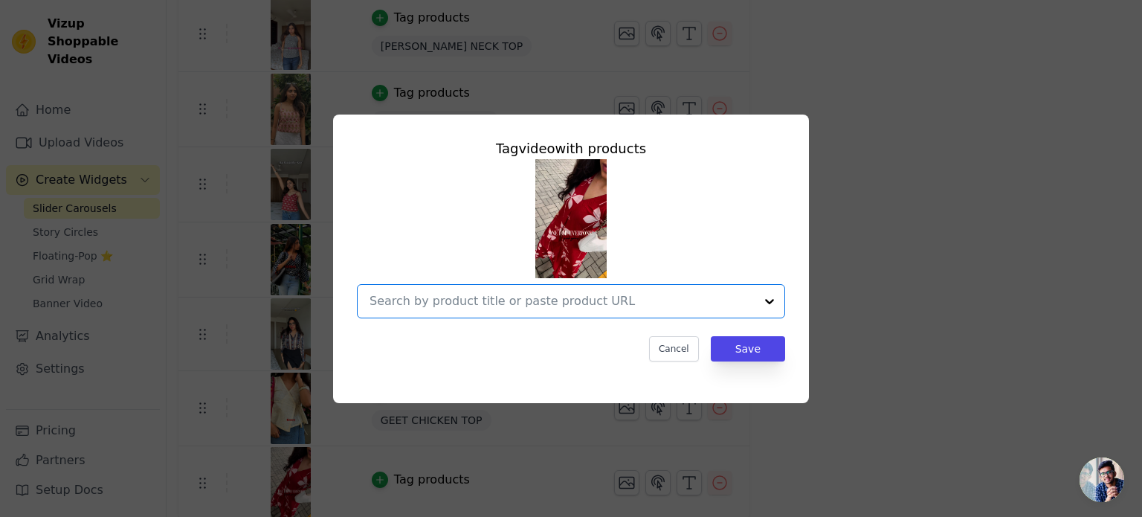
click at [507, 300] on input "text" at bounding box center [562, 301] width 385 height 18
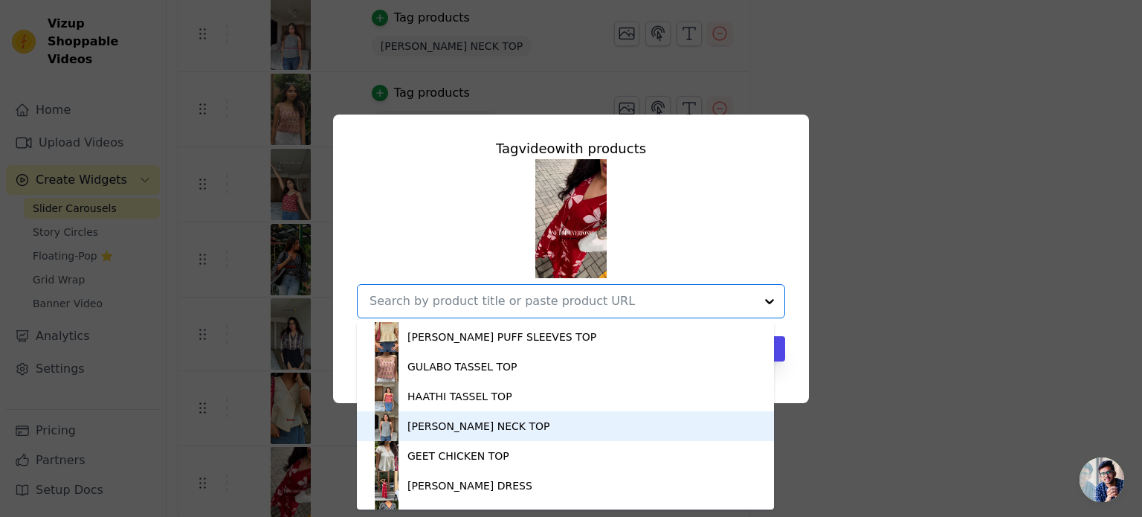
scroll to position [114, 0]
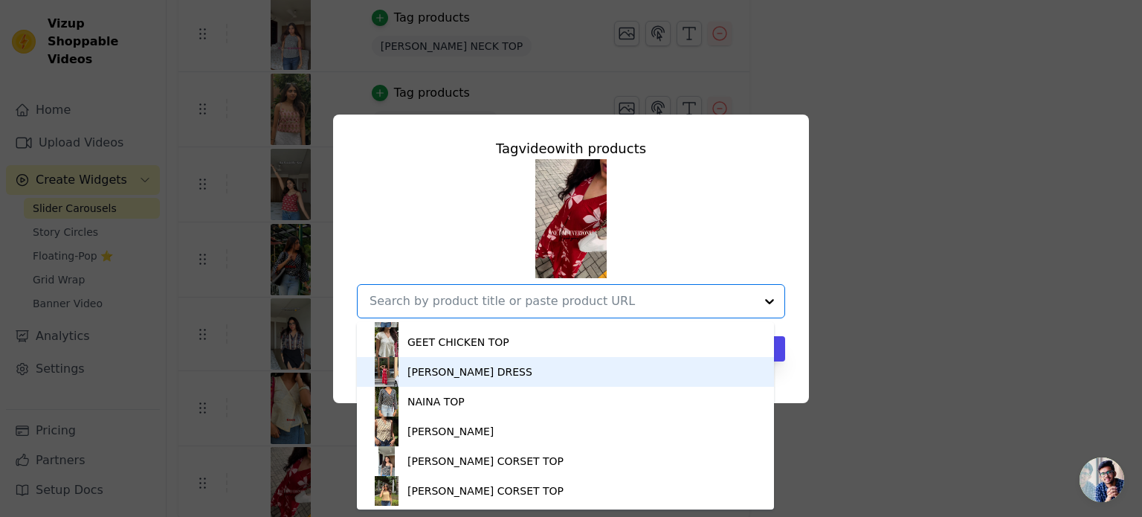
click at [475, 377] on div "RUMI DRESS" at bounding box center [566, 372] width 388 height 30
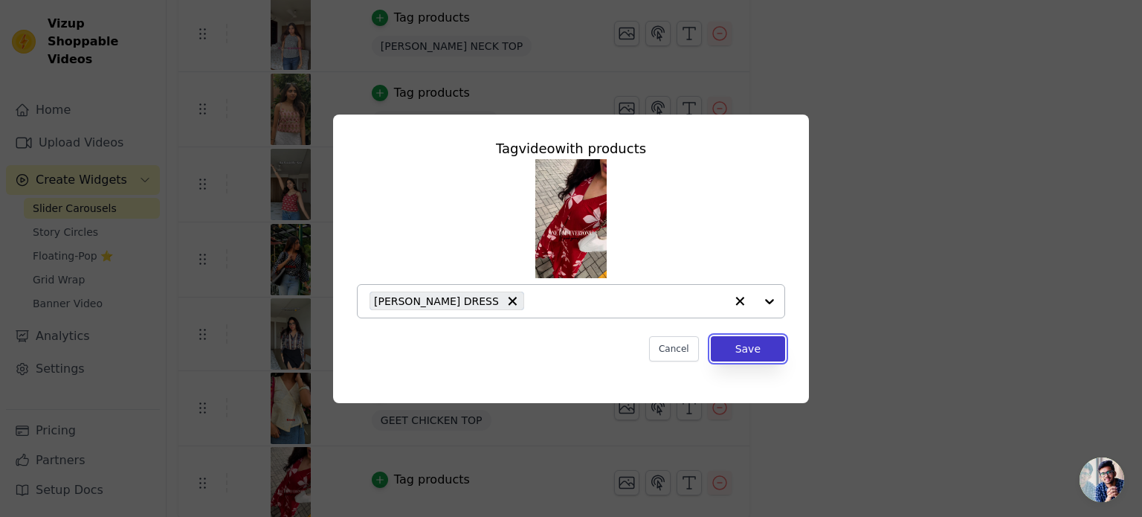
click at [762, 353] on button "Save" at bounding box center [748, 348] width 74 height 25
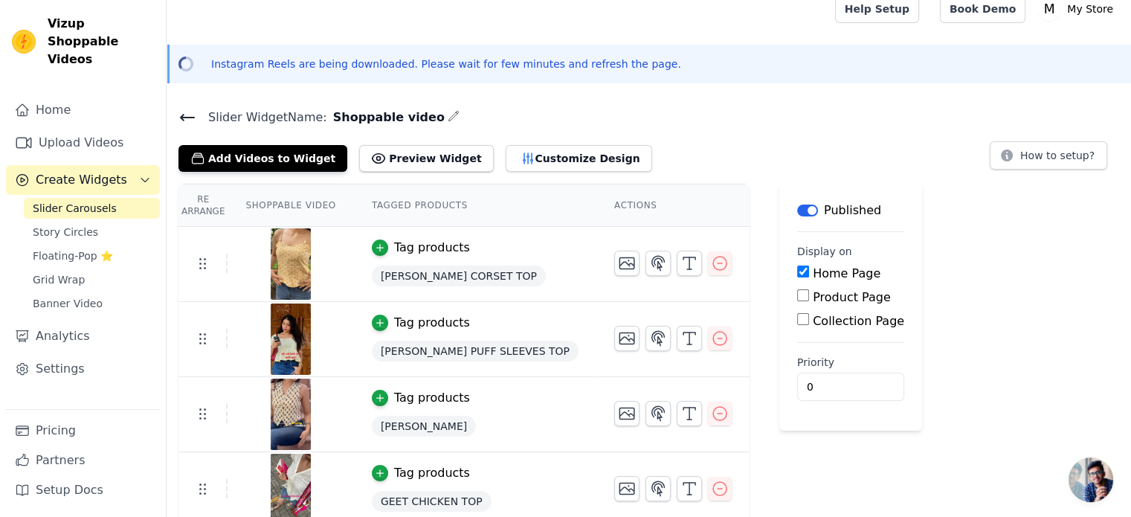
scroll to position [0, 0]
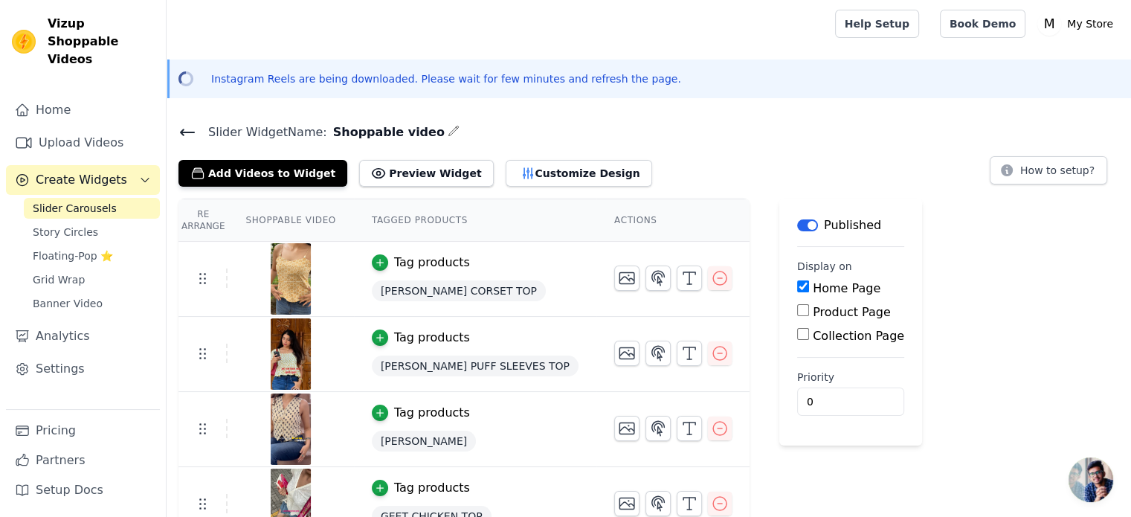
click at [185, 138] on icon at bounding box center [188, 132] width 18 height 18
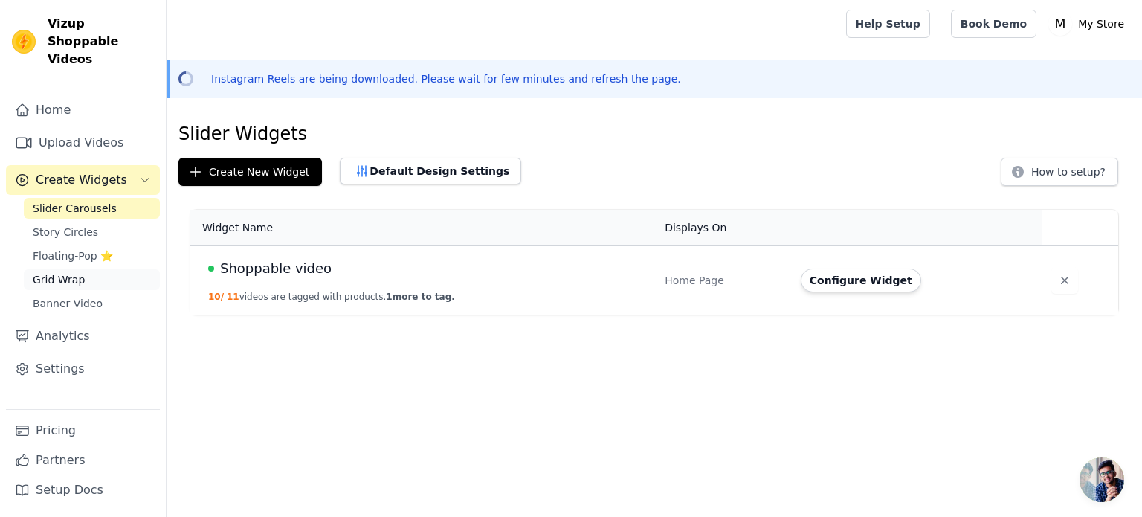
click at [98, 269] on link "Grid Wrap" at bounding box center [92, 279] width 136 height 21
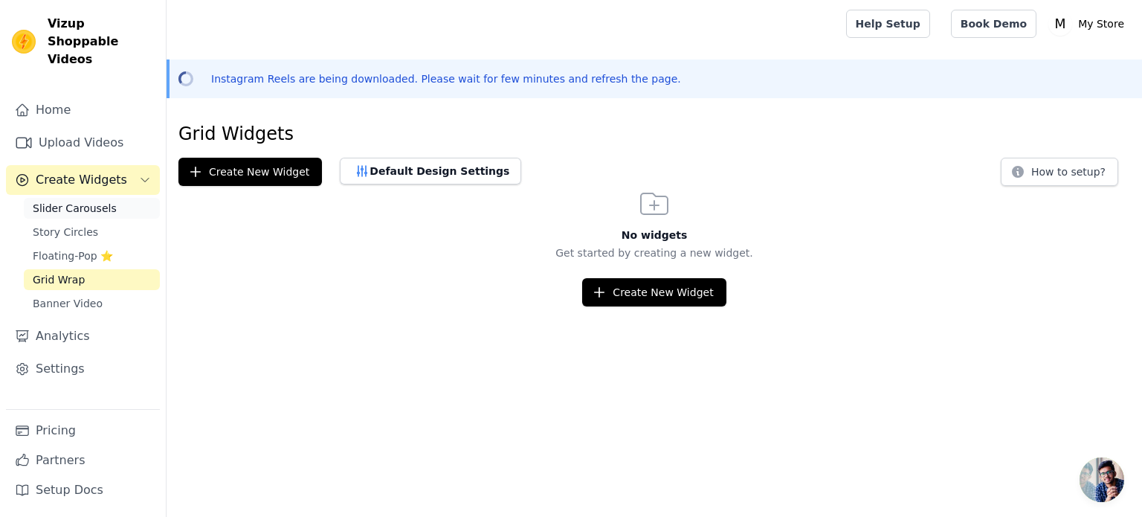
click at [83, 201] on span "Slider Carousels" at bounding box center [75, 208] width 84 height 15
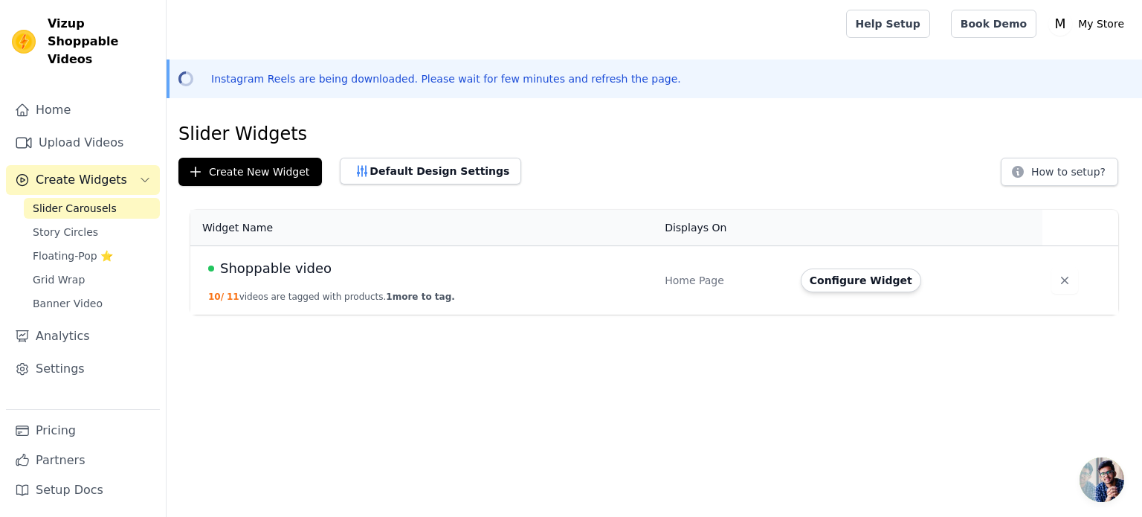
click at [715, 275] on div "Home Page" at bounding box center [724, 280] width 118 height 15
click at [274, 271] on span "Shoppable video" at bounding box center [276, 268] width 112 height 21
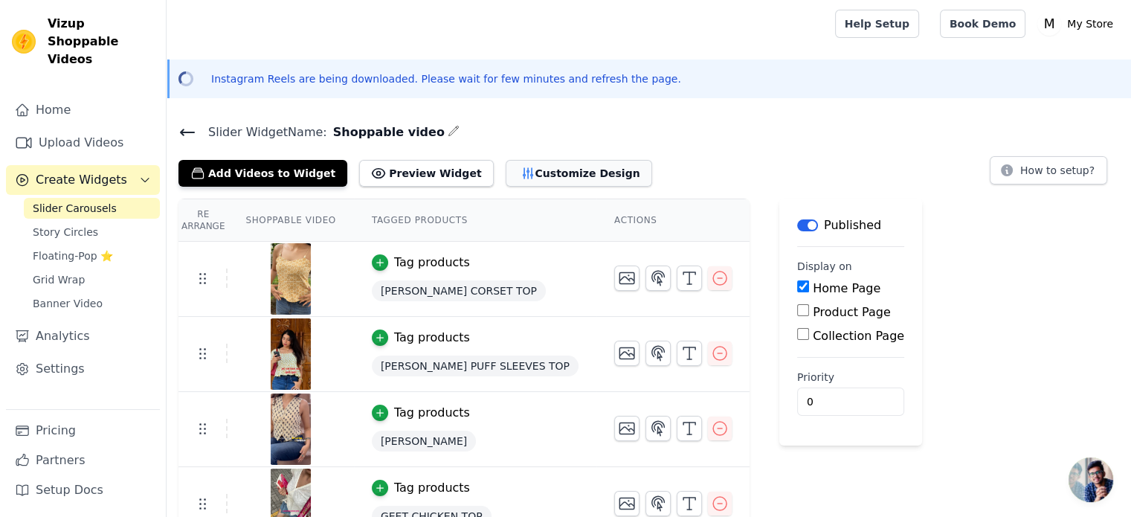
click at [506, 170] on button "Customize Design" at bounding box center [579, 173] width 147 height 27
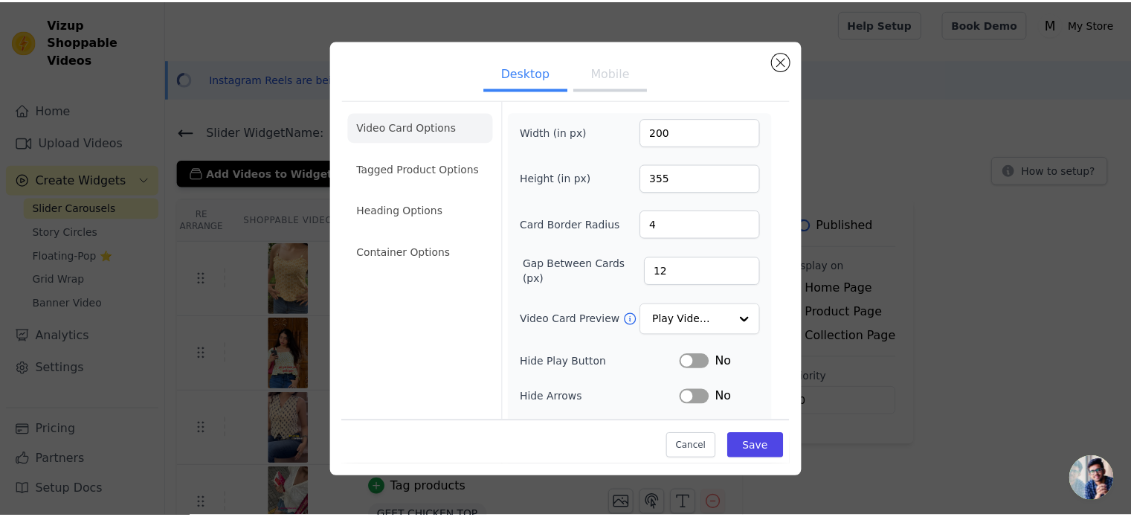
scroll to position [137, 0]
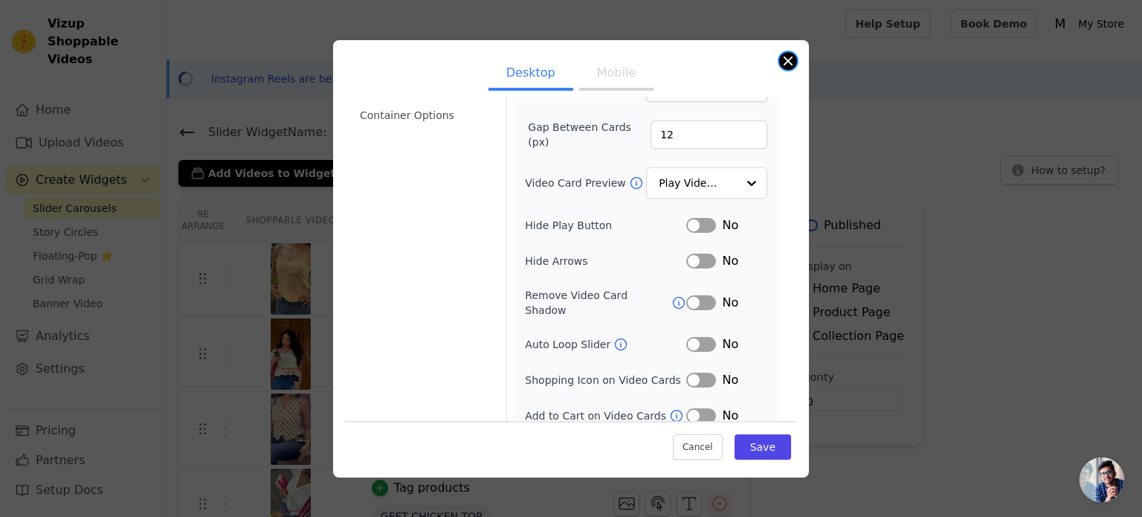
click at [789, 57] on button "Close modal" at bounding box center [788, 61] width 18 height 18
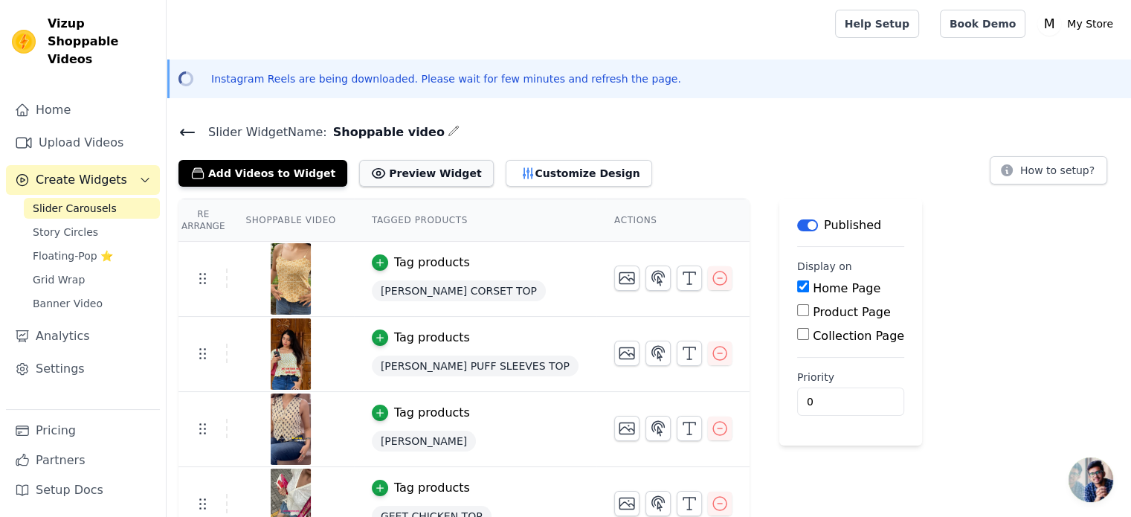
click at [428, 176] on button "Preview Widget" at bounding box center [426, 173] width 134 height 27
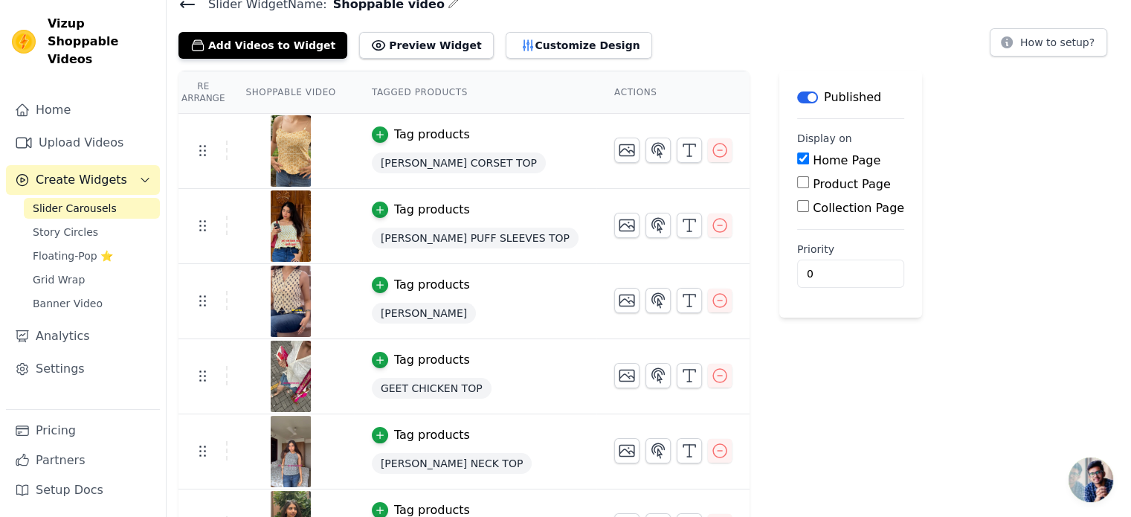
scroll to position [128, 0]
click at [116, 245] on link "Floating-Pop ⭐" at bounding box center [92, 255] width 136 height 21
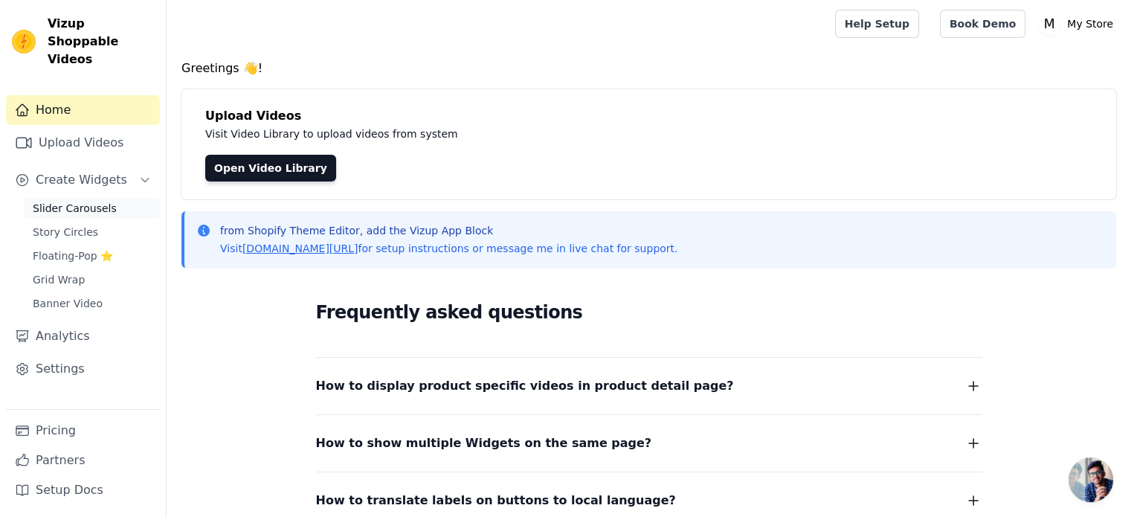
click at [86, 198] on link "Slider Carousels" at bounding box center [92, 208] width 136 height 21
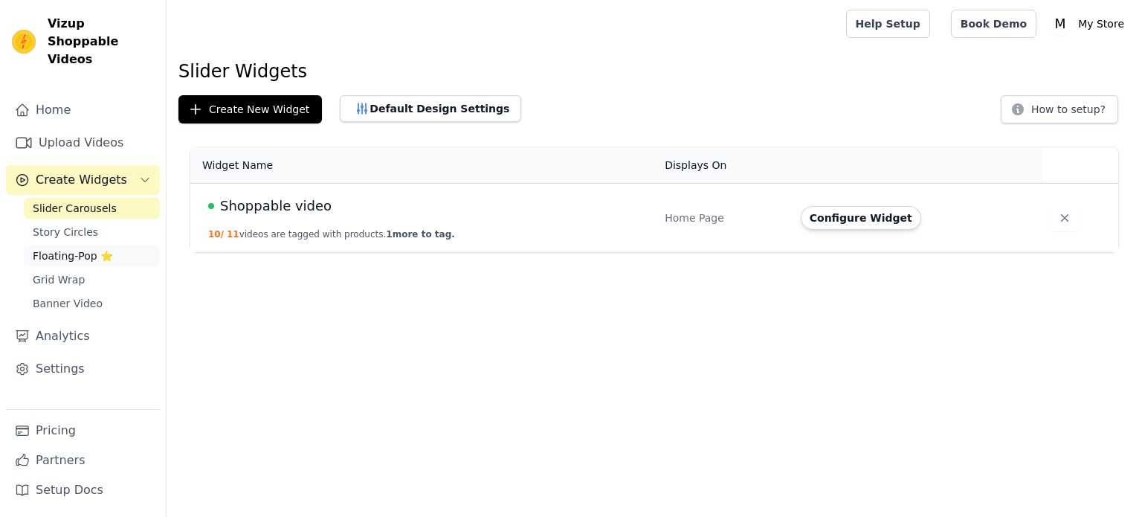
click at [85, 245] on link "Floating-Pop ⭐" at bounding box center [92, 255] width 136 height 21
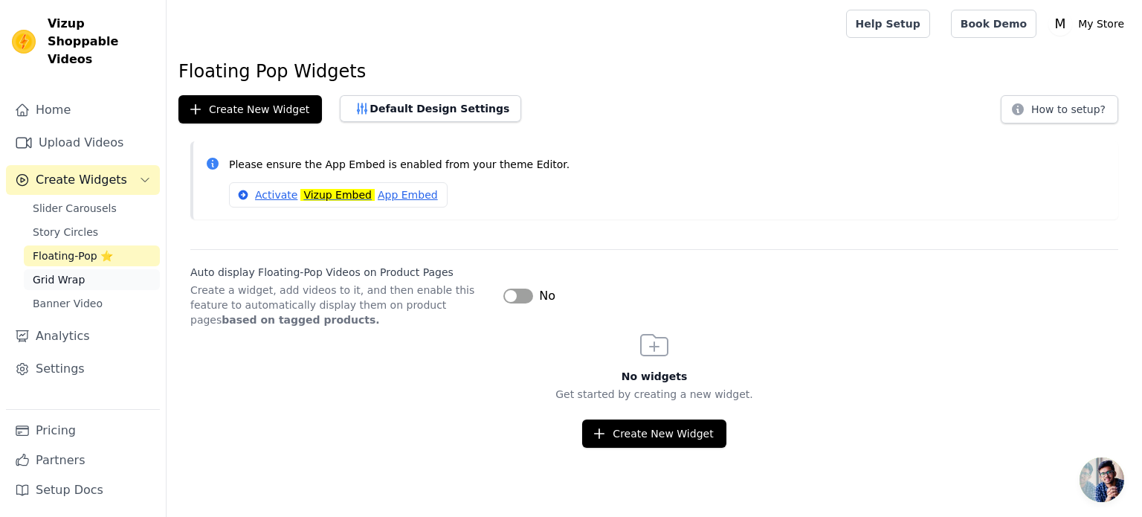
click at [83, 269] on link "Grid Wrap" at bounding box center [92, 279] width 136 height 21
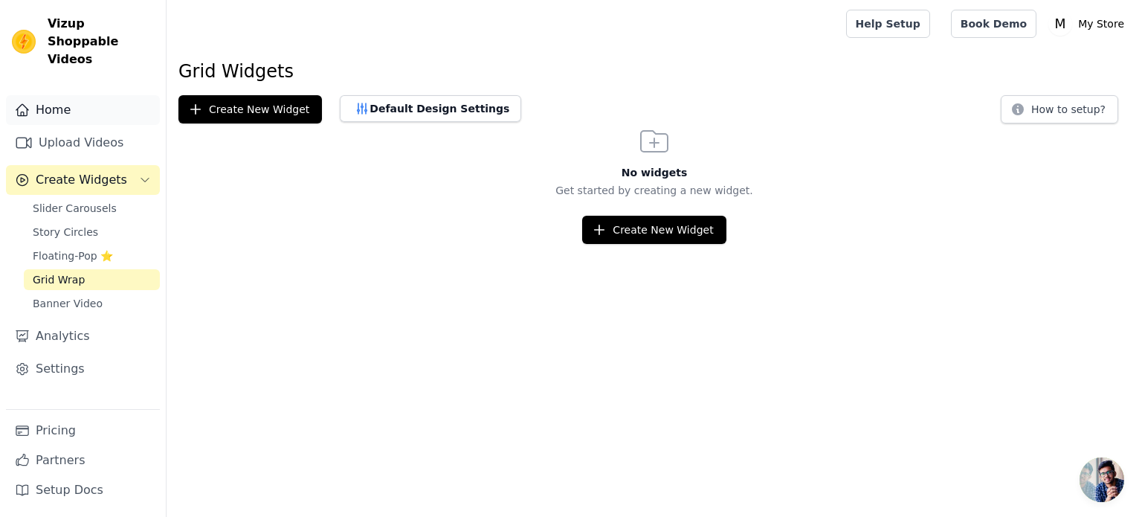
click at [74, 95] on link "Home" at bounding box center [83, 110] width 154 height 30
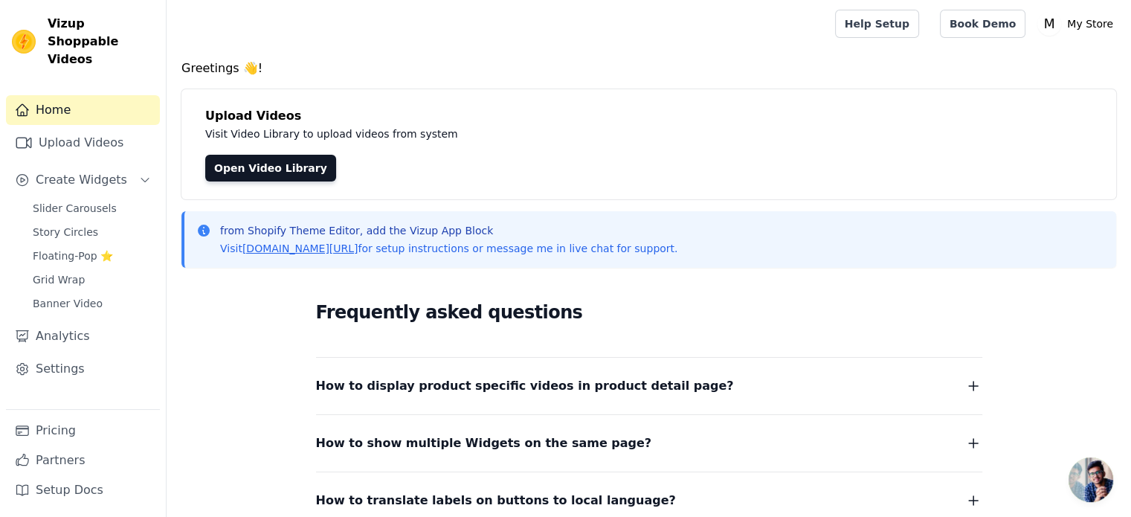
scroll to position [190, 0]
click at [101, 269] on link "Grid Wrap" at bounding box center [92, 279] width 136 height 21
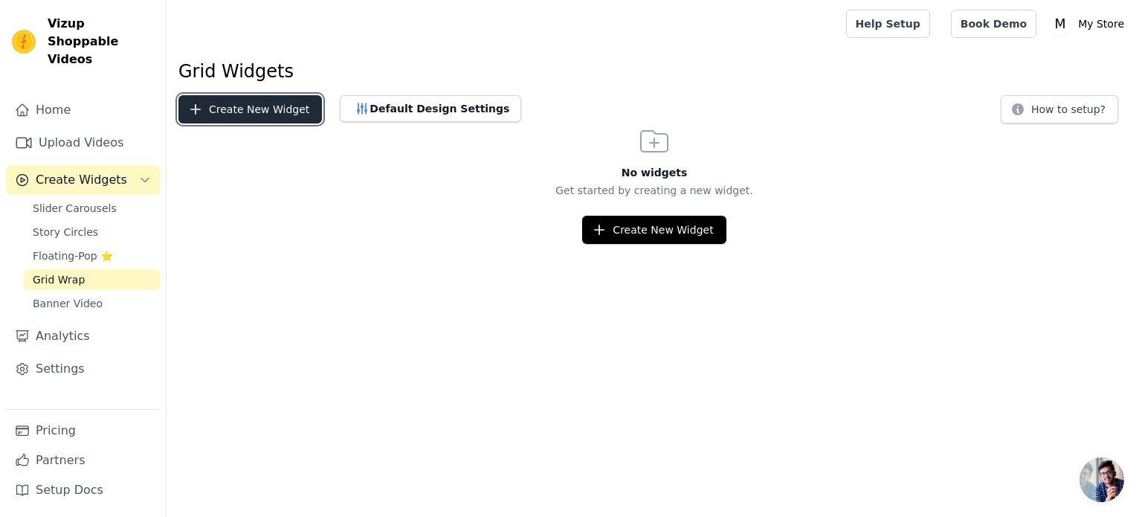
click at [248, 110] on button "Create New Widget" at bounding box center [251, 109] width 144 height 28
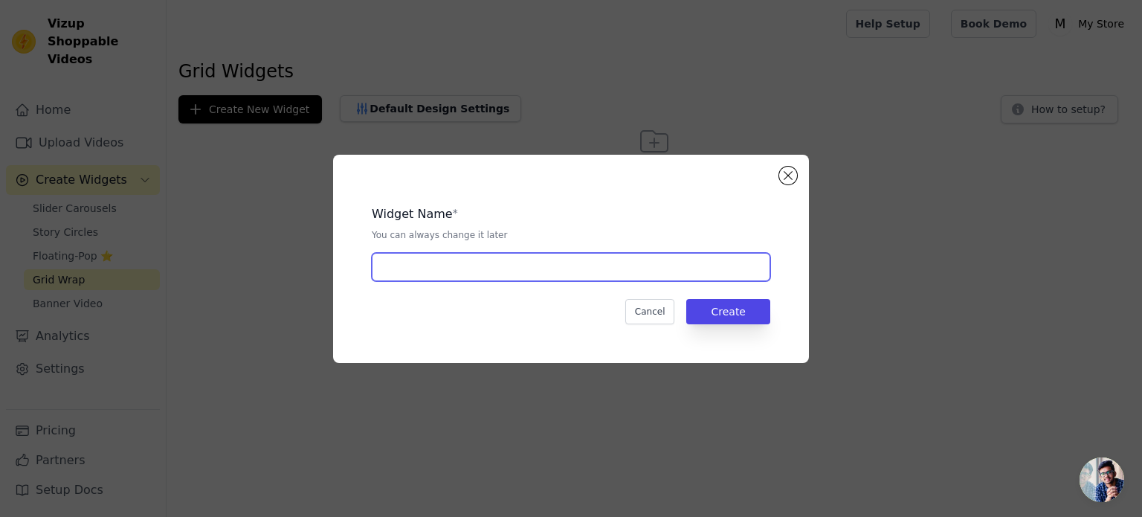
click at [441, 268] on input "text" at bounding box center [571, 267] width 399 height 28
type input "instagram grid"
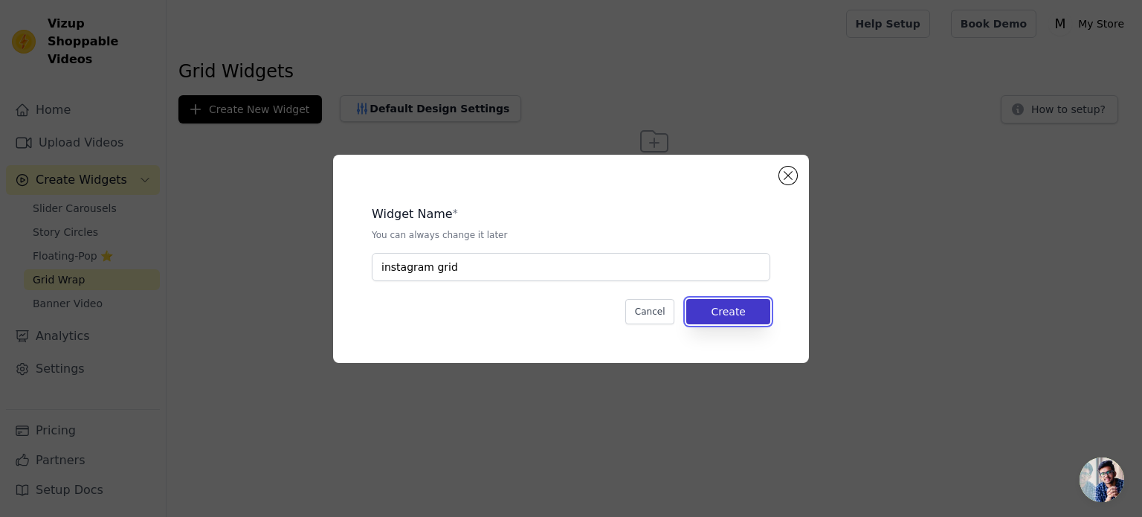
click at [733, 301] on button "Create" at bounding box center [728, 311] width 84 height 25
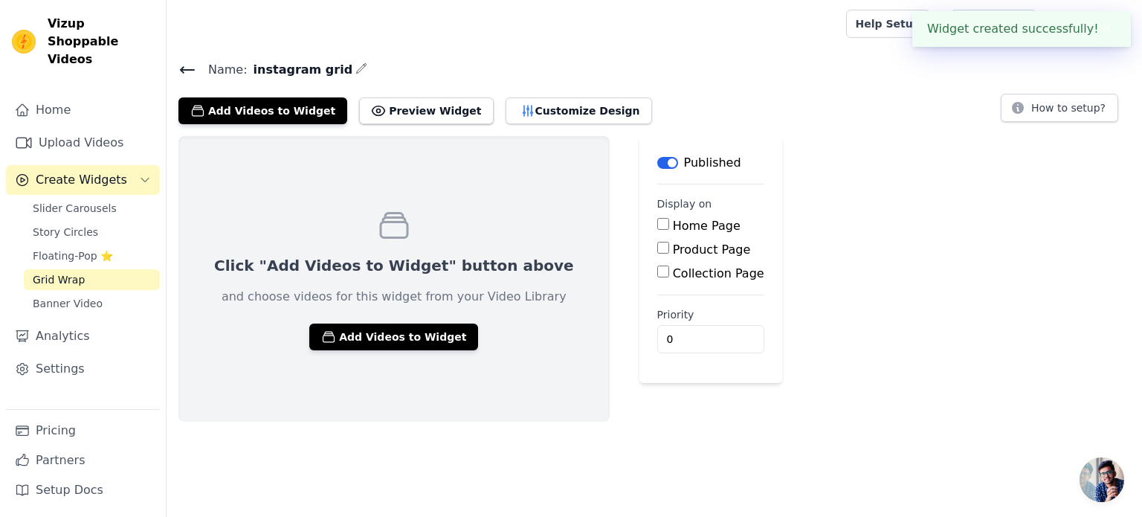
click at [657, 222] on div "Home Page" at bounding box center [710, 226] width 107 height 18
click at [657, 223] on input "Home Page" at bounding box center [663, 224] width 12 height 12
checkbox input "true"
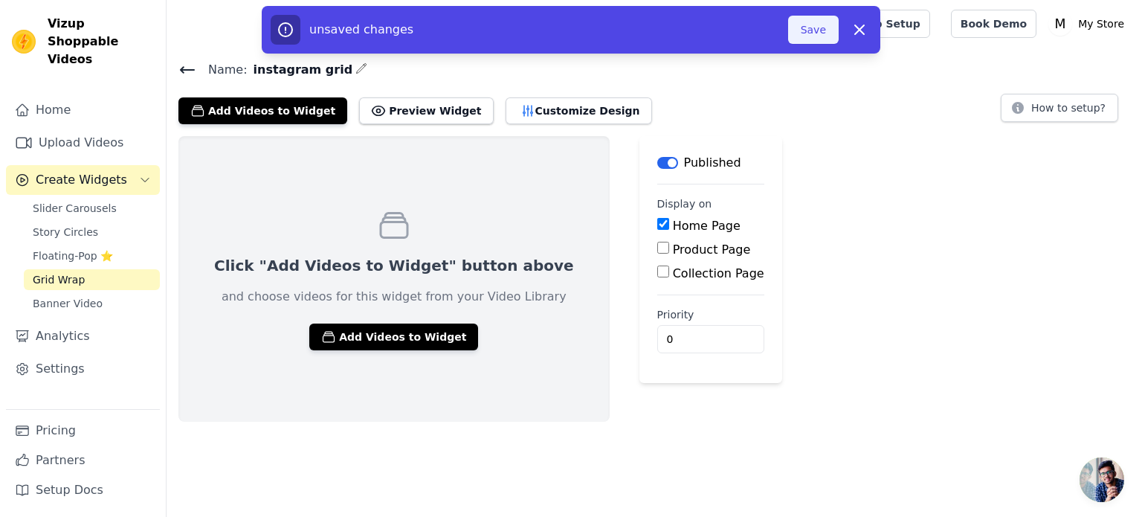
click at [806, 26] on button "Save" at bounding box center [813, 30] width 51 height 28
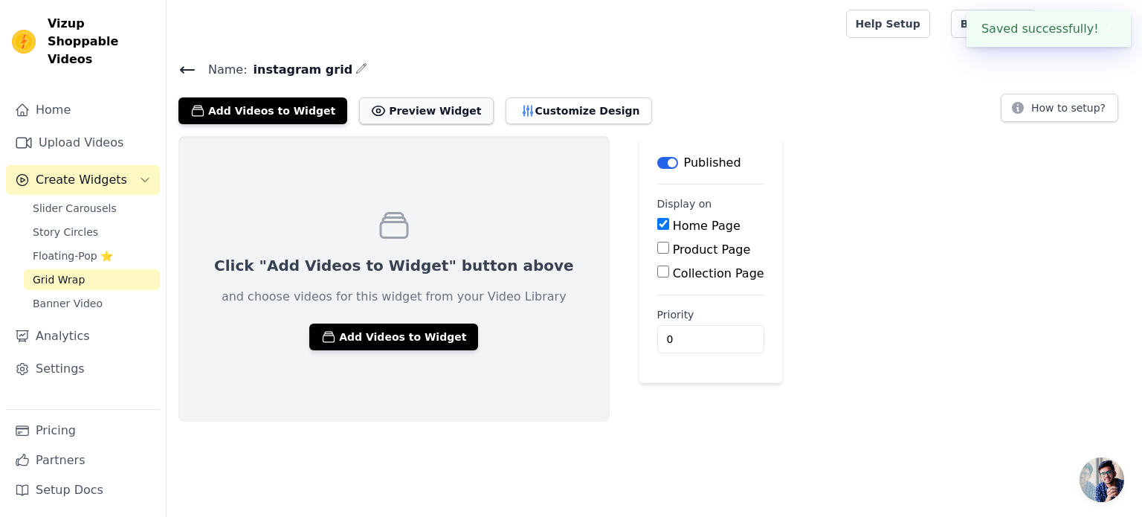
click at [359, 119] on button "Preview Widget" at bounding box center [426, 110] width 134 height 27
click at [512, 102] on button "Customize Design" at bounding box center [579, 110] width 147 height 27
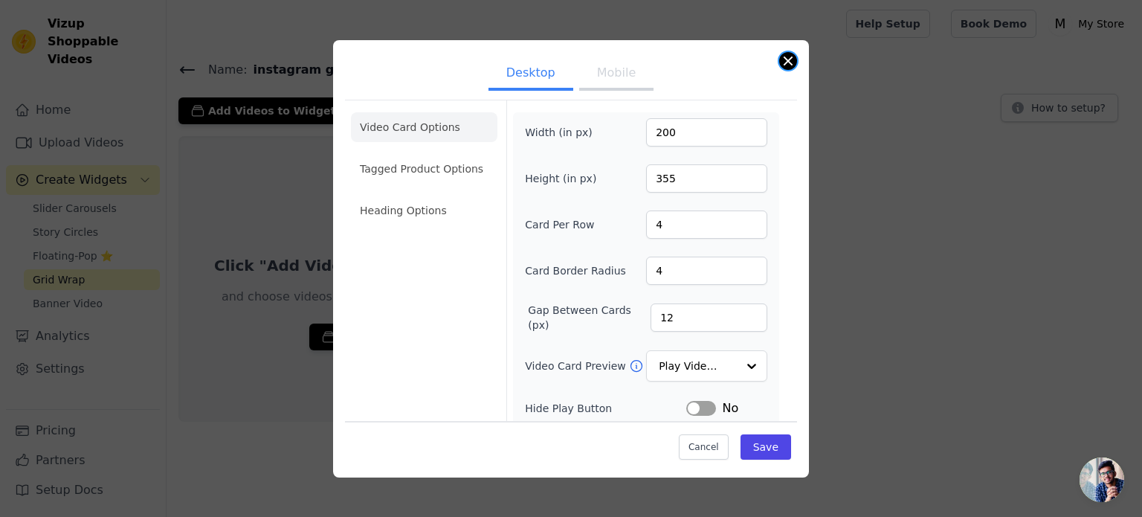
click at [788, 68] on button "Close modal" at bounding box center [788, 61] width 18 height 18
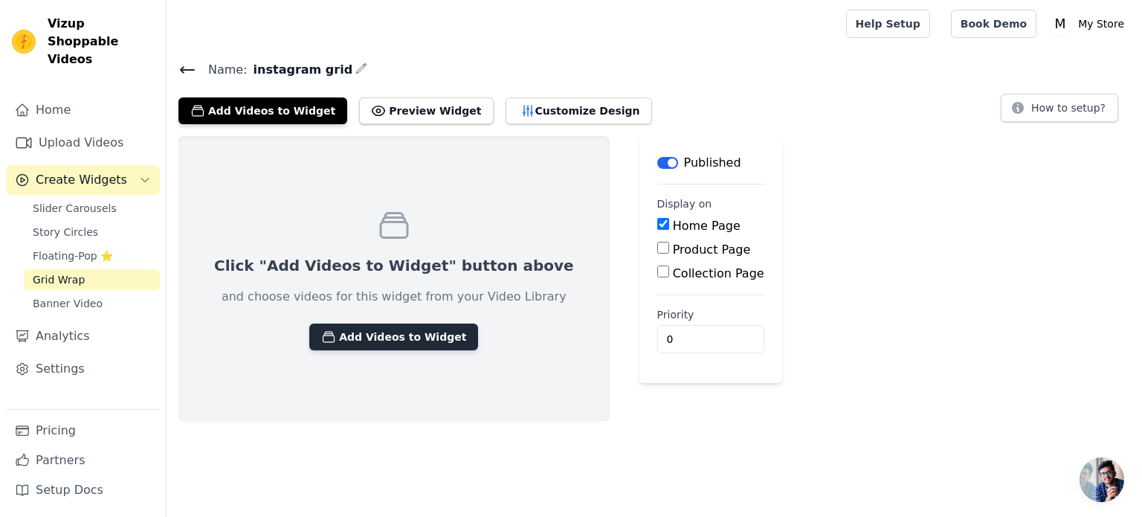
click at [409, 327] on button "Add Videos to Widget" at bounding box center [393, 337] width 169 height 27
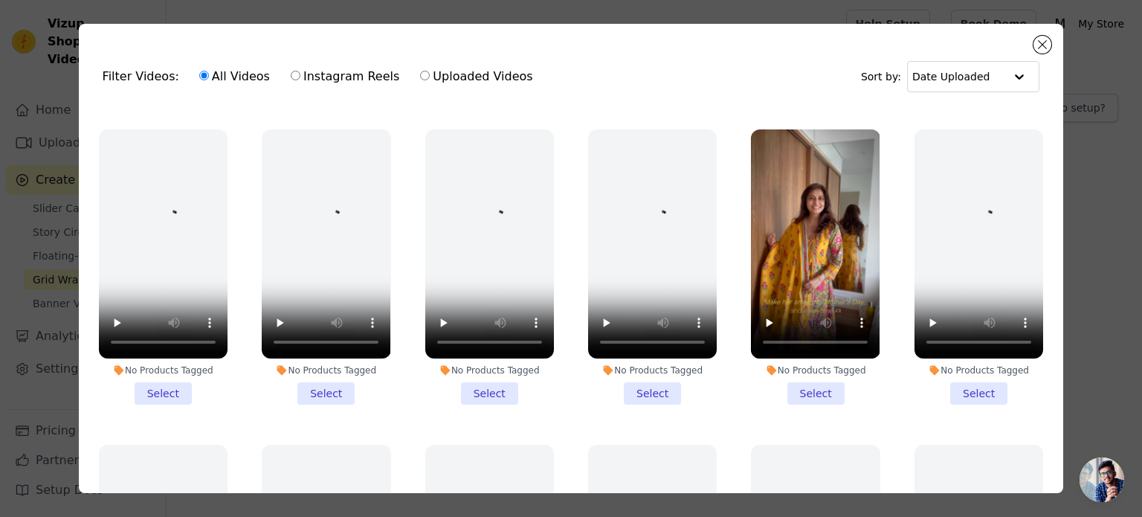
scroll to position [619, 0]
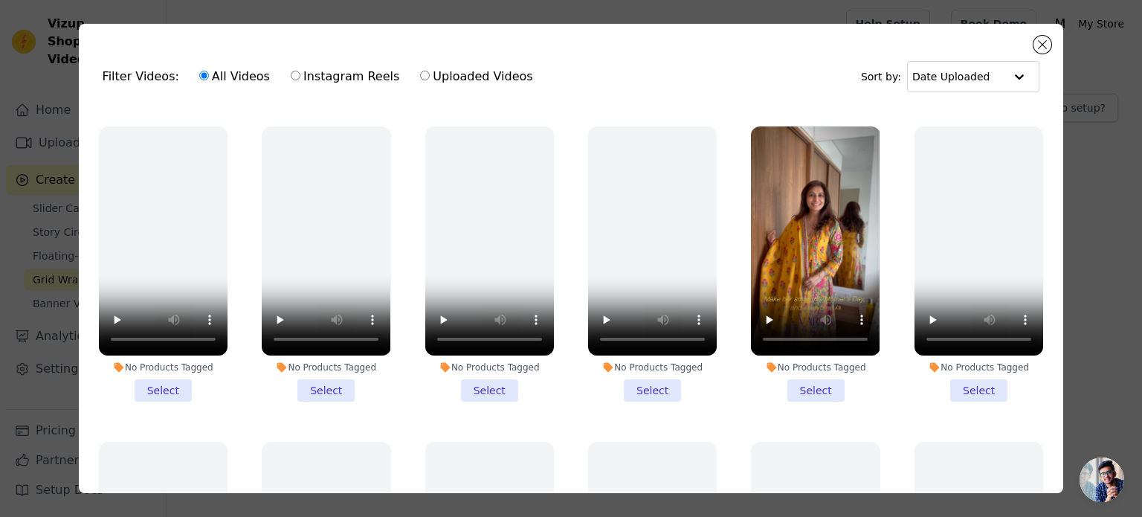
click at [800, 372] on li "No Products Tagged Select" at bounding box center [815, 263] width 129 height 275
click at [0, 0] on input "No Products Tagged Select" at bounding box center [0, 0] width 0 height 0
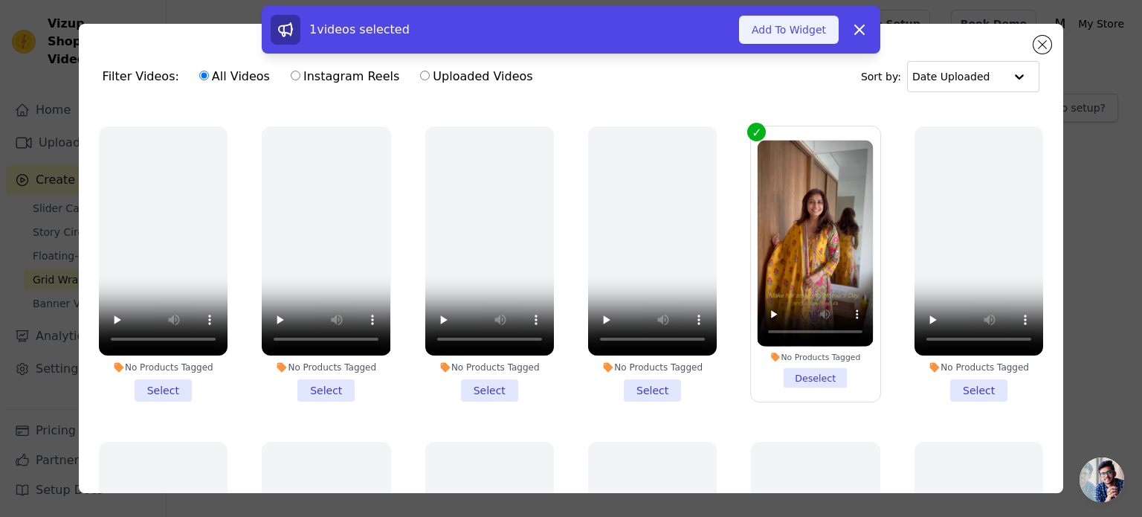
click at [800, 36] on button "Add To Widget" at bounding box center [789, 30] width 100 height 28
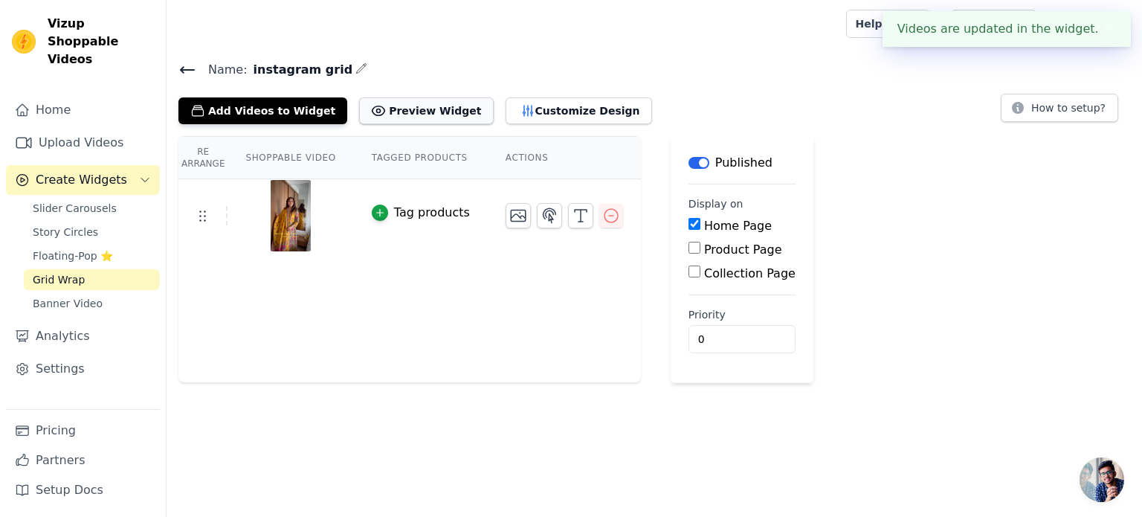
click at [432, 115] on button "Preview Widget" at bounding box center [426, 110] width 134 height 27
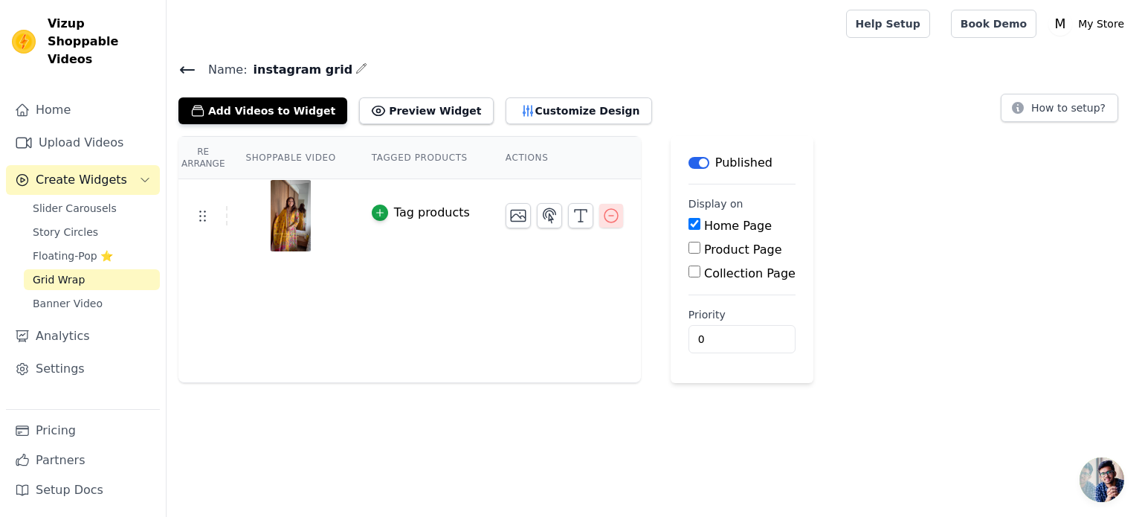
click at [602, 222] on icon "button" at bounding box center [611, 216] width 18 height 18
